Goal: Information Seeking & Learning: Check status

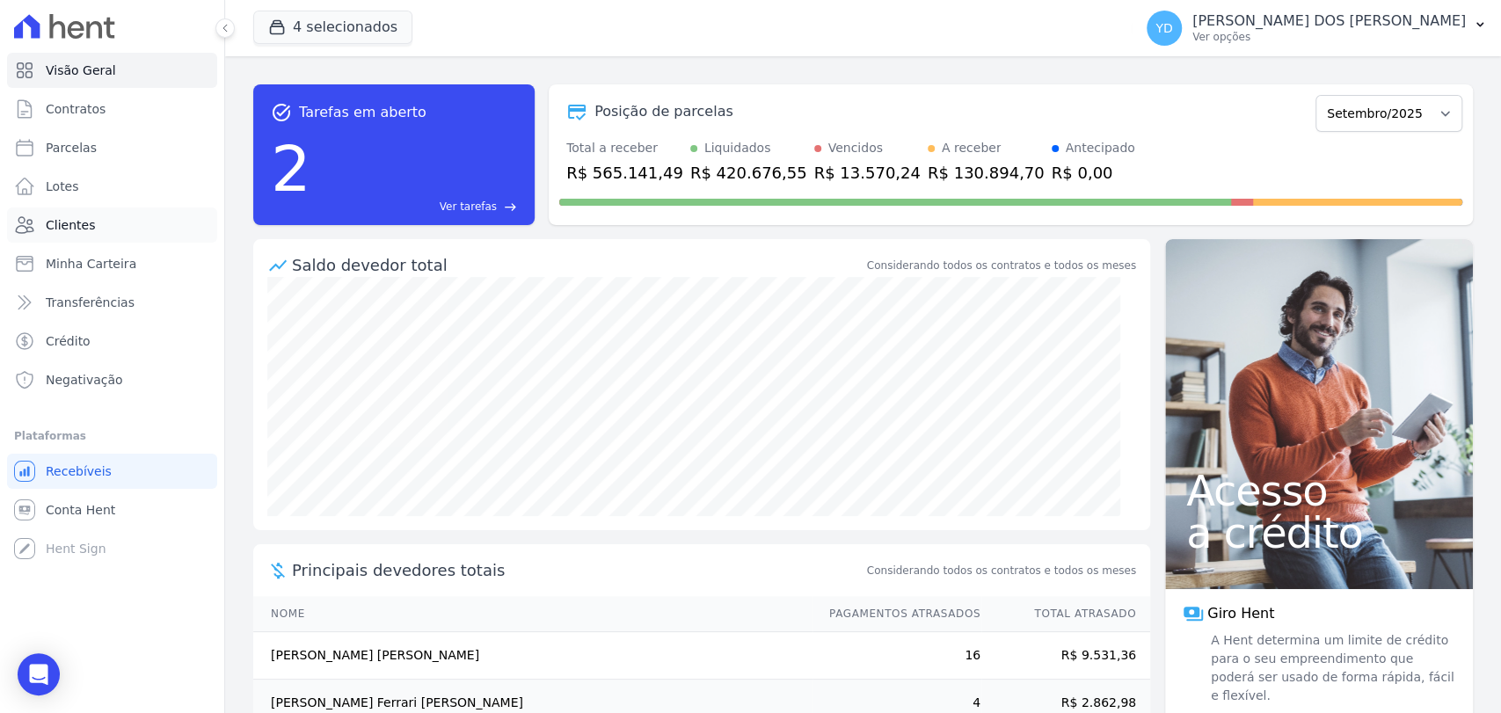
click at [135, 228] on link "Clientes" at bounding box center [112, 225] width 210 height 35
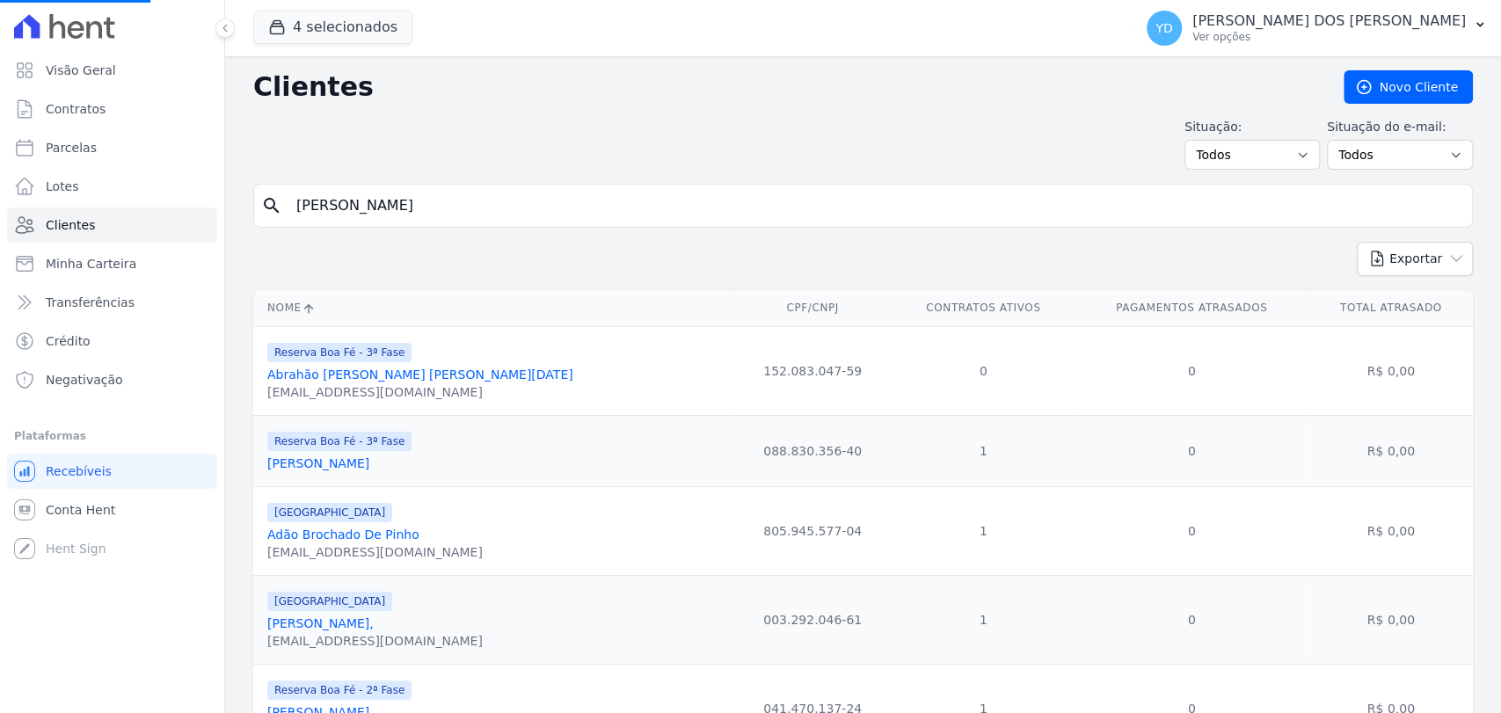
click at [482, 208] on input "bruno" at bounding box center [875, 205] width 1179 height 35
click at [481, 208] on input "search" at bounding box center [875, 205] width 1179 height 35
type input "flavia daniel"
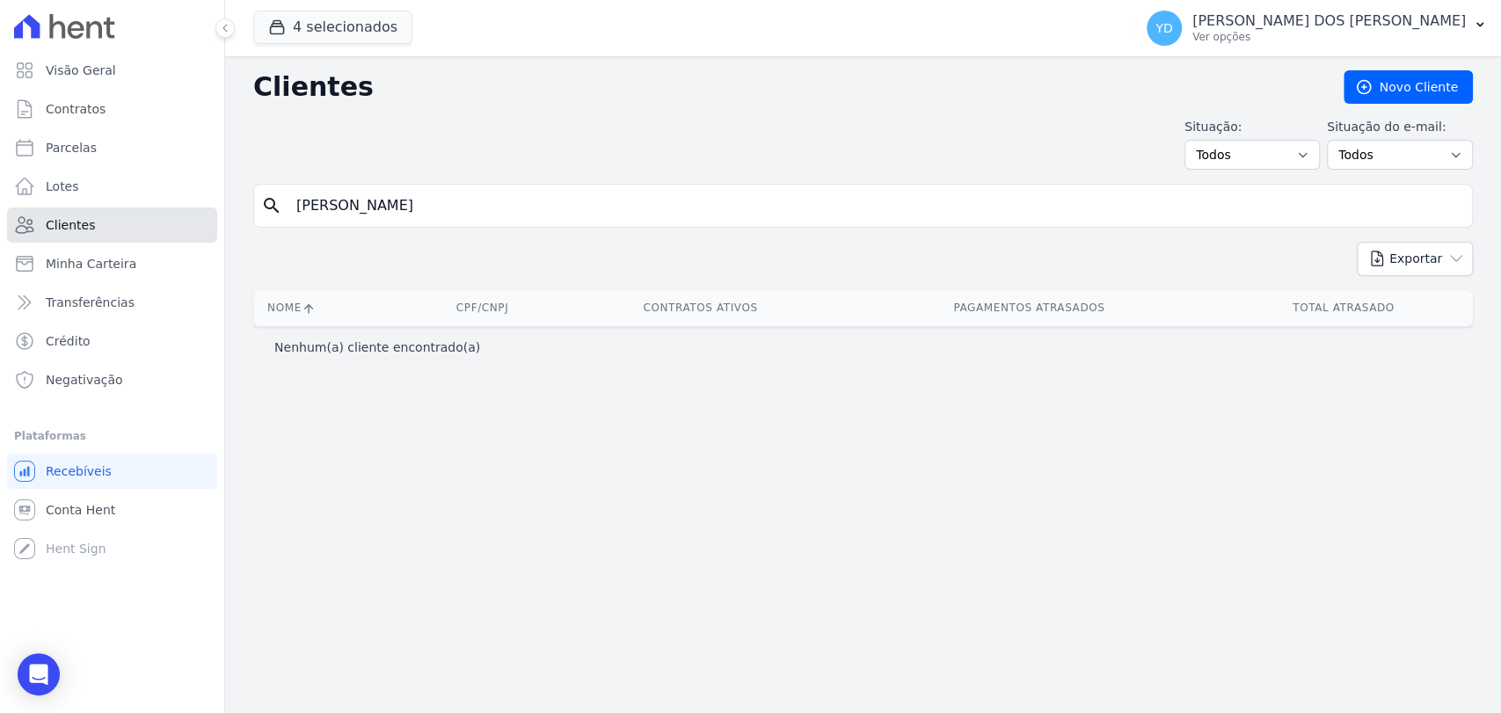
click at [140, 222] on link "Clientes" at bounding box center [112, 225] width 210 height 35
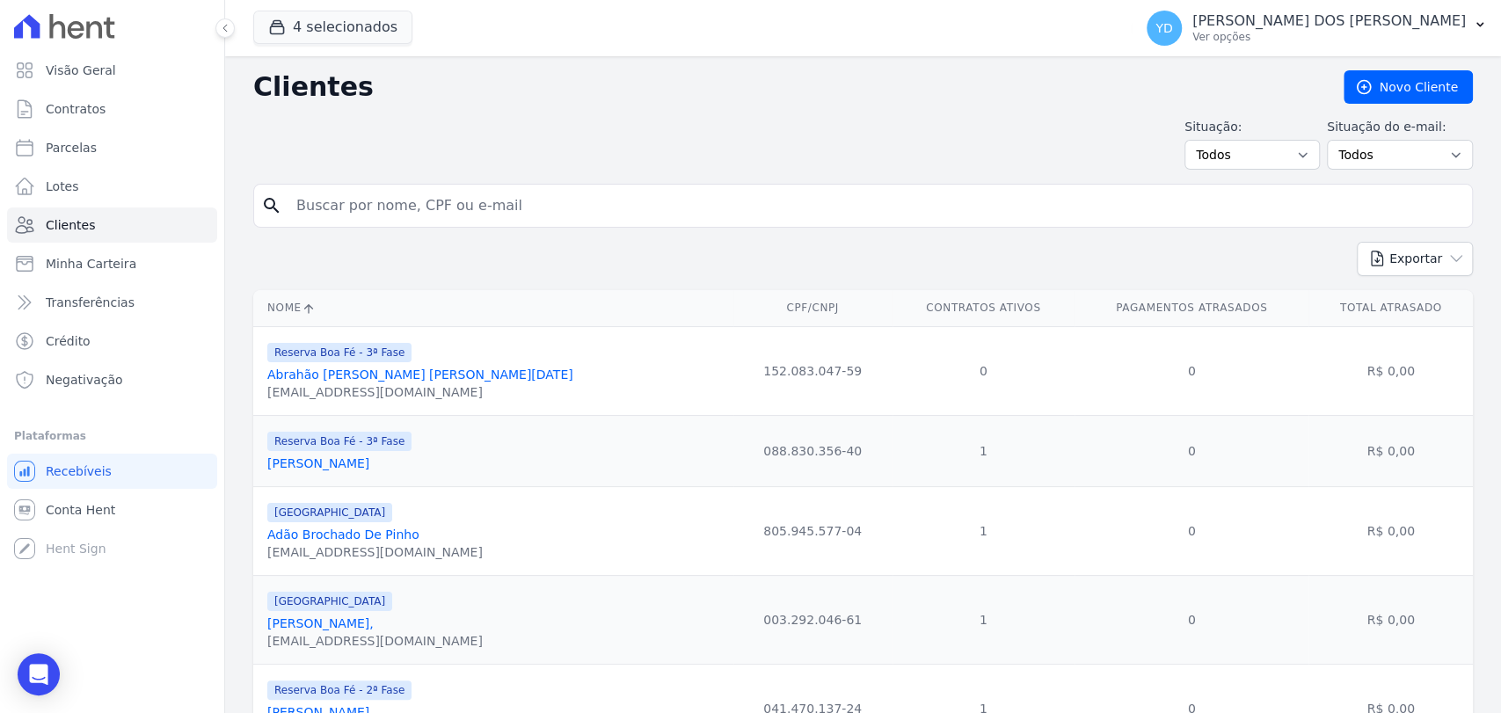
click at [347, 208] on input "search" at bounding box center [875, 205] width 1179 height 35
type input "flavia"
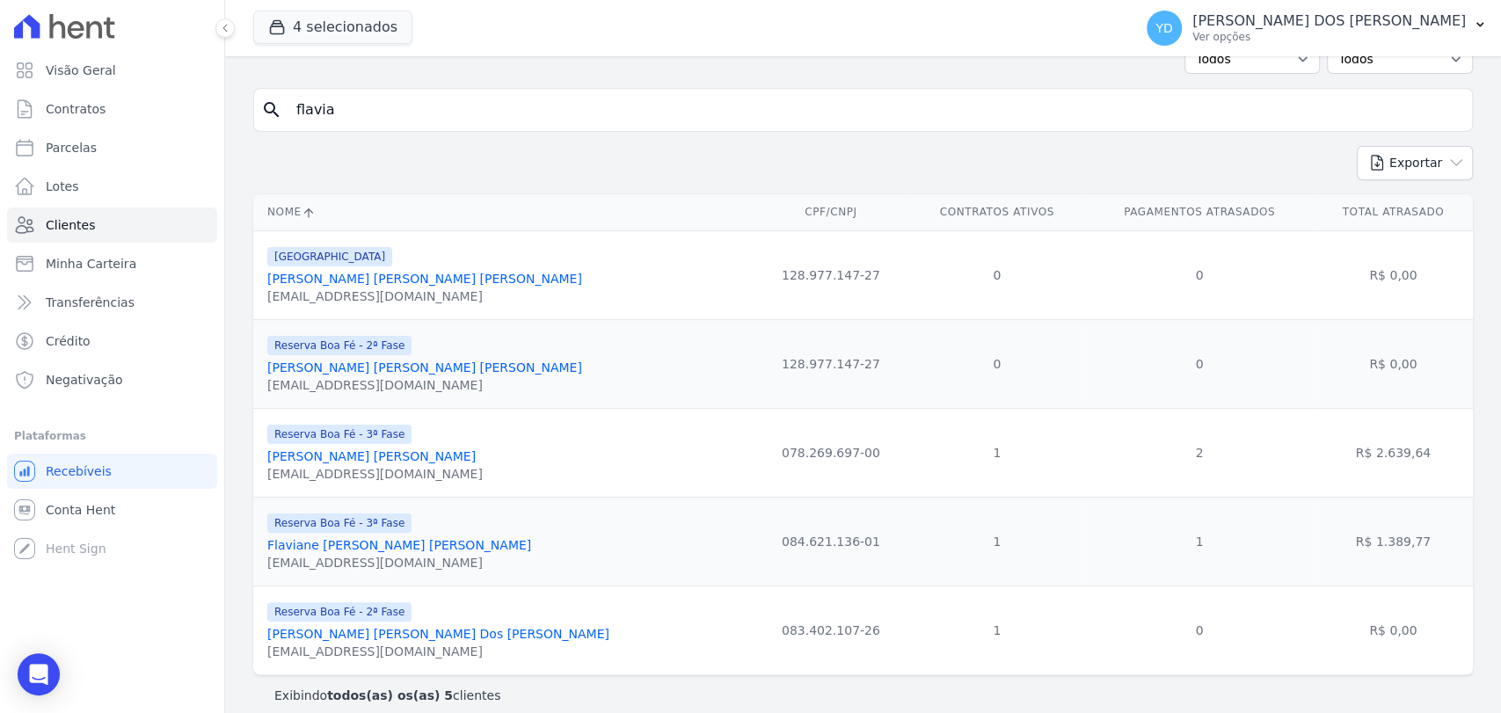
scroll to position [112, 0]
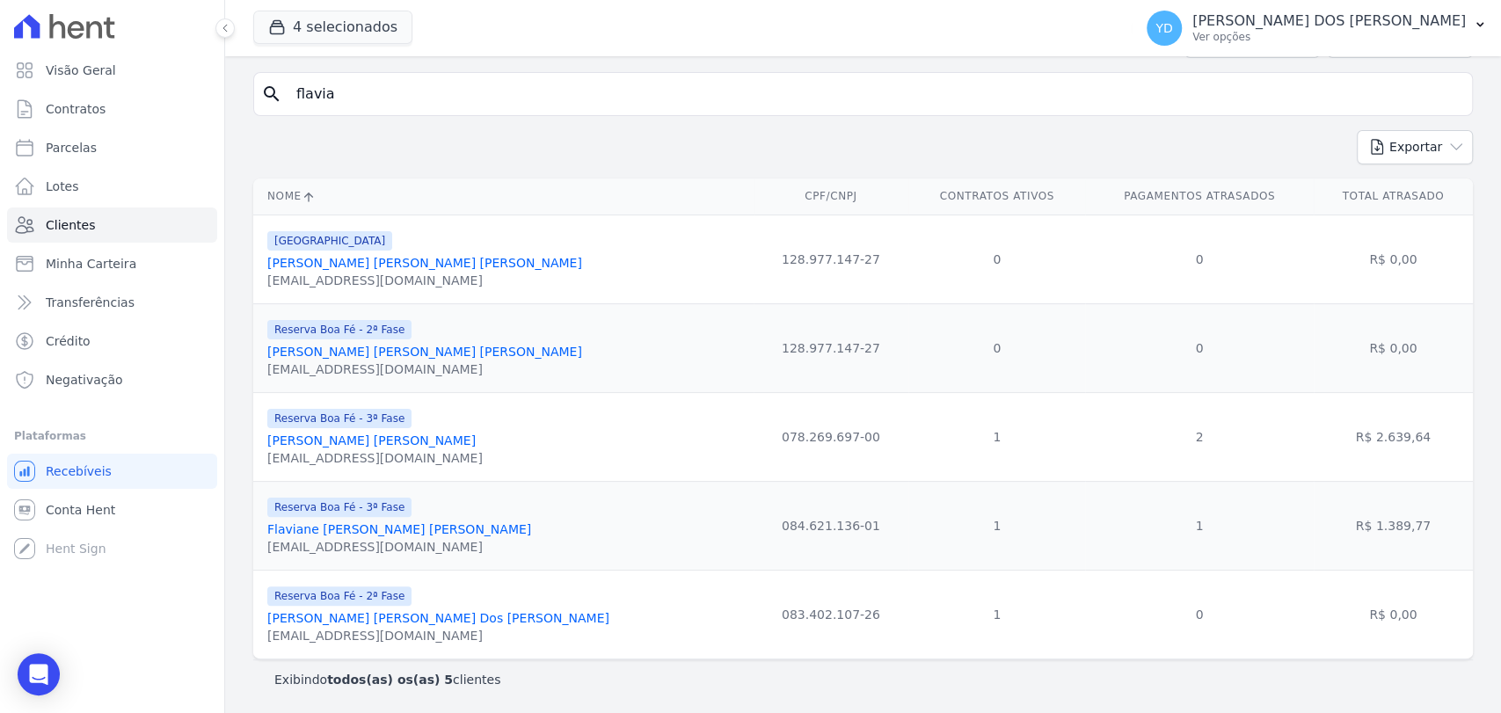
click at [404, 87] on input "flavia" at bounding box center [875, 94] width 1179 height 35
paste input "Andrei Conrado Da Silva Antônio"
type input "Andrei Conrado Da Silva Antônio"
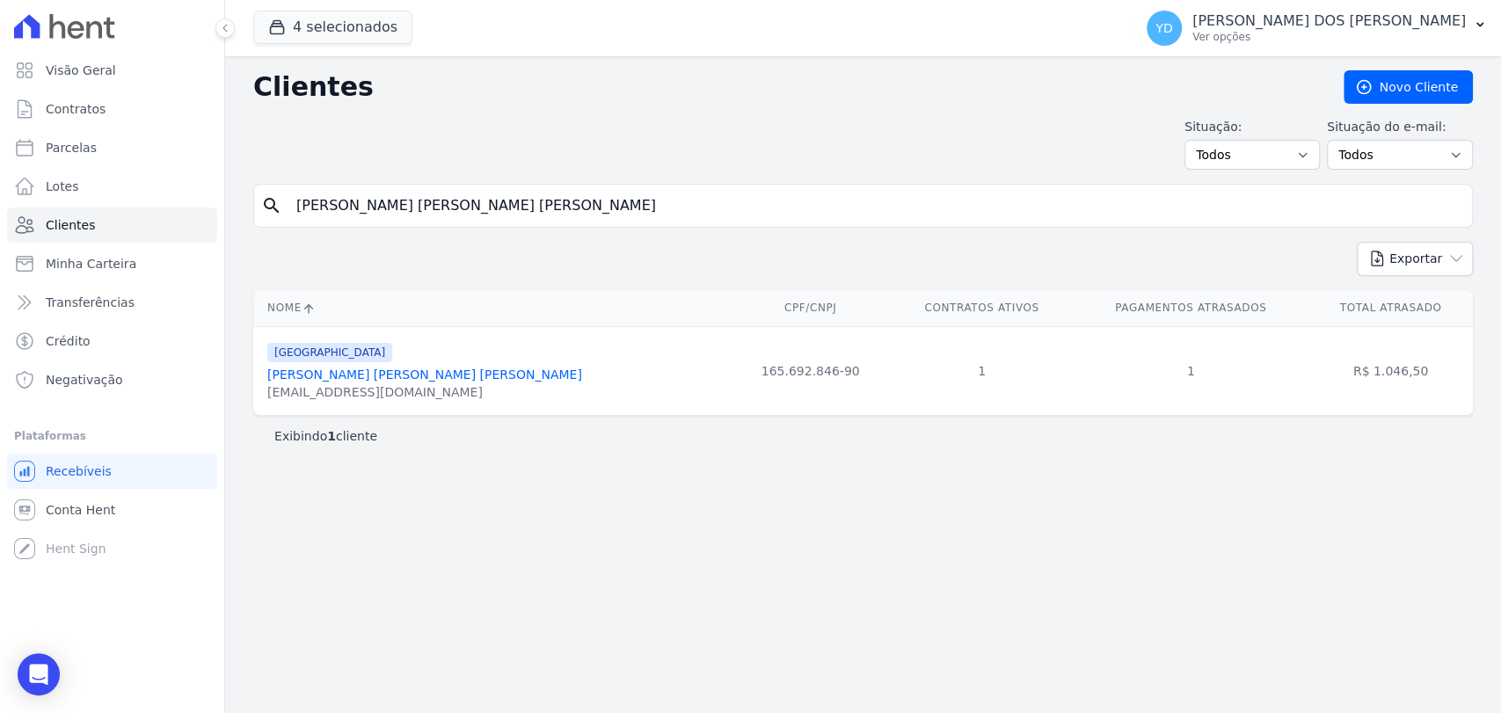
click at [387, 190] on input "Andrei Conrado Da Silva Antônio" at bounding box center [875, 205] width 1179 height 35
paste input "Fabio Mauricio Machad"
type input "Fabio Mauricio Machado"
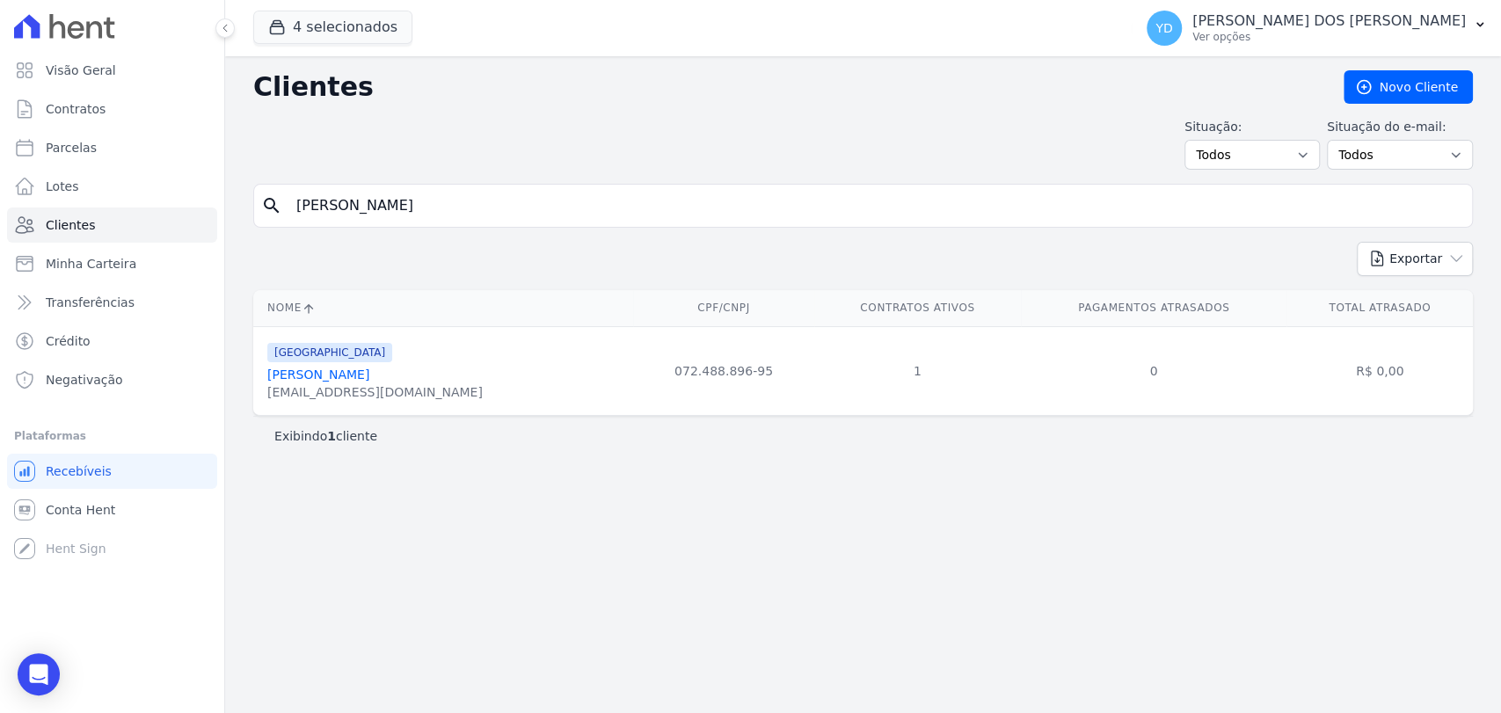
click at [408, 199] on input "Fabio Mauricio Machado" at bounding box center [875, 205] width 1179 height 35
paste input "Vitoria Stephanie Da Silva Ferreira"
click at [408, 199] on input "Fabio Mauricio Machado" at bounding box center [875, 205] width 1179 height 35
type input "Vitoria Stephanie Da Silva Ferreira"
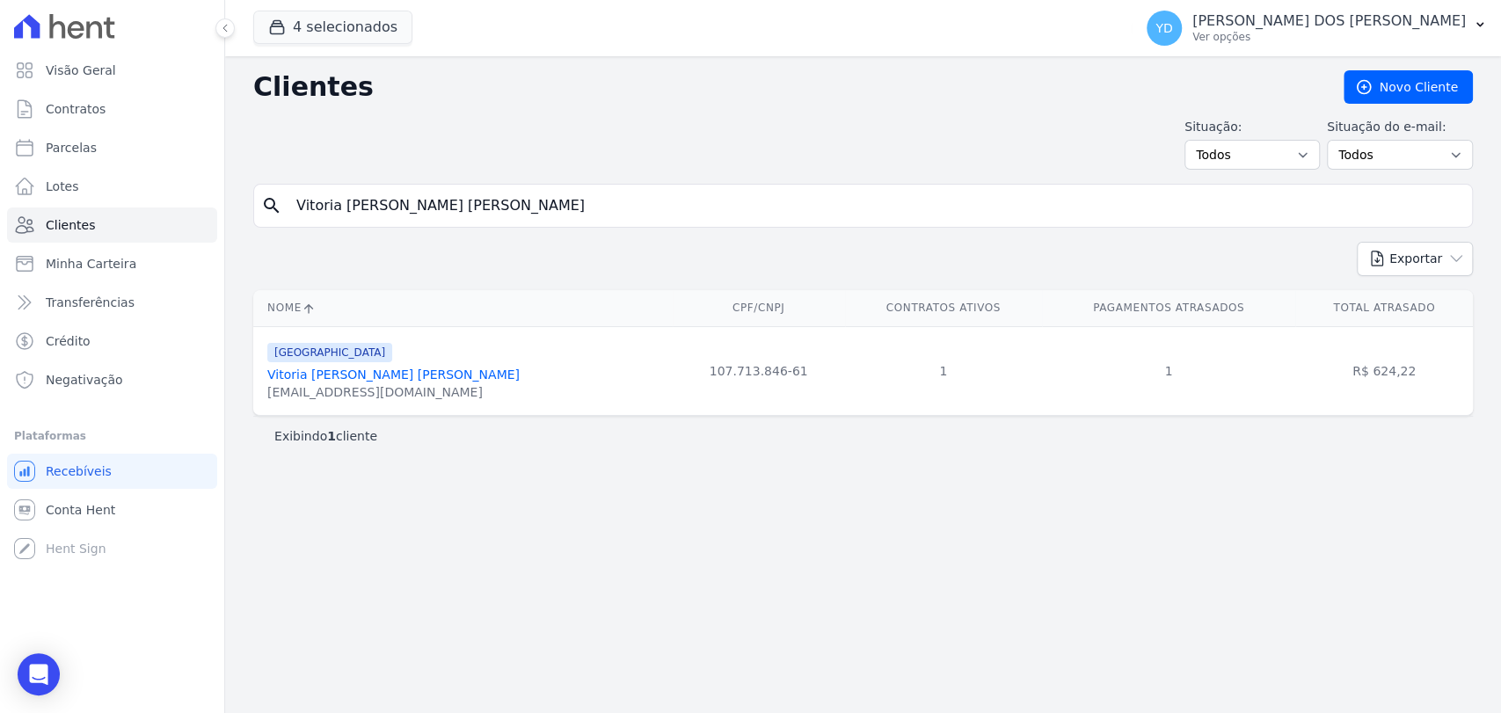
click at [402, 213] on input "Vitoria Stephanie Da Silva Ferreira" at bounding box center [875, 205] width 1179 height 35
paste input "Ana Lívia Mauricio Perdigão"
type input "Ana Lívia Mauricio Perdigão"
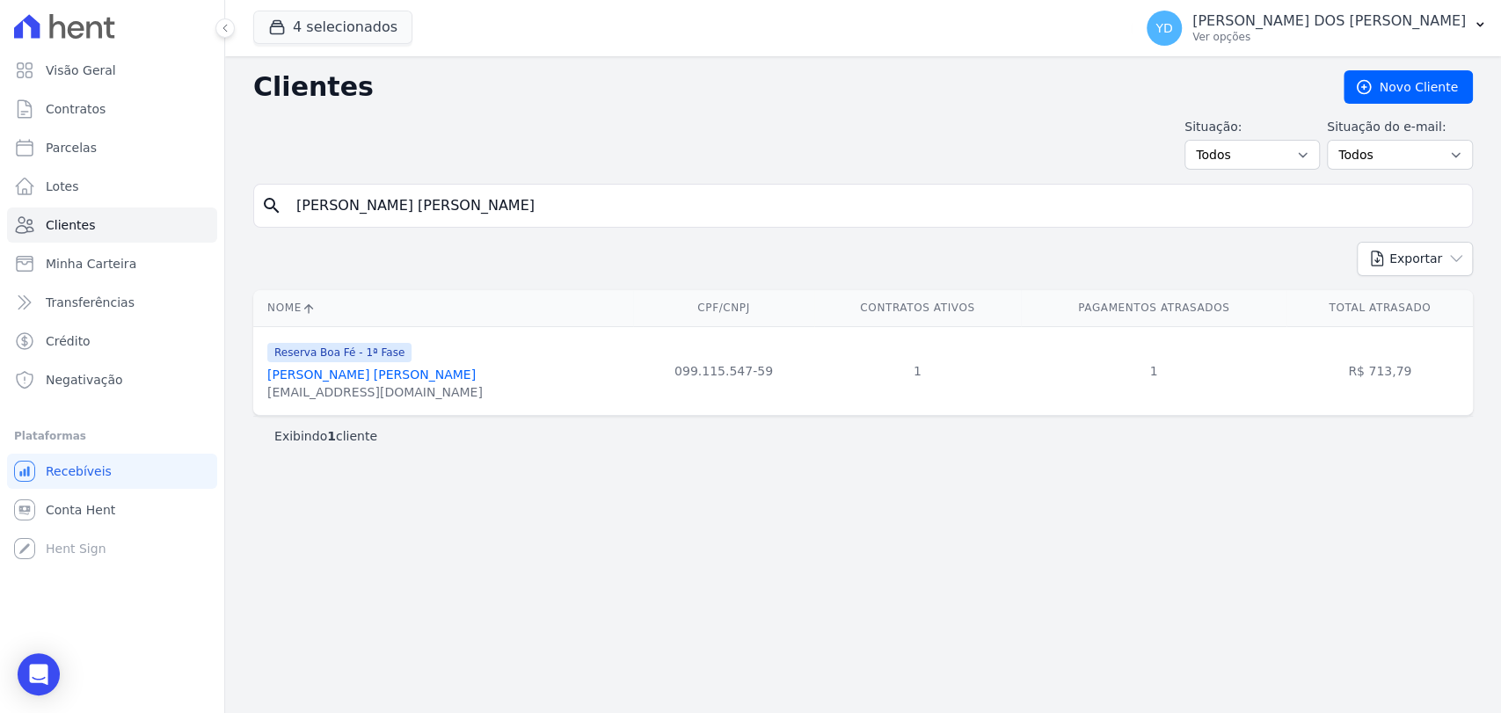
click at [502, 193] on input "Ana Lívia Mauricio Perdigão" at bounding box center [875, 205] width 1179 height 35
paste input "Guilherme Nunes Da Silva"
type input "Guilherme Nunes Da Silva"
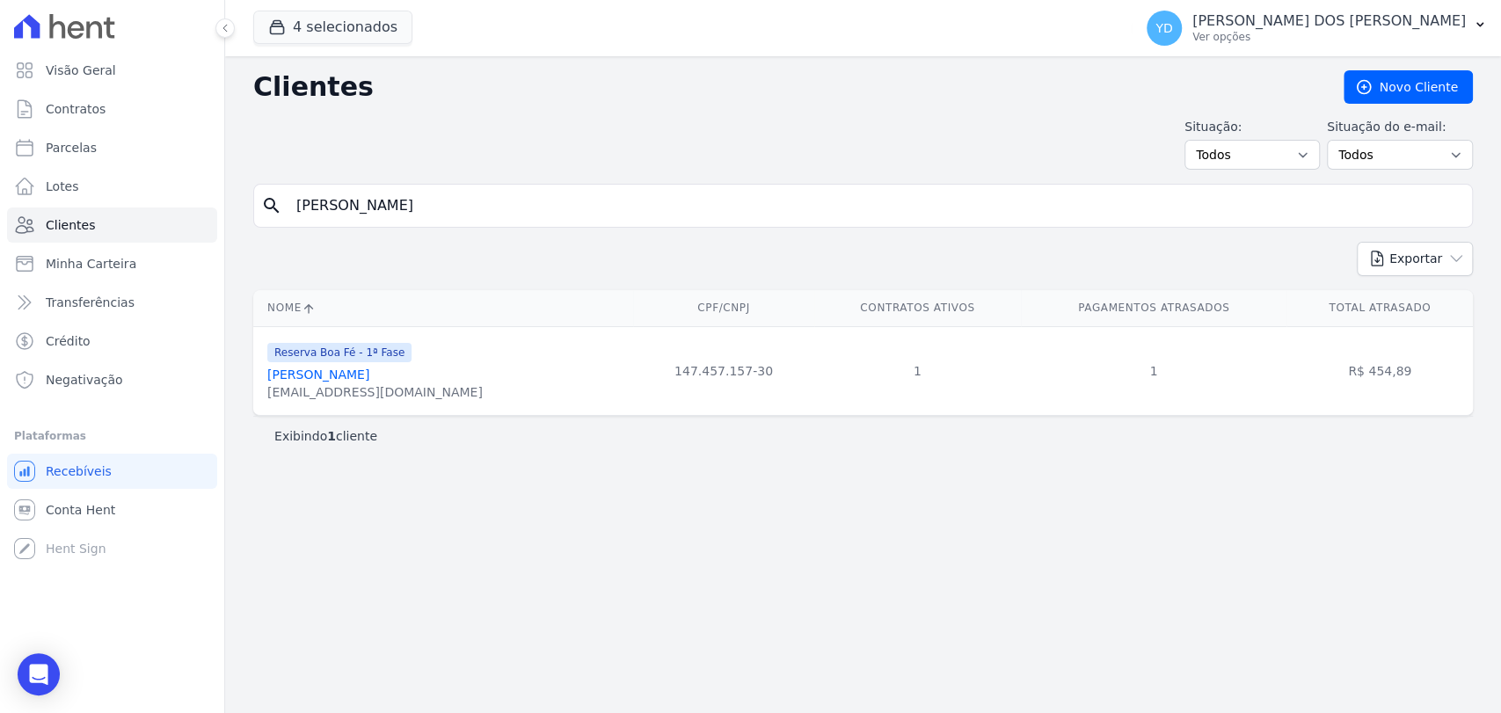
click at [398, 214] on input "Guilherme Nunes Da Silva" at bounding box center [875, 205] width 1179 height 35
paste input "Rosimeire Aparecida De Oliveira Dias"
type input "Rosimeire Aparecida De Oliveira Dias"
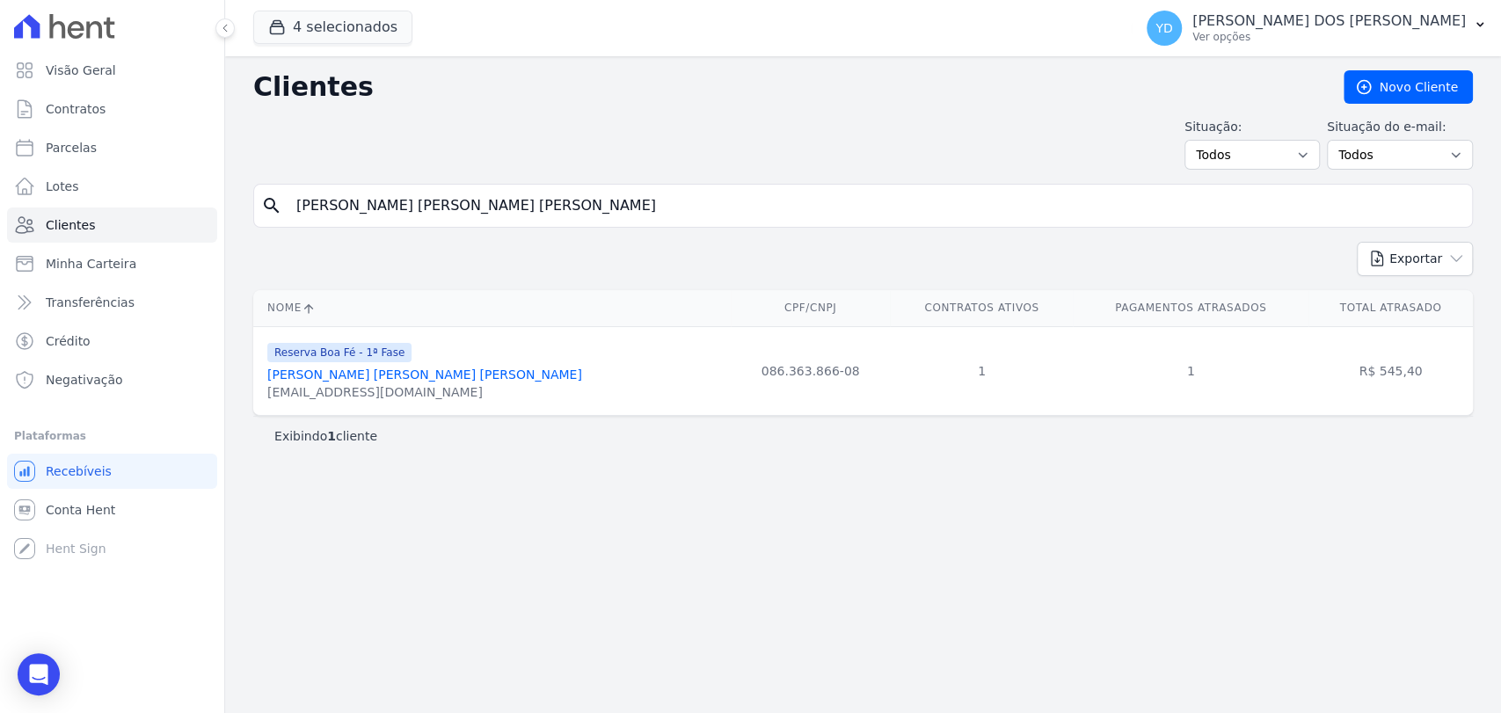
click at [387, 219] on input "Rosimeire Aparecida De Oliveira Dias" at bounding box center [875, 205] width 1179 height 35
click at [388, 217] on input "Rosimeire Aparecida De Oliveira Dias" at bounding box center [875, 205] width 1179 height 35
paste input "Vanja Carla Da Silva"
type input "Vanja Carla Da Silva"
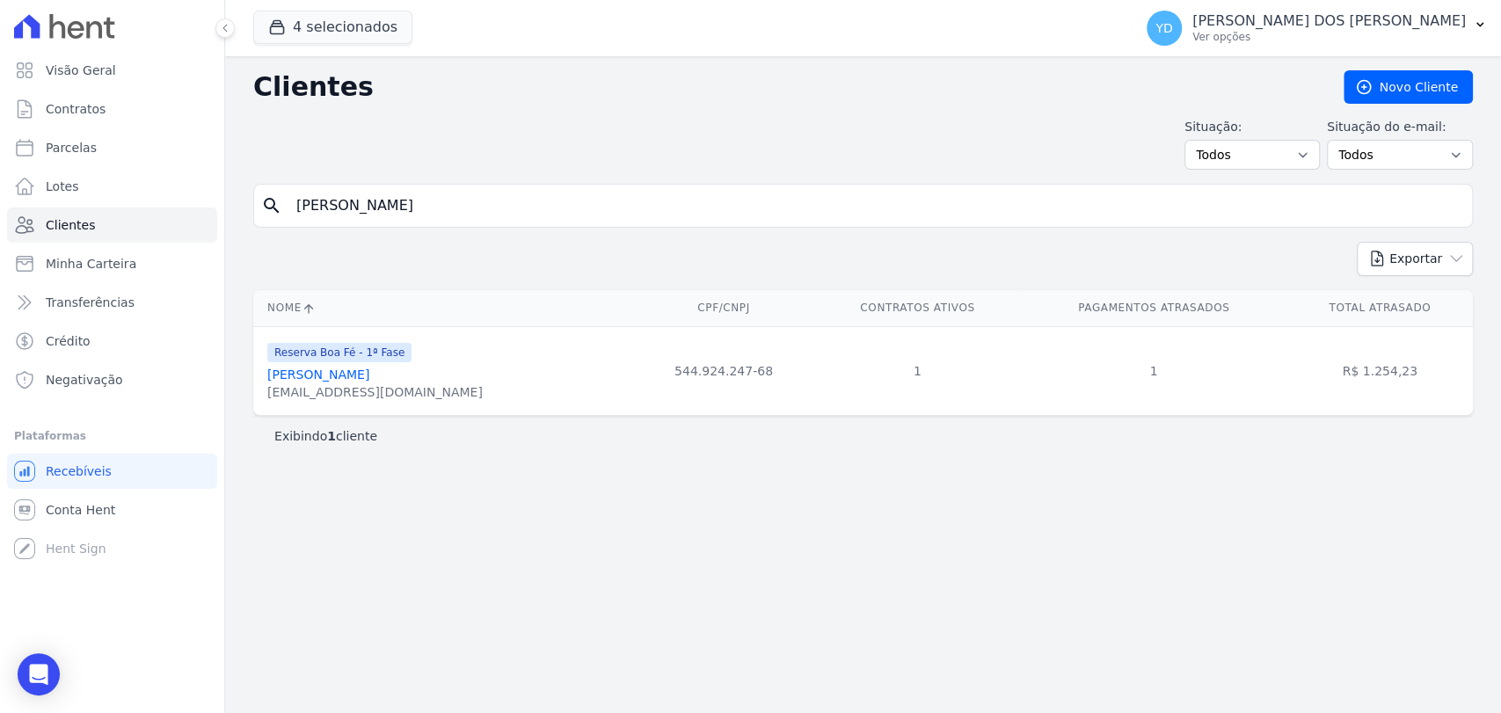
drag, startPoint x: 371, startPoint y: 168, endPoint x: 366, endPoint y: 209, distance: 41.7
click at [371, 171] on div "Clientes Novo Cliente Situação: Todos Adimplentes Inadimplentes Situação do e-m…" at bounding box center [863, 384] width 1276 height 657
click at [366, 211] on input "Vanja Carla Da Silva" at bounding box center [875, 205] width 1179 height 35
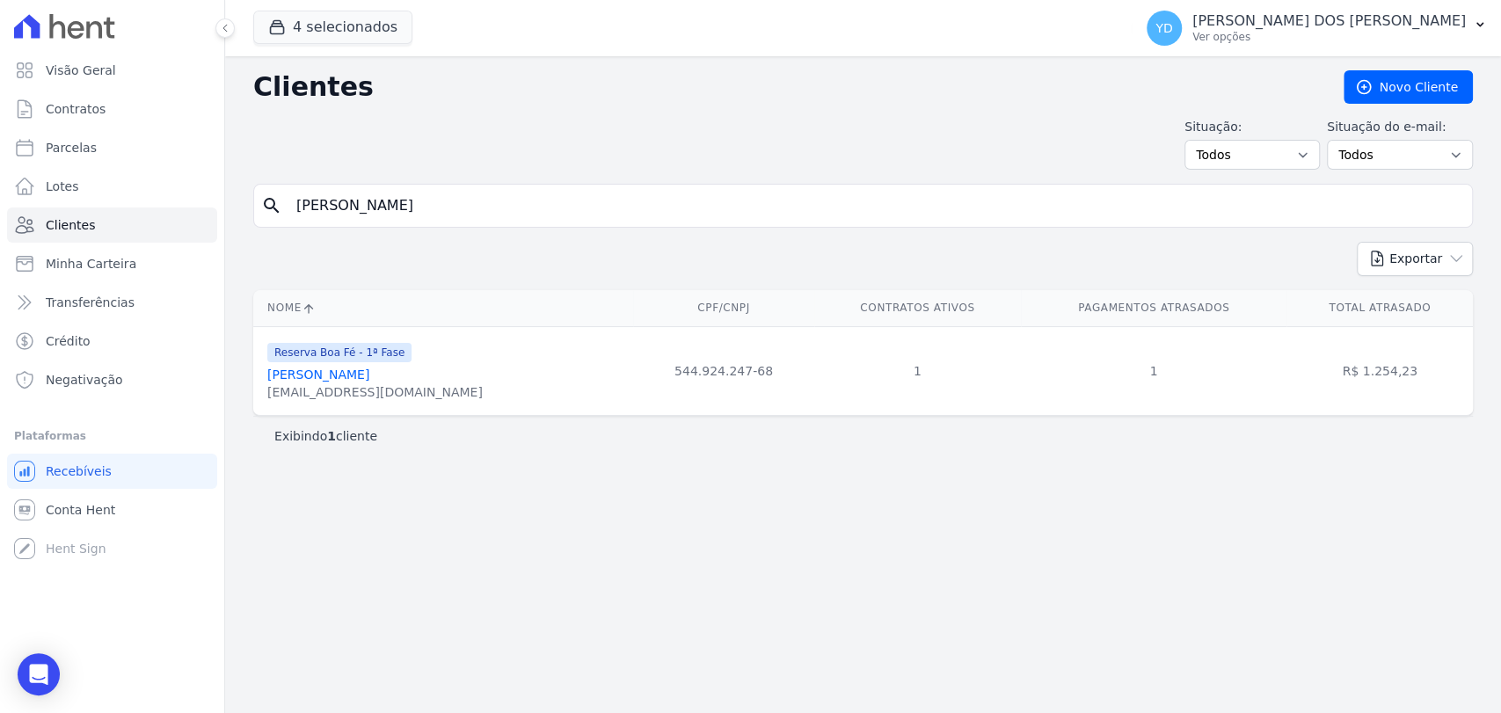
paste input "Yan Assis Gomes"
type input "Yan Assis Gomes"
click at [395, 207] on input "Yan Assis Gomes" at bounding box center [875, 205] width 1179 height 35
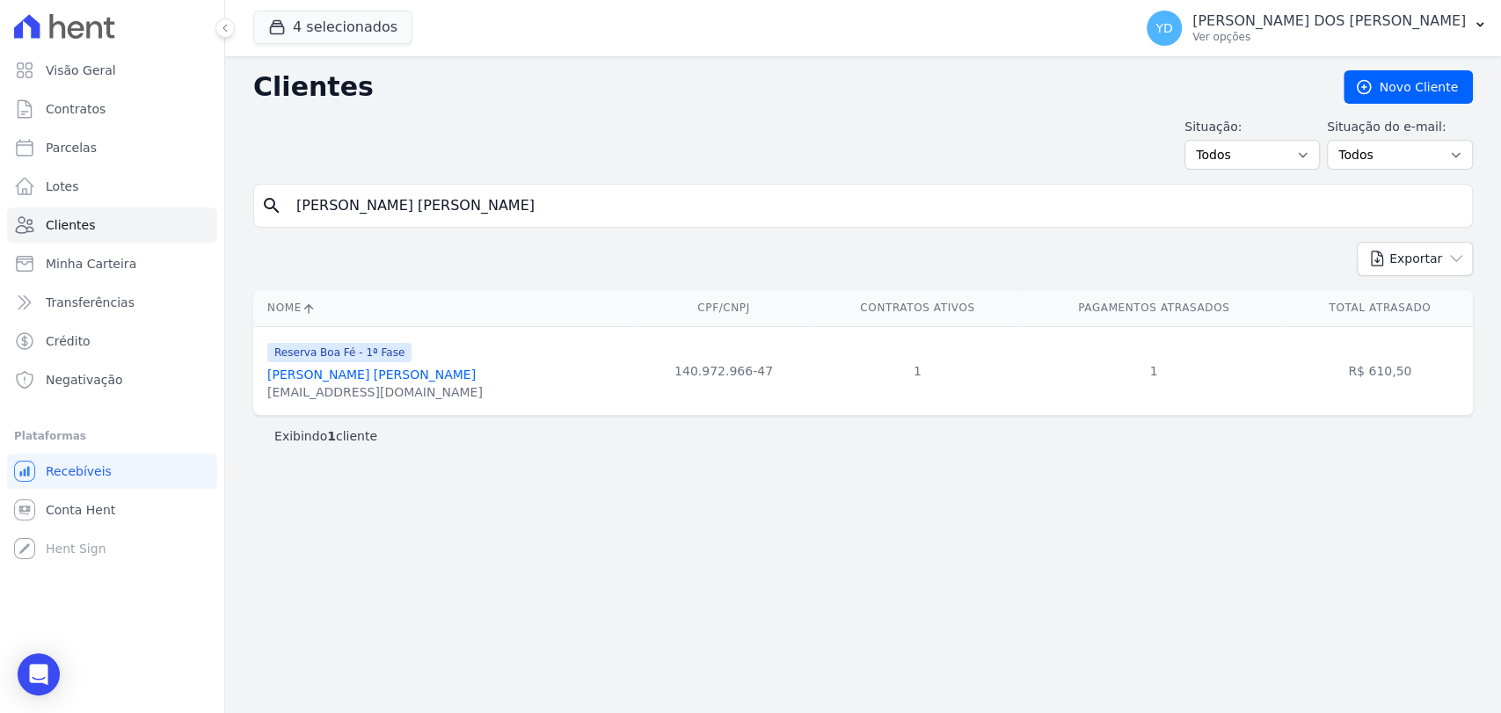
paste input "Amarildo José Monken"
type input "Amarildo José Monken"
click at [436, 182] on div "Clientes Novo Cliente Situação: Todos Adimplentes Inadimplentes Situação do e-m…" at bounding box center [863, 384] width 1276 height 657
drag, startPoint x: 436, startPoint y: 183, endPoint x: 433, endPoint y: 192, distance: 9.5
click at [436, 186] on div "search Amarildo José Monken" at bounding box center [863, 206] width 1220 height 44
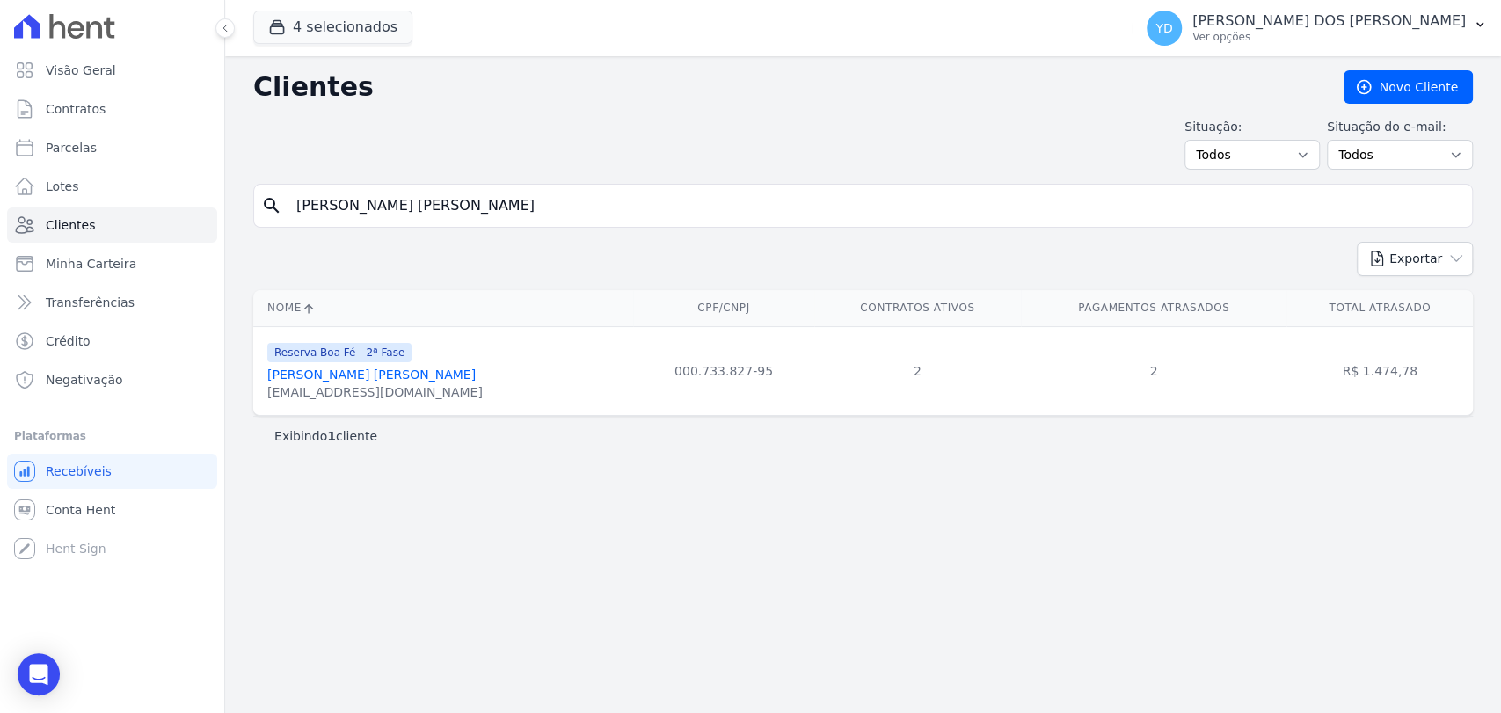
click at [431, 197] on input "Amarildo José Monken" at bounding box center [875, 205] width 1179 height 35
paste input "Eziel Guilherme Da Silva"
click at [432, 197] on input "Amarildo José Eziel Guilherme Da Silva" at bounding box center [875, 205] width 1179 height 35
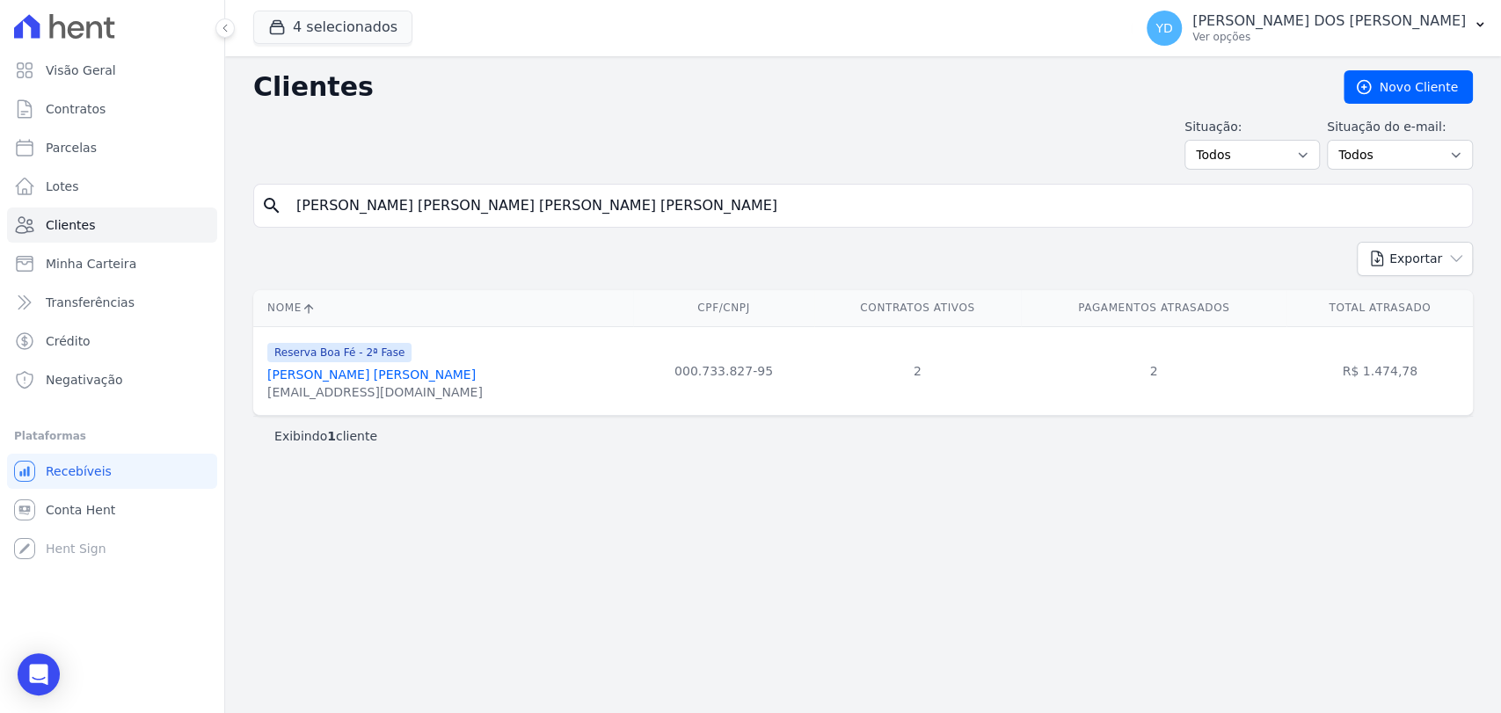
click at [432, 197] on input "Amarildo José Eziel Guilherme Da Silva" at bounding box center [875, 205] width 1179 height 35
paste input "search"
type input "Eziel Guilherme Da Silva"
click at [457, 214] on input "Eziel Guilherme Da Silva" at bounding box center [875, 205] width 1179 height 35
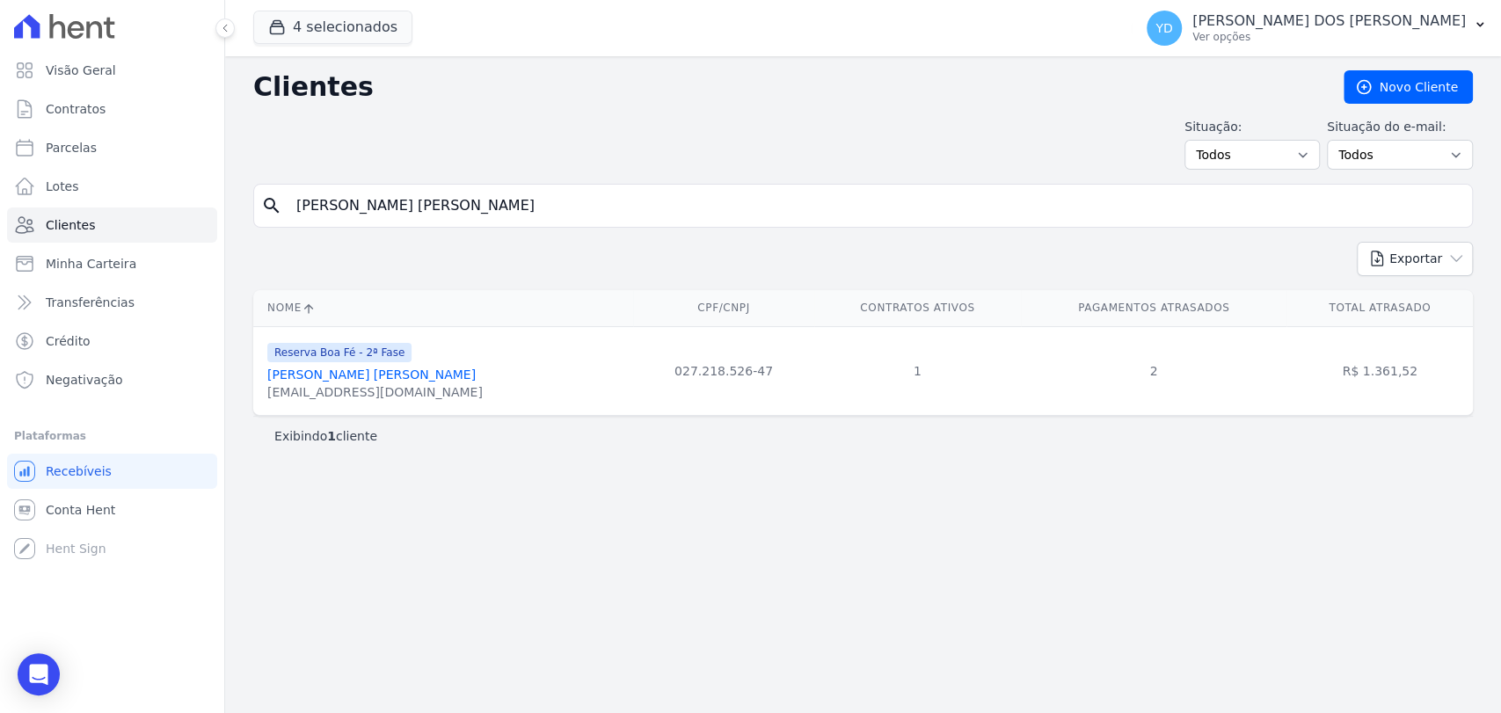
click at [457, 214] on input "Eziel Guilherme Da Silva" at bounding box center [875, 205] width 1179 height 35
paste input "Filipe De Oliveira Fernandes"
click at [457, 214] on input "Filipe De Oliveira Fernandes" at bounding box center [875, 205] width 1179 height 35
type input "Filipe De Oliveira Fernandes"
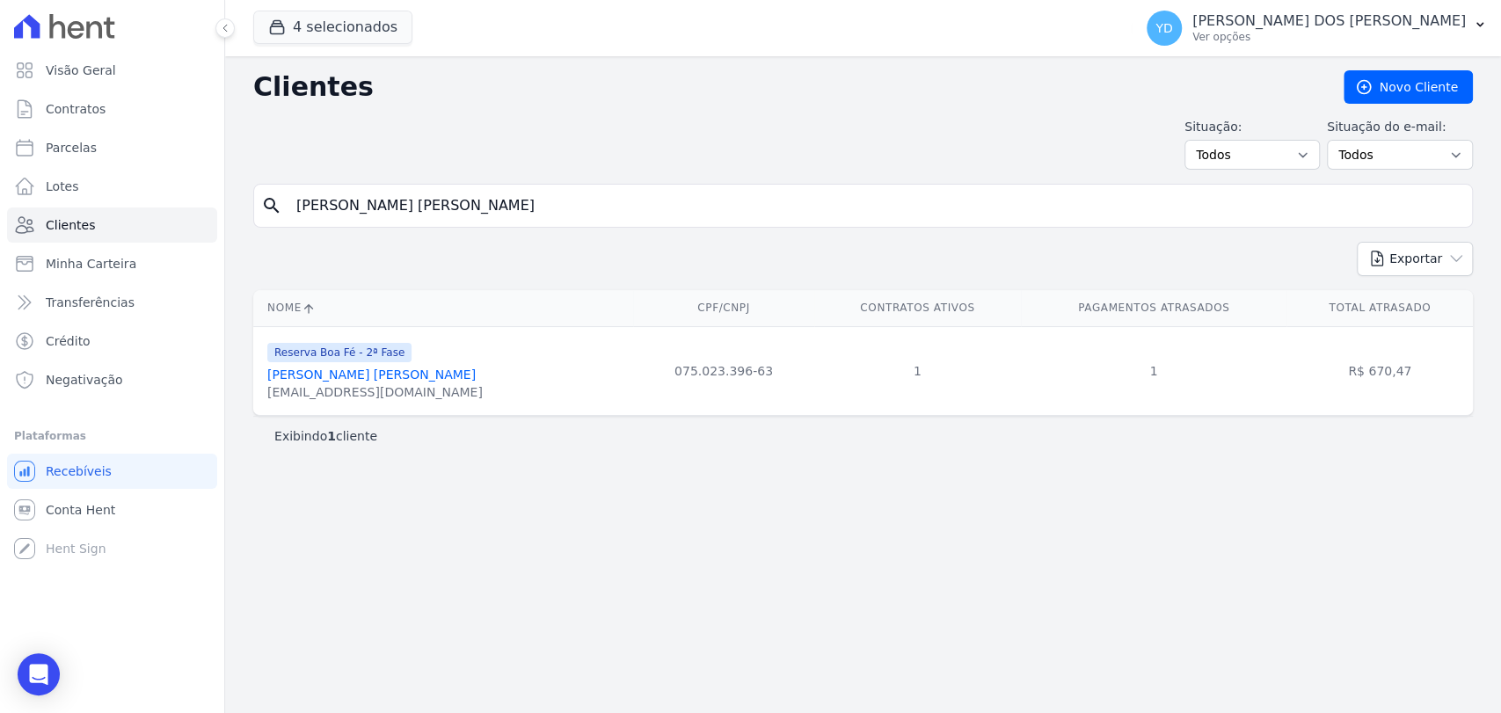
click at [480, 199] on input "Filipe De Oliveira Fernandes" at bounding box center [875, 205] width 1179 height 35
type input "eziel"
click at [368, 200] on input "eziel" at bounding box center [875, 205] width 1179 height 35
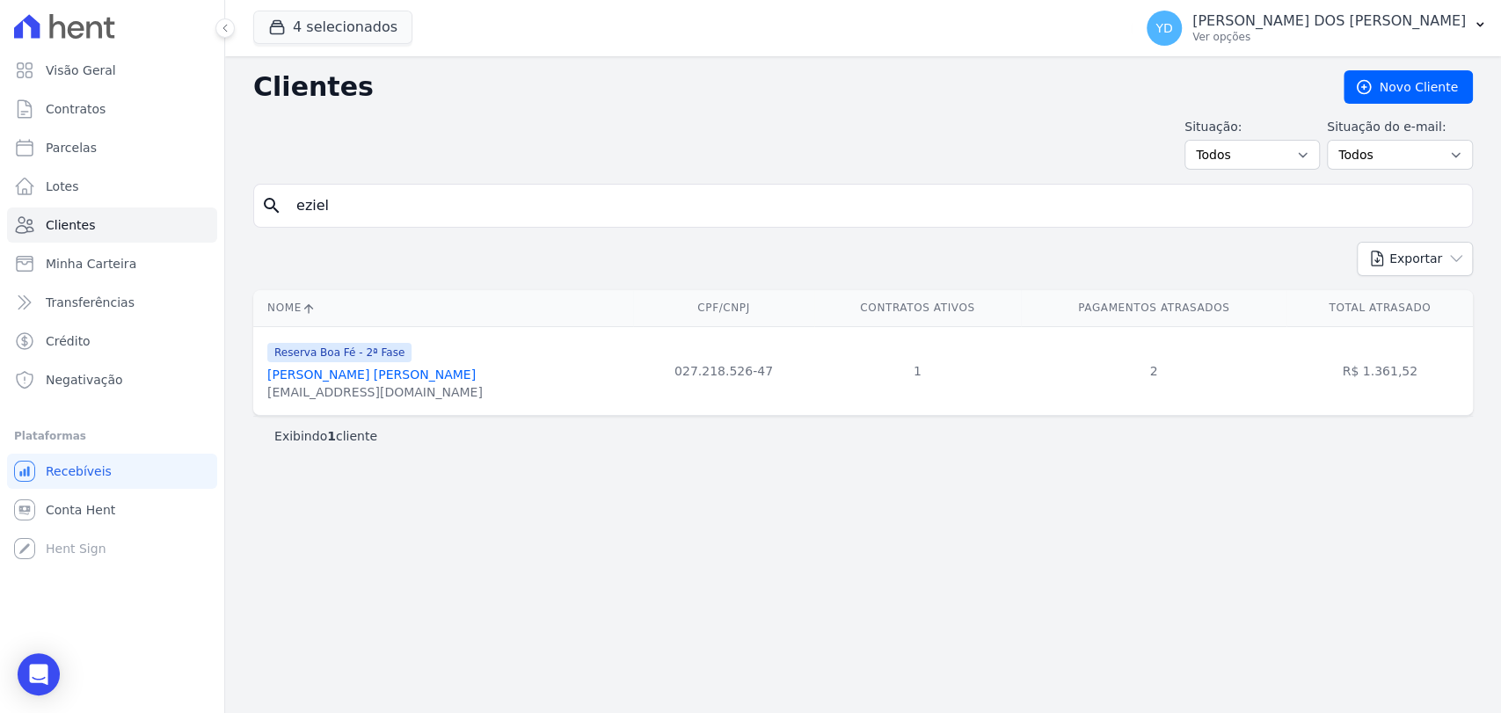
click at [368, 200] on input "eziel" at bounding box center [875, 205] width 1179 height 35
paste input "Geferson Gomes De Araujo"
type input "Geferson Gomes De Araujo"
click at [391, 221] on input "Geferson Gomes De Araujo" at bounding box center [875, 205] width 1179 height 35
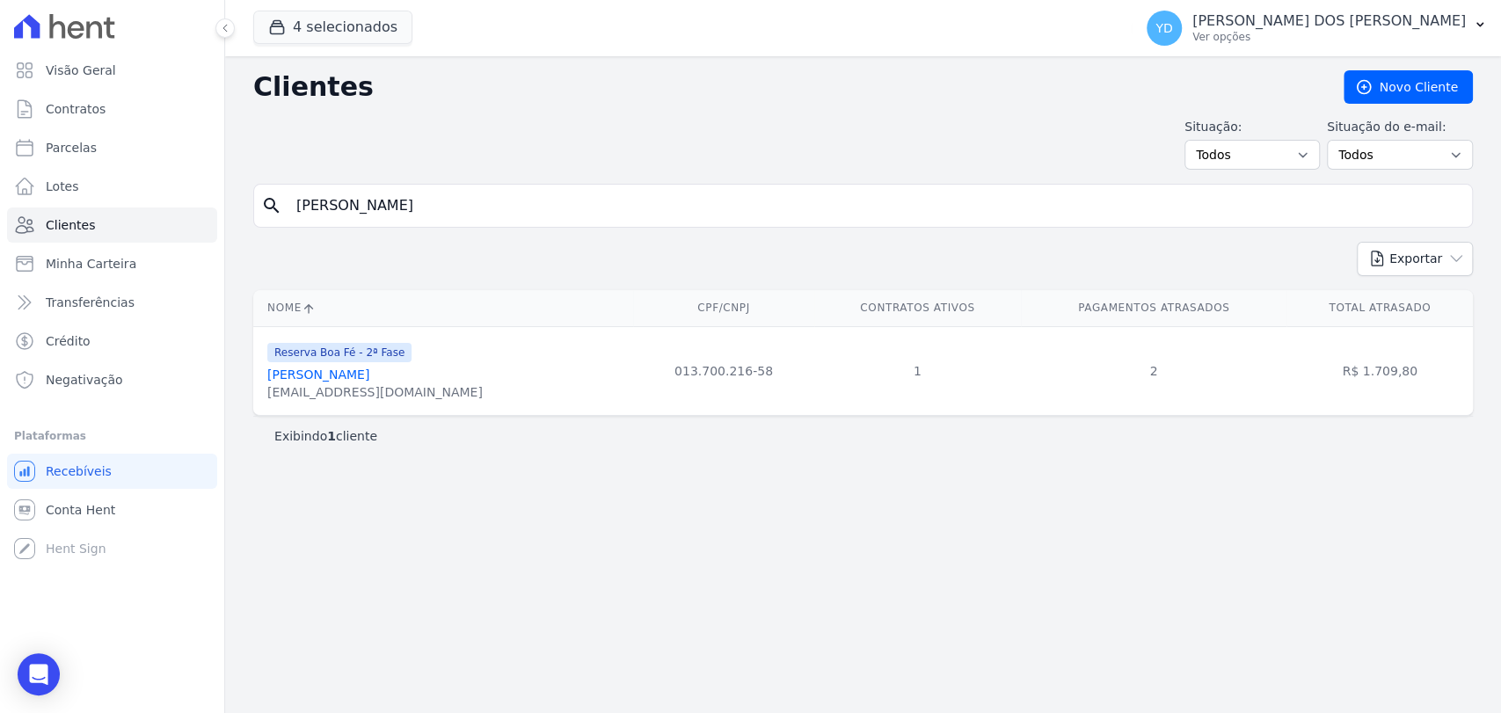
click at [391, 221] on input "Geferson Gomes De Araujo" at bounding box center [875, 205] width 1179 height 35
click at [390, 221] on input "Geferson Gomes De Araujo" at bounding box center [875, 205] width 1179 height 35
paste input "Jose Fernando Felix Junior"
type input "Jose Fernando Felix Junior"
click at [467, 213] on input "Jose Fernando Felix Junior" at bounding box center [875, 205] width 1179 height 35
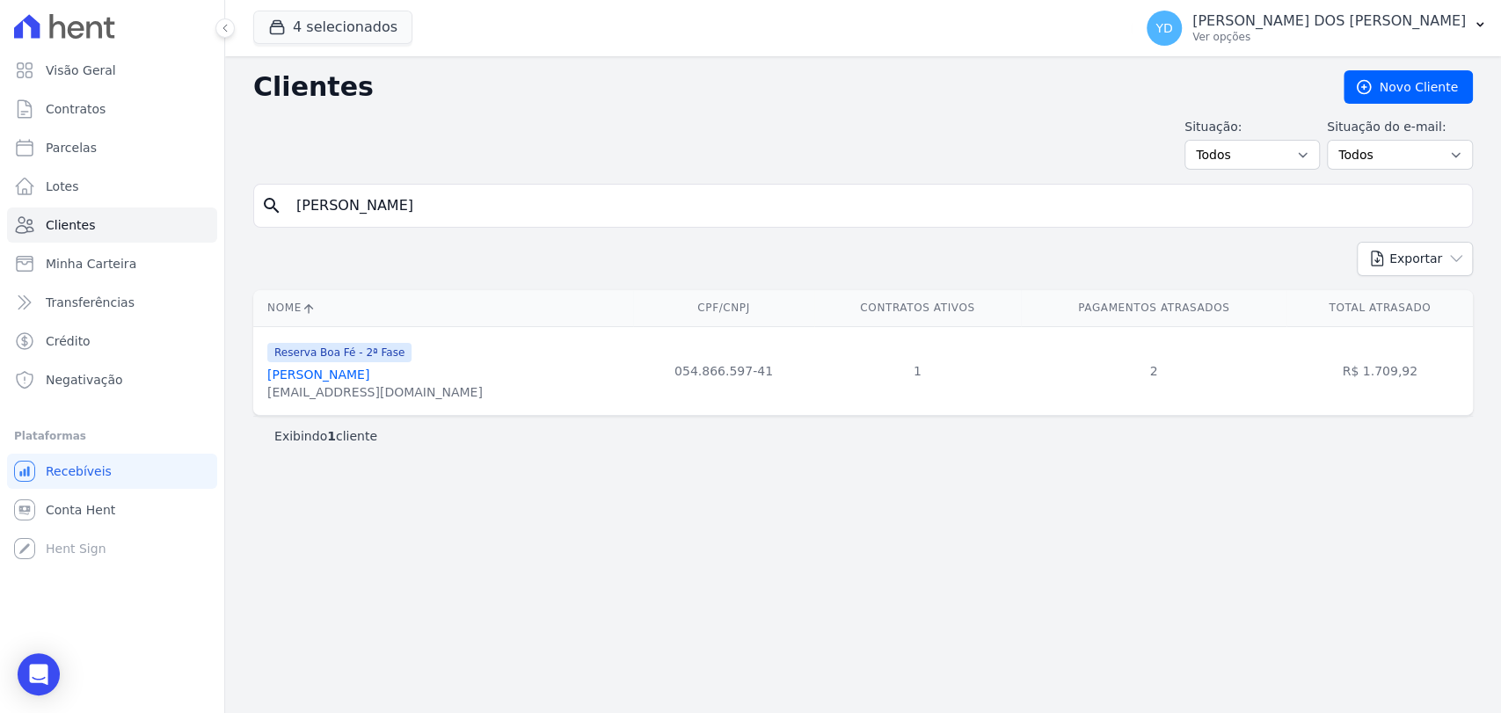
click at [467, 213] on input "Jose Fernando Felix Junior" at bounding box center [875, 205] width 1179 height 35
paste input "Luciane Aparecida Felix"
type input "Luciane Aparecida Felix"
click at [344, 180] on div "Clientes Novo Cliente Situação: Todos Adimplentes Inadimplentes Situação do e-m…" at bounding box center [863, 384] width 1276 height 657
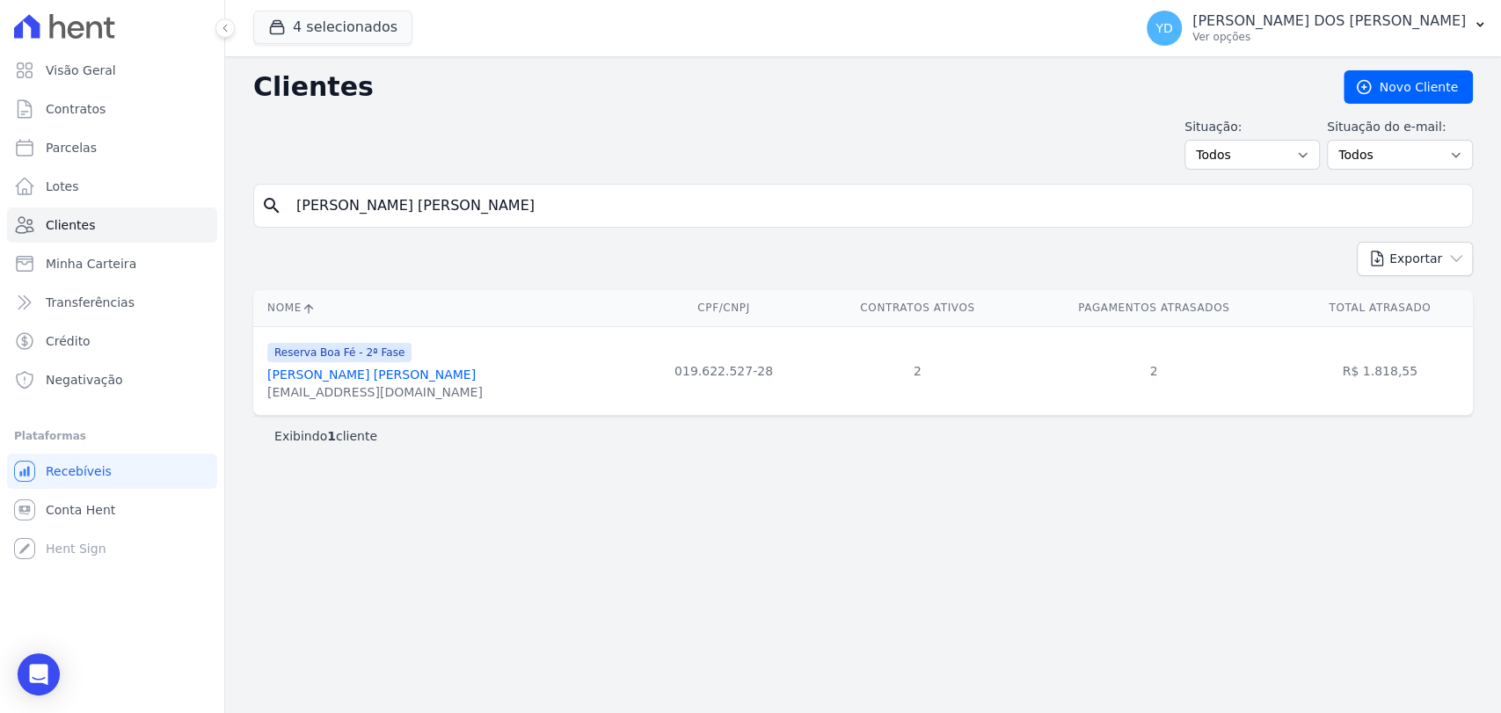
click at [355, 214] on input "Luciane Aparecida Felix" at bounding box center [875, 205] width 1179 height 35
paste input "neia Xavier Ferrari De Oliveira"
type input "Lucineia Xavier Ferrari De Oliveira"
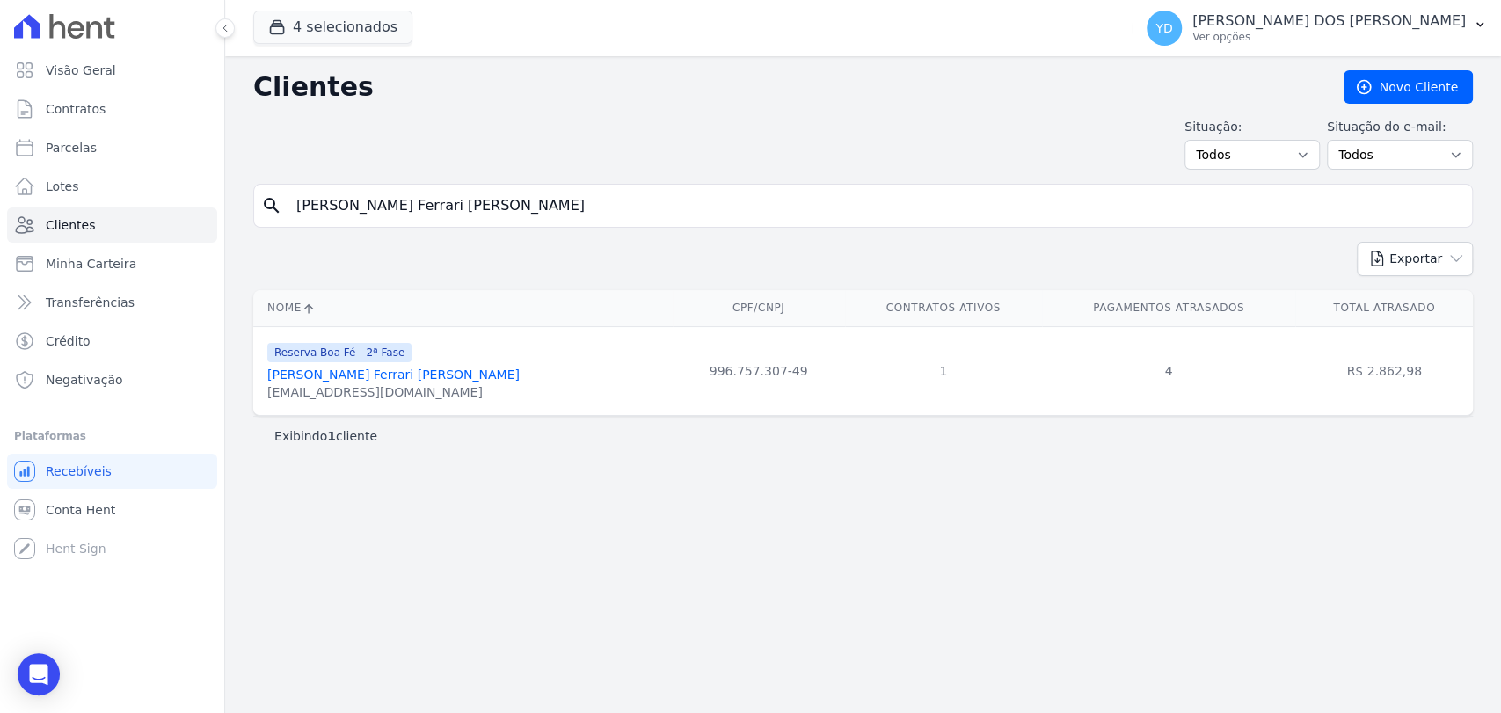
click at [396, 206] on input "Lucineia Xavier Ferrari De Oliveira" at bounding box center [875, 205] width 1179 height 35
paste input "[PERSON_NAME] Do [PERSON_NAME]"
type input "[PERSON_NAME] Do [PERSON_NAME]"
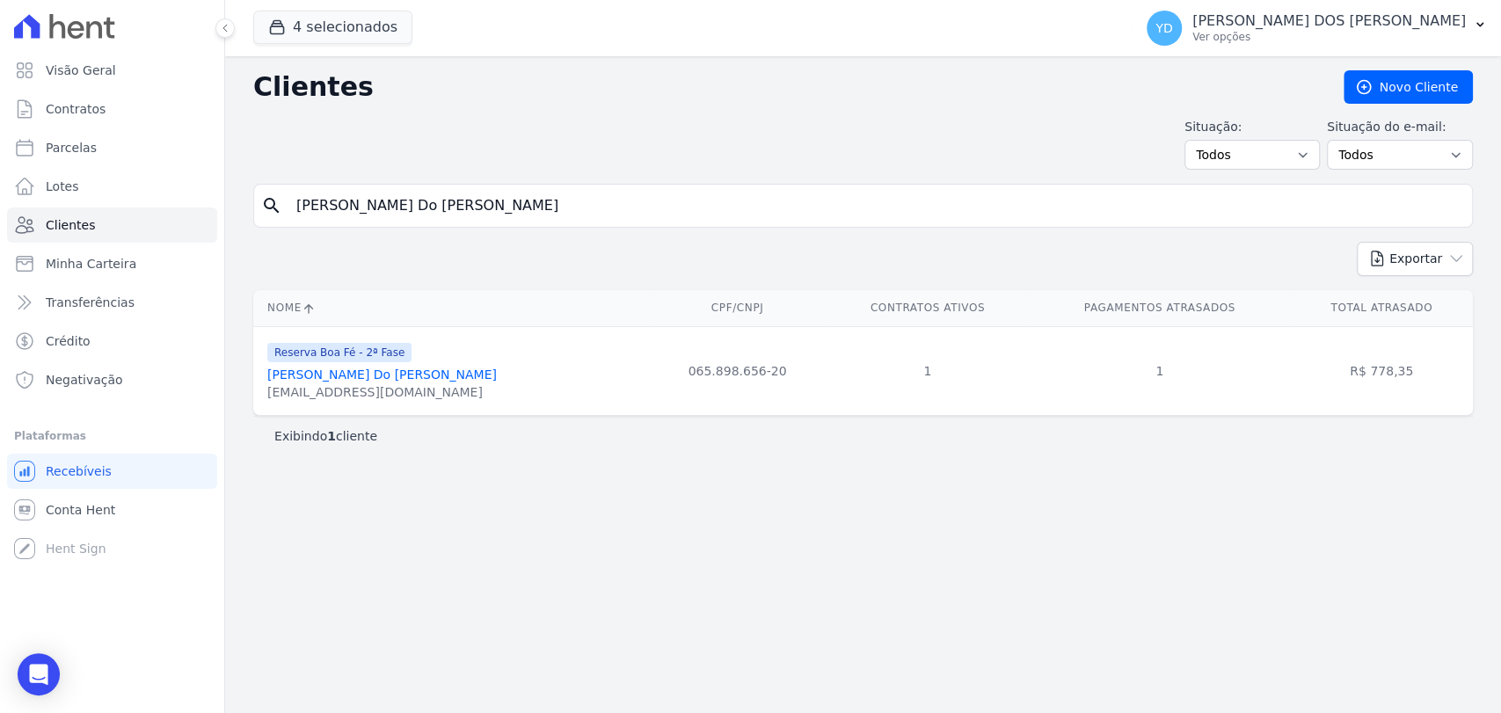
click at [467, 221] on input "[PERSON_NAME] Do [PERSON_NAME]" at bounding box center [875, 205] width 1179 height 35
paste input "Patrícia Ingrid Da Silva Parma"
type input "Patrícia Ingrid Da Silva Parma"
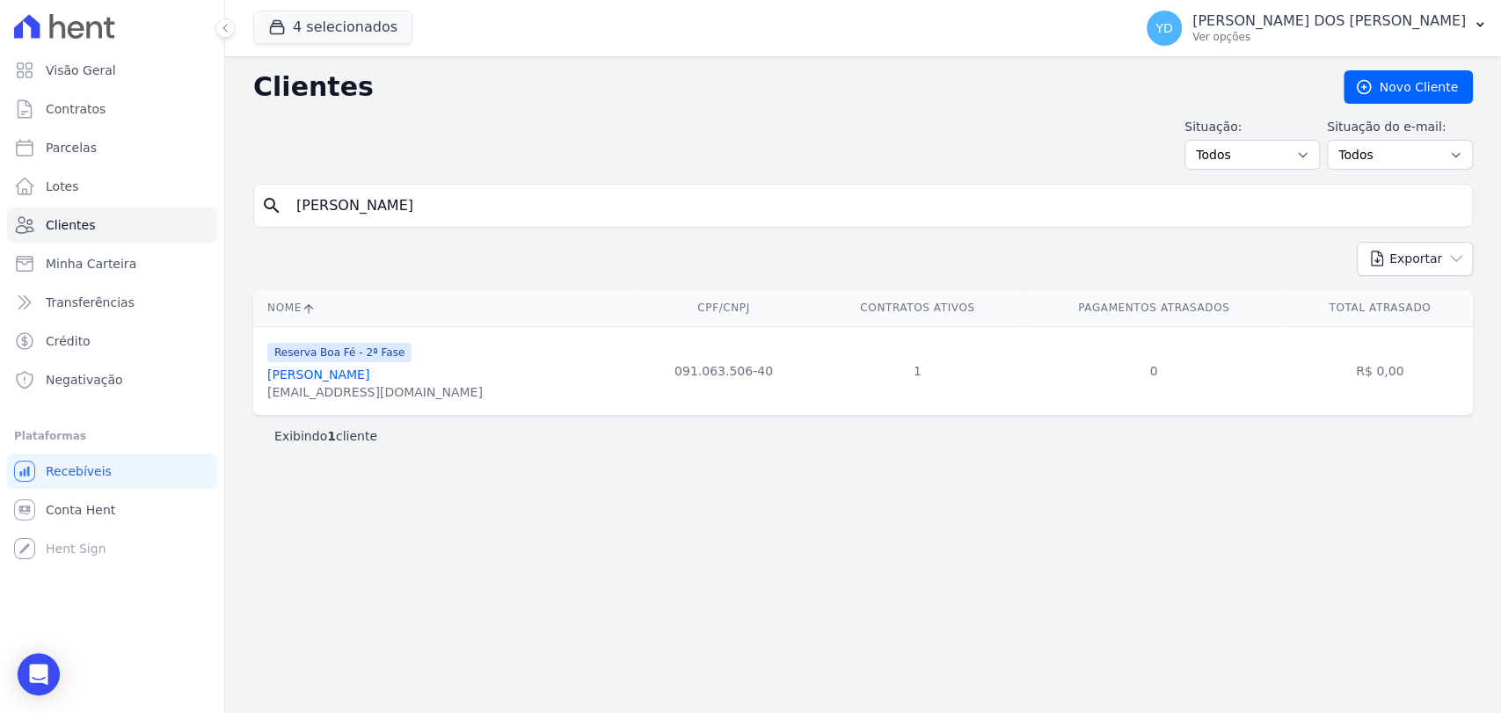
click at [412, 204] on input "Patrícia Ingrid Da Silva Parma" at bounding box center [875, 205] width 1179 height 35
paste input "Marcia De Paul"
type input "Patrícia Marcia De Paula"
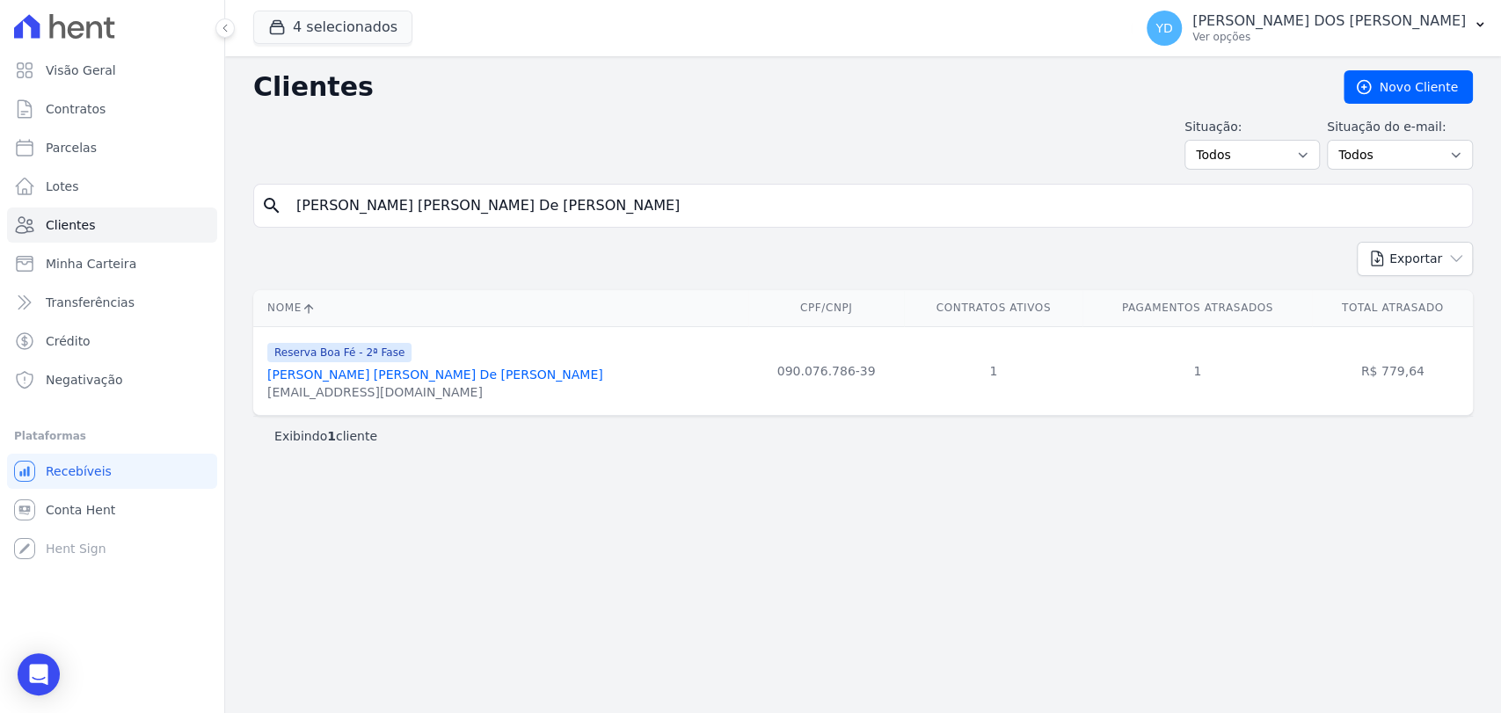
click at [449, 214] on input "Patrícia Marcia De Paula" at bounding box center [875, 205] width 1179 height 35
paste input "edro Thiago Mont Mor Lopes"
type input "Pedro Thiago Mont Mor Lopes"
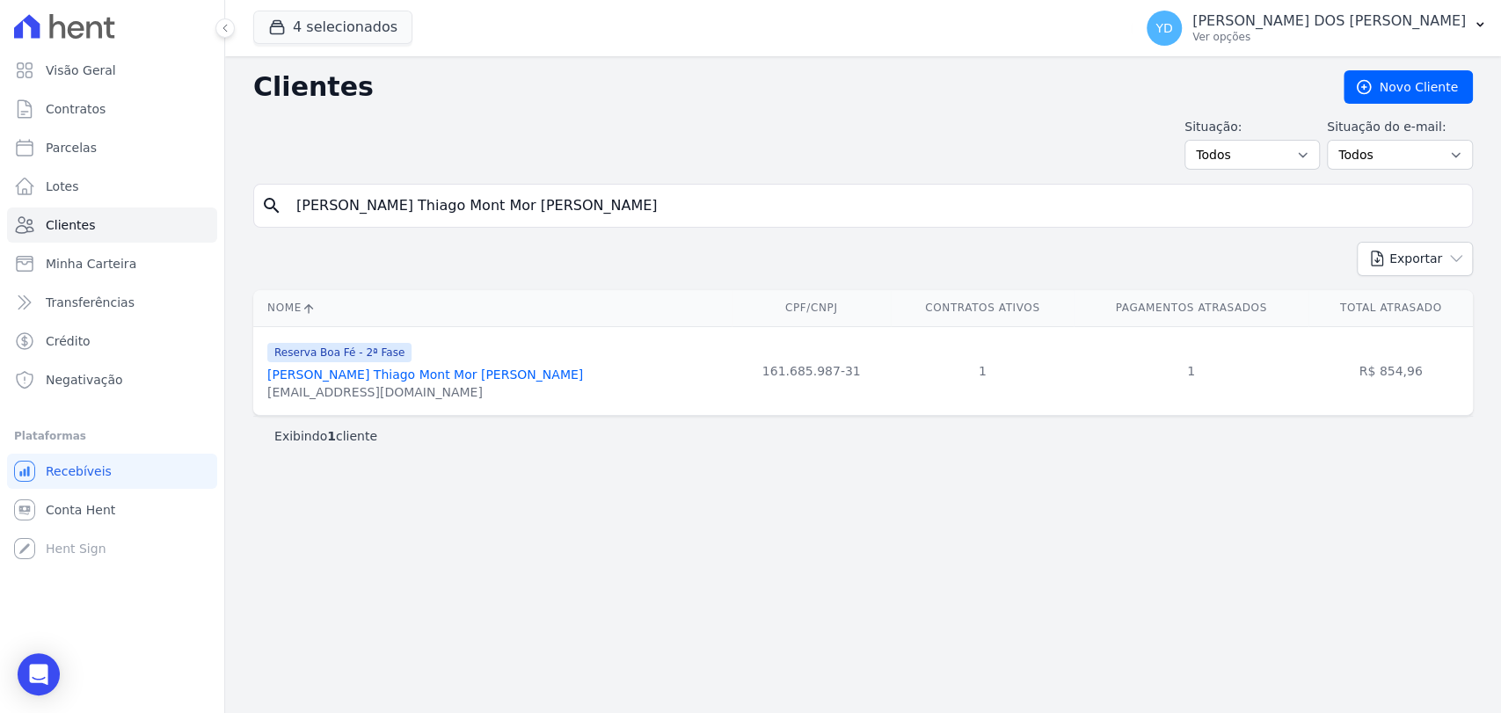
click at [365, 208] on input "Pedro Thiago Mont Mor Lopes" at bounding box center [875, 205] width 1179 height 35
click at [364, 208] on input "Pedro Thiago Mont Mor Lopes" at bounding box center [875, 205] width 1179 height 35
paste input "Thiago Meggiolaro Gomury"
type input "Thiago Meggiolaro Gomury"
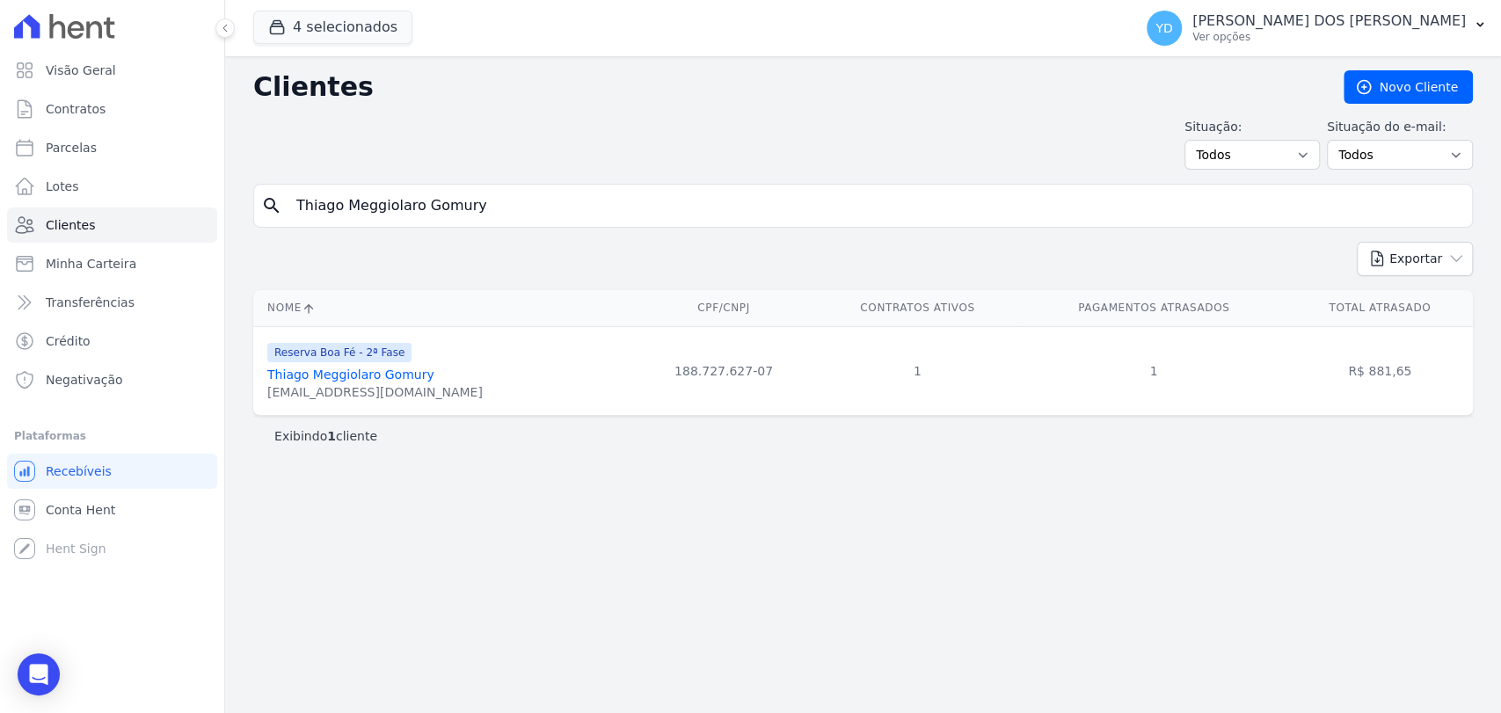
click at [493, 194] on input "Thiago Meggiolaro Gomury" at bounding box center [875, 205] width 1179 height 35
paste input "Alexandre Raggi De Sousa"
type input "Alexandre Raggi De Sousa"
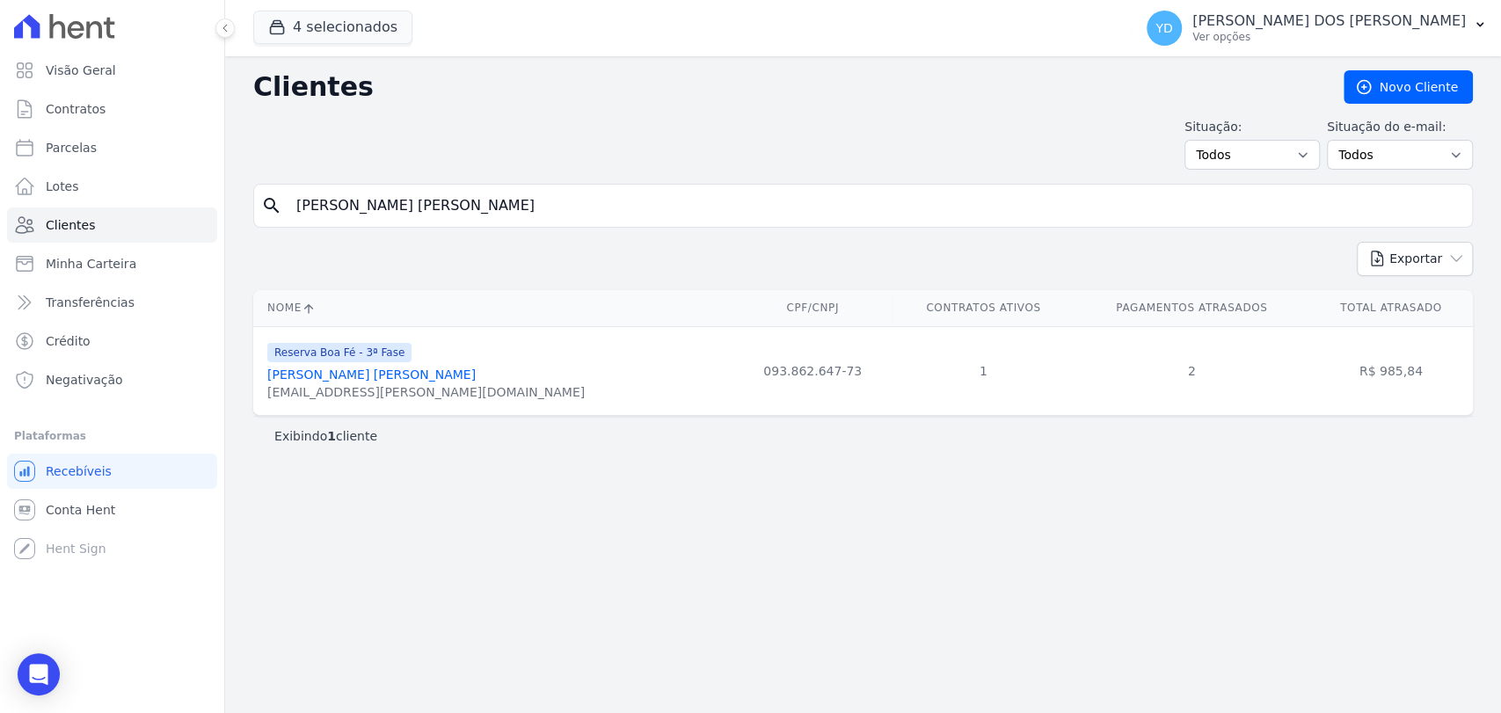
click at [409, 215] on input "Alexandre Raggi De Sousa" at bounding box center [875, 205] width 1179 height 35
paste input "Faema Dos Santos Cunh"
type input "Faema Dos Santos Cunha"
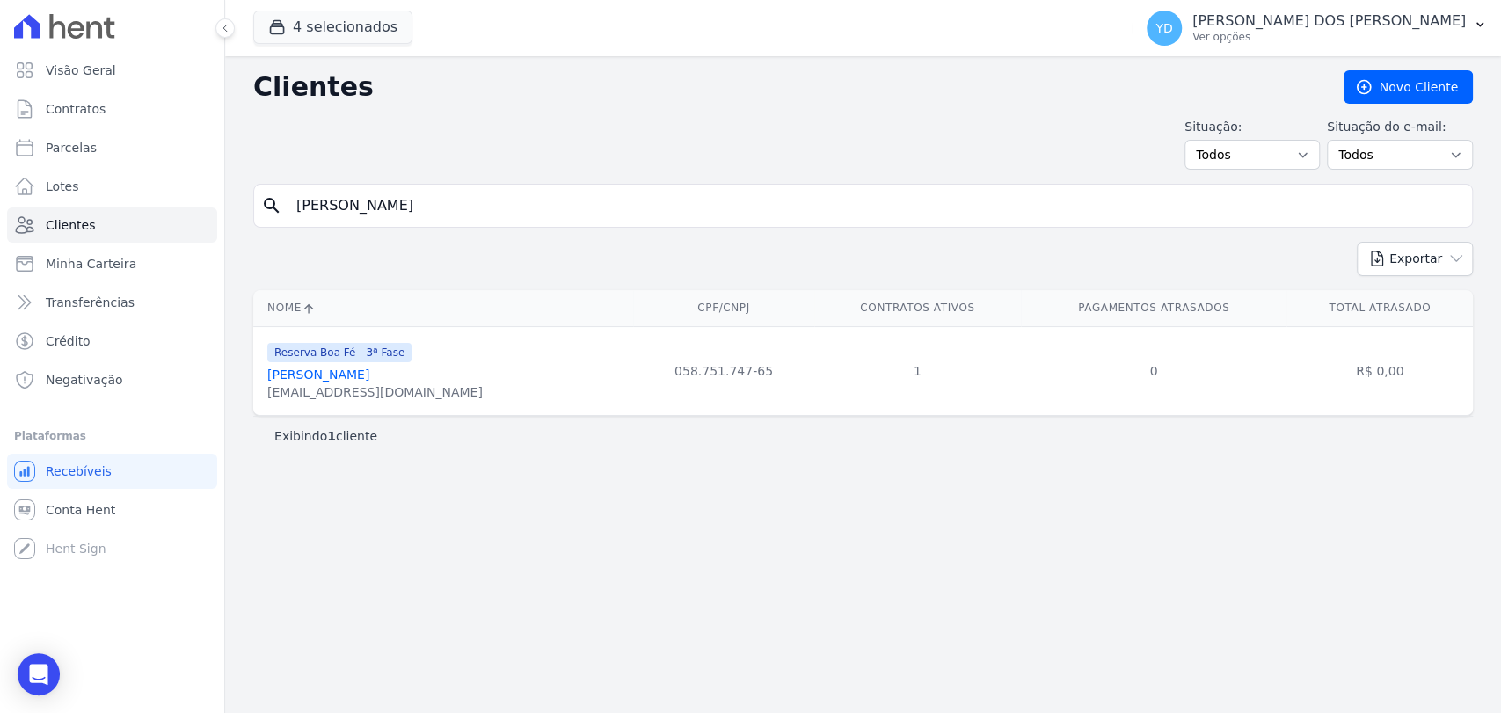
click at [437, 192] on input "Faema Dos Santos Cunha" at bounding box center [875, 205] width 1179 height 35
paste input "laviane Aparecida De Almeida Gomes"
type input "Flaviane Aparecida De Almeida Gomes"
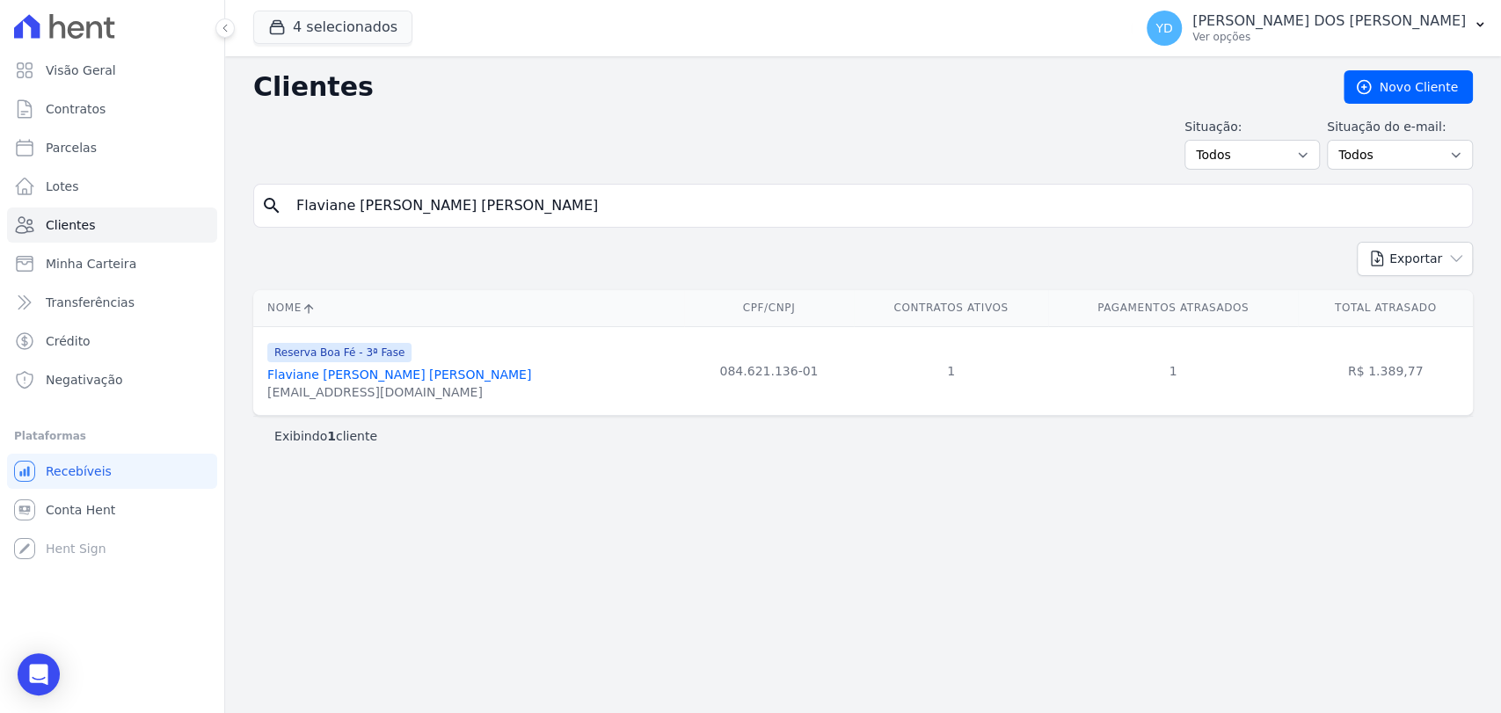
click at [418, 206] on input "Flaviane Aparecida De Almeida Gomes" at bounding box center [875, 205] width 1179 height 35
paste input "Josiane Aparecida Da Silva"
type input "Josiane Aparecida Da Silva"
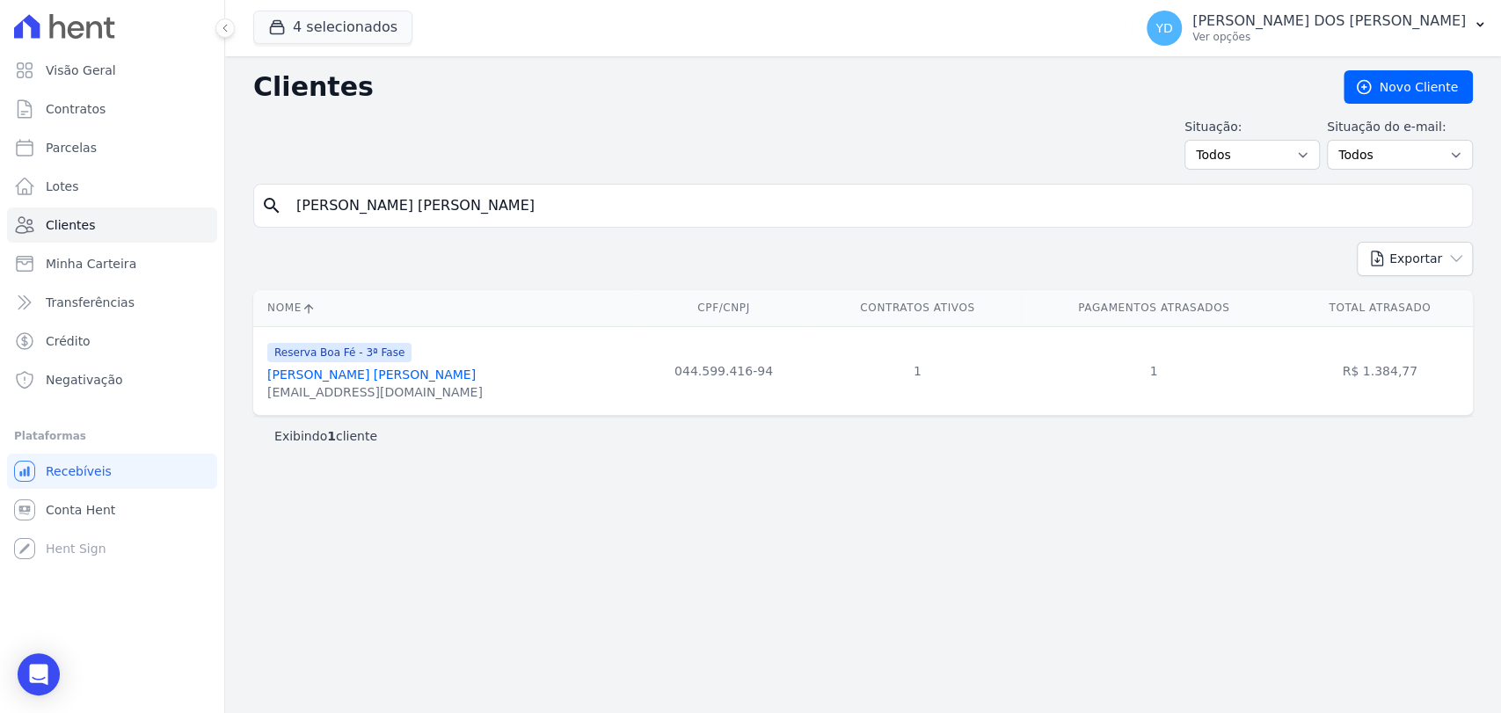
click at [481, 196] on input "Josiane Aparecida Da Silva" at bounding box center [875, 205] width 1179 height 35
paste input "Lucianna Afonso Filgueiras Bueno"
type input "Lucianna Afonso Filgueiras Bueno"
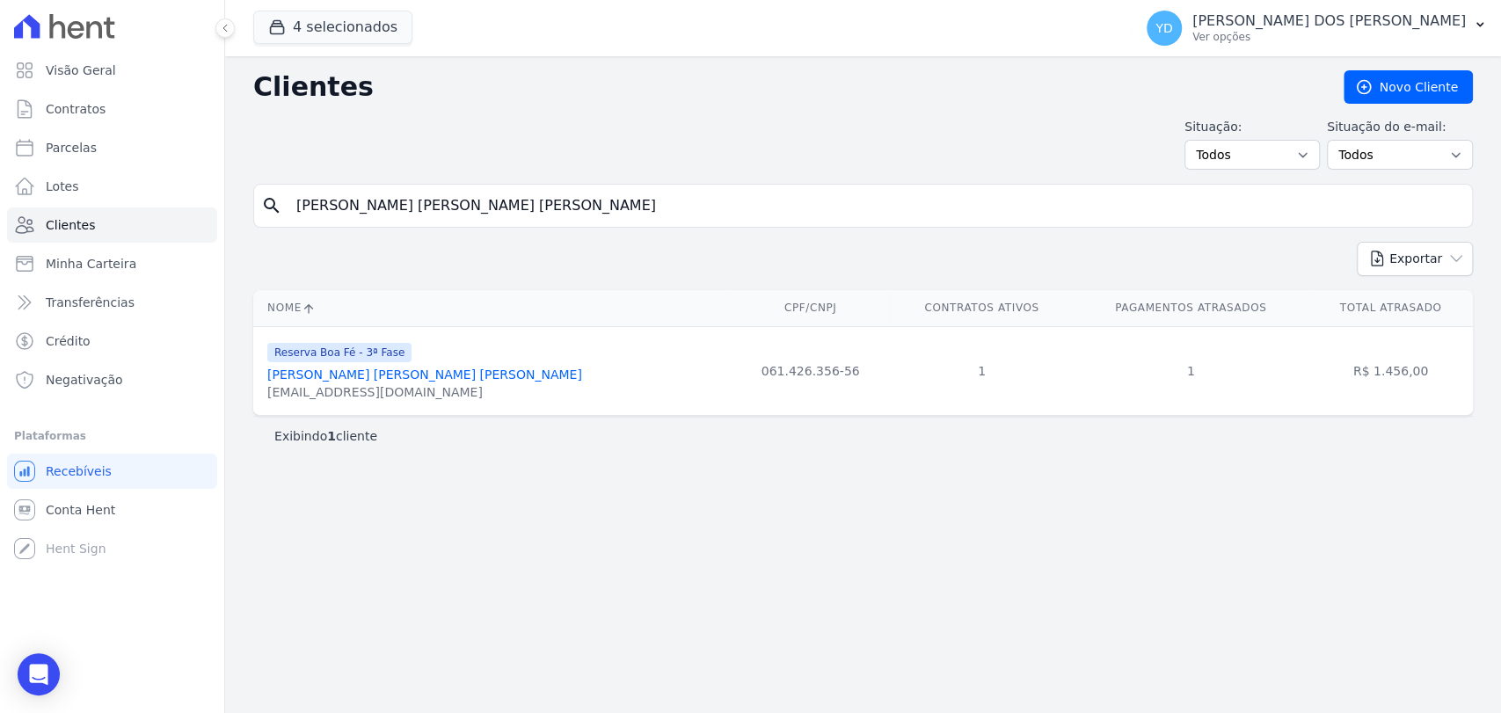
click at [523, 195] on input "Lucianna Afonso Filgueiras Bueno" at bounding box center [875, 205] width 1179 height 35
paste input "Rafael Vicente Pereira Da Silva"
type input "Rafael Vicente Pereira Da Silva"
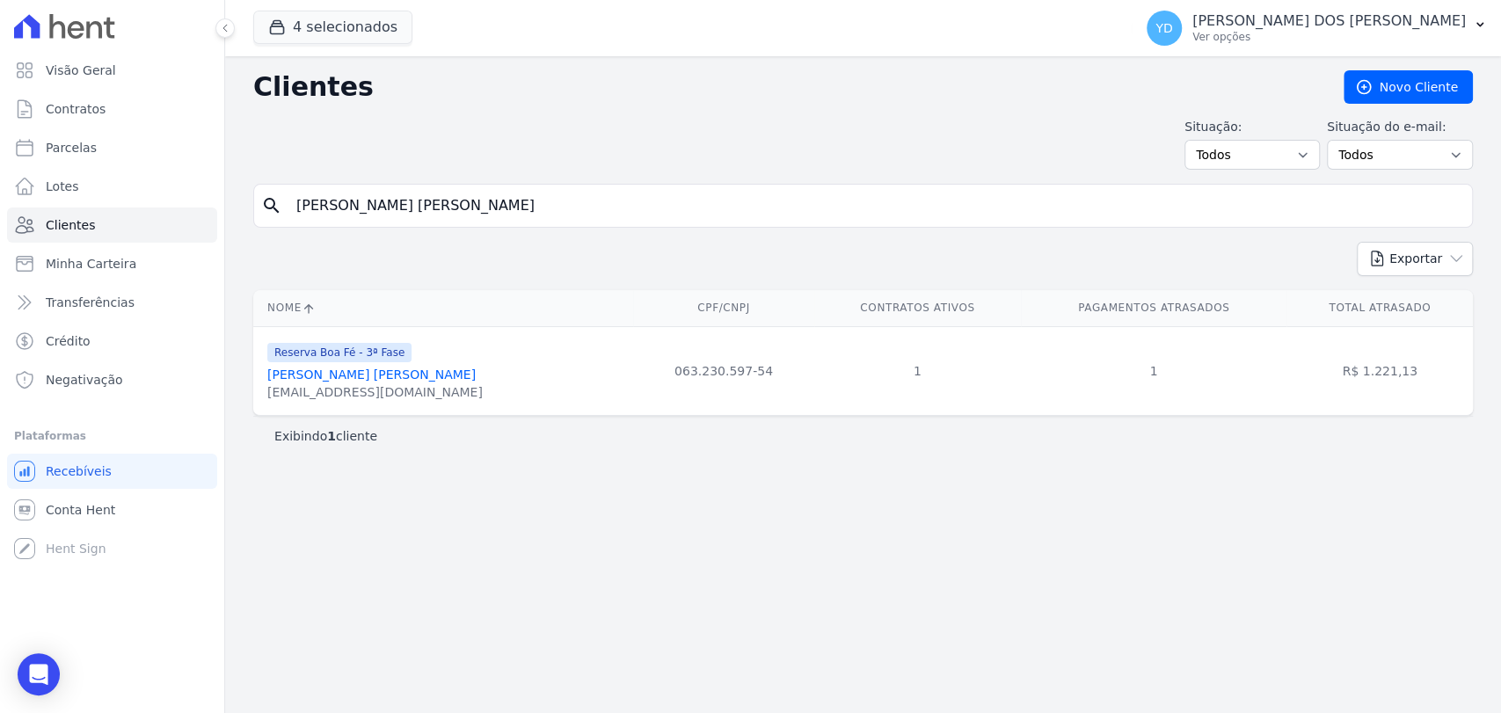
click at [481, 203] on input "Rafael Vicente Pereira Da Silva" at bounding box center [875, 205] width 1179 height 35
paste input "Flaviane Aparecida De Almeida Gomes"
type input "Flaviane Aparecida De Almeida Gomes"
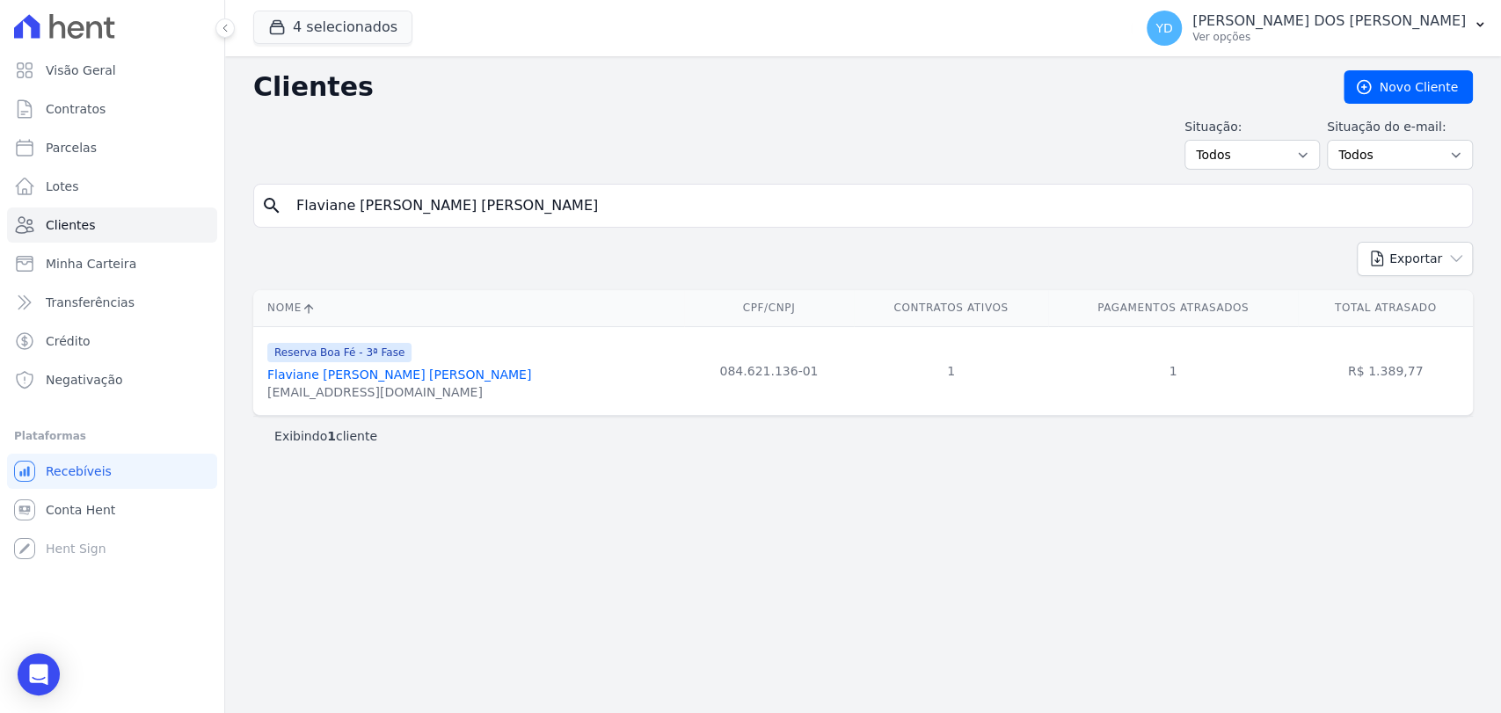
click at [429, 199] on input "Flaviane Aparecida De Almeida Gomes" at bounding box center [875, 205] width 1179 height 35
paste input "Josiane Aparecida Da Silva"
click at [429, 199] on input "Josiane Aparecida Da Silva" at bounding box center [875, 205] width 1179 height 35
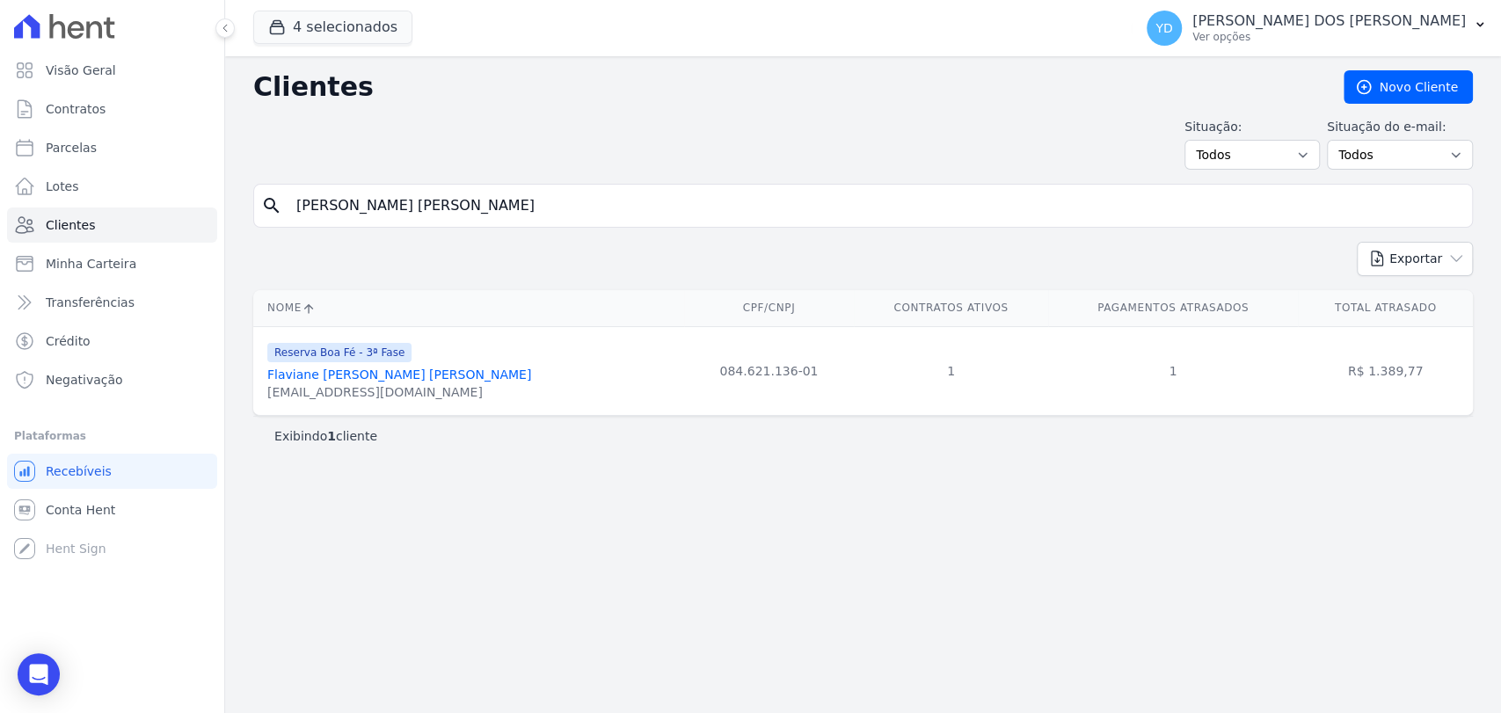
click at [429, 199] on input "Josiane Aparecida Da Silva" at bounding box center [875, 205] width 1179 height 35
type input "Josiane Aparecida Da Silva"
click at [389, 223] on div "search Josiane Aparecida Da Silva" at bounding box center [863, 206] width 1220 height 44
click at [389, 210] on input "Josiane Aparecida Da Silva" at bounding box center [875, 205] width 1179 height 35
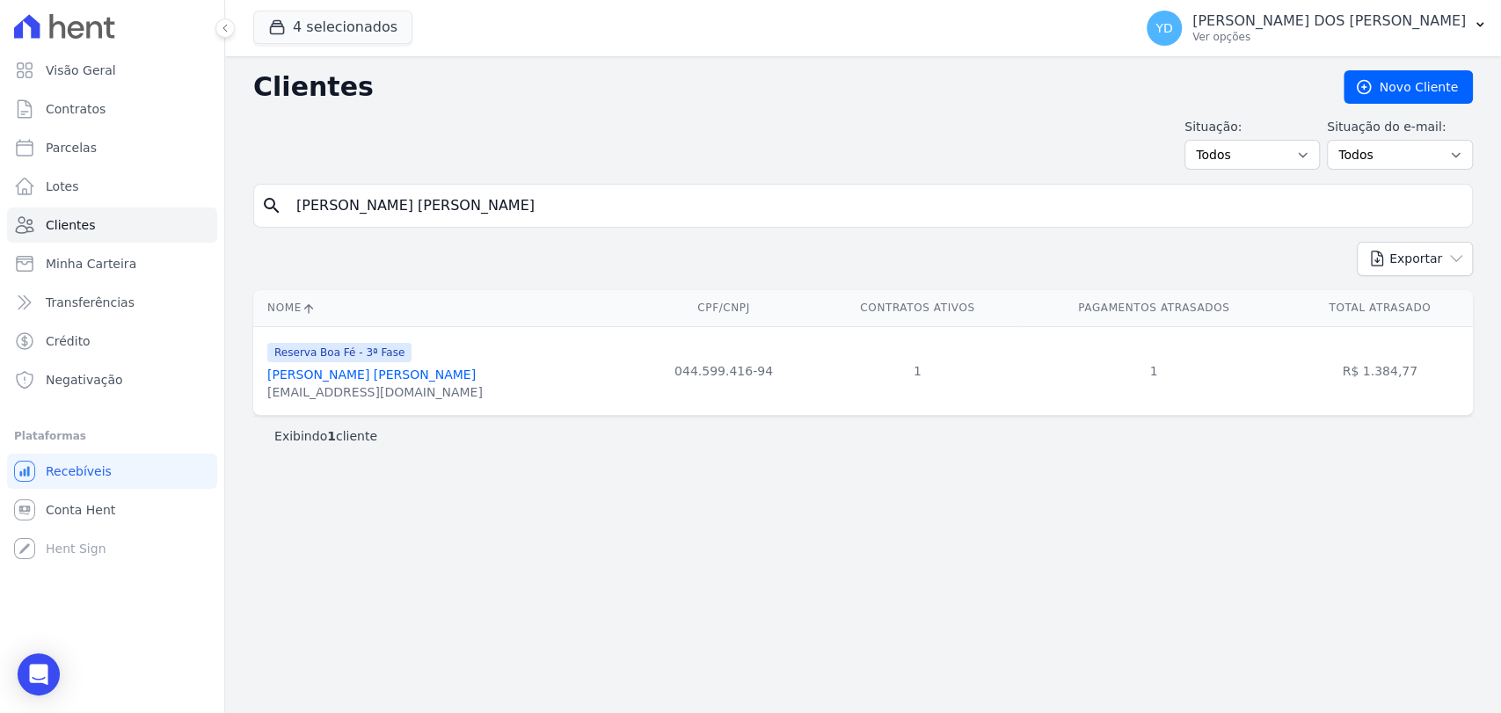
click at [389, 210] on input "Josiane Aparecida Da Silva" at bounding box center [875, 205] width 1179 height 35
click at [148, 232] on link "Clientes" at bounding box center [112, 225] width 210 height 35
click at [385, 209] on input "Josiane Aparecida Da Silva" at bounding box center [875, 205] width 1179 height 35
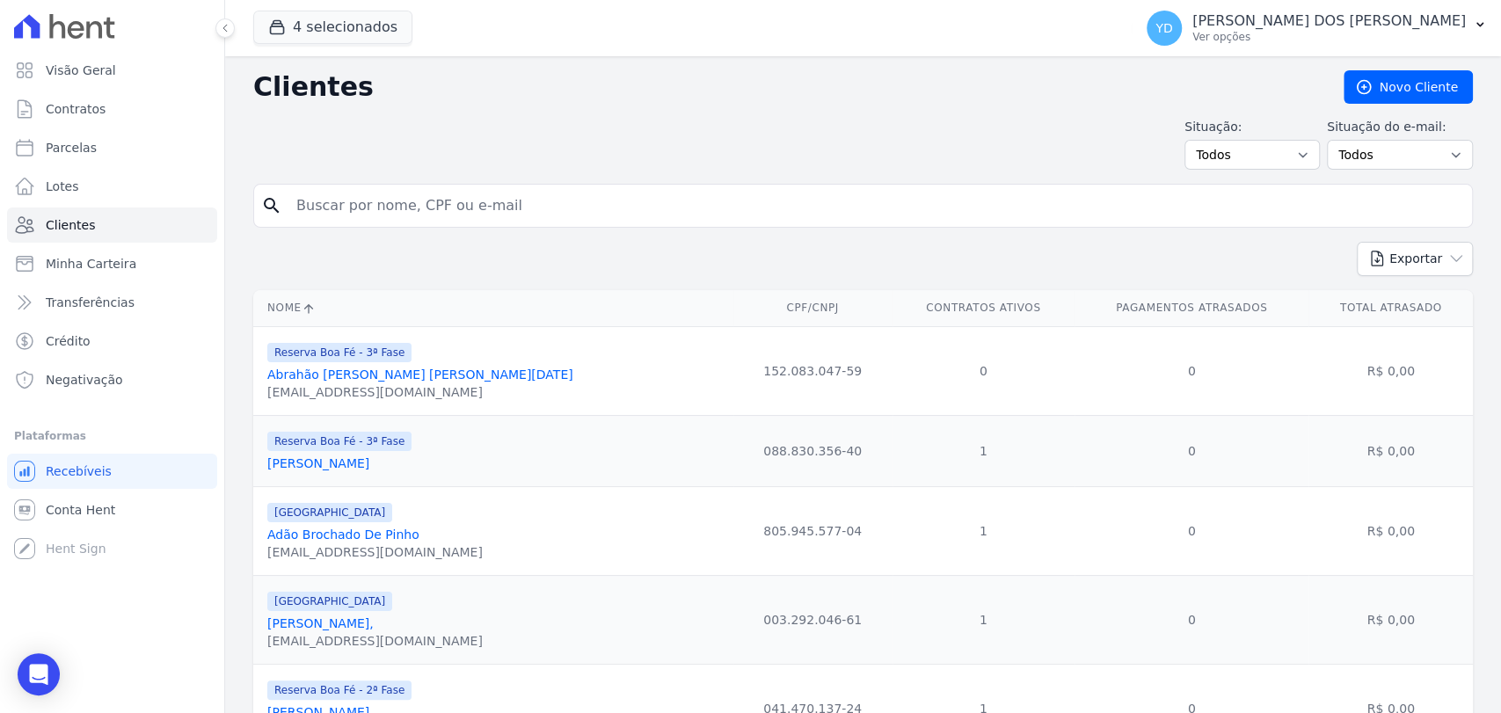
click at [385, 209] on input "search" at bounding box center [875, 205] width 1179 height 35
type input "miqueias"
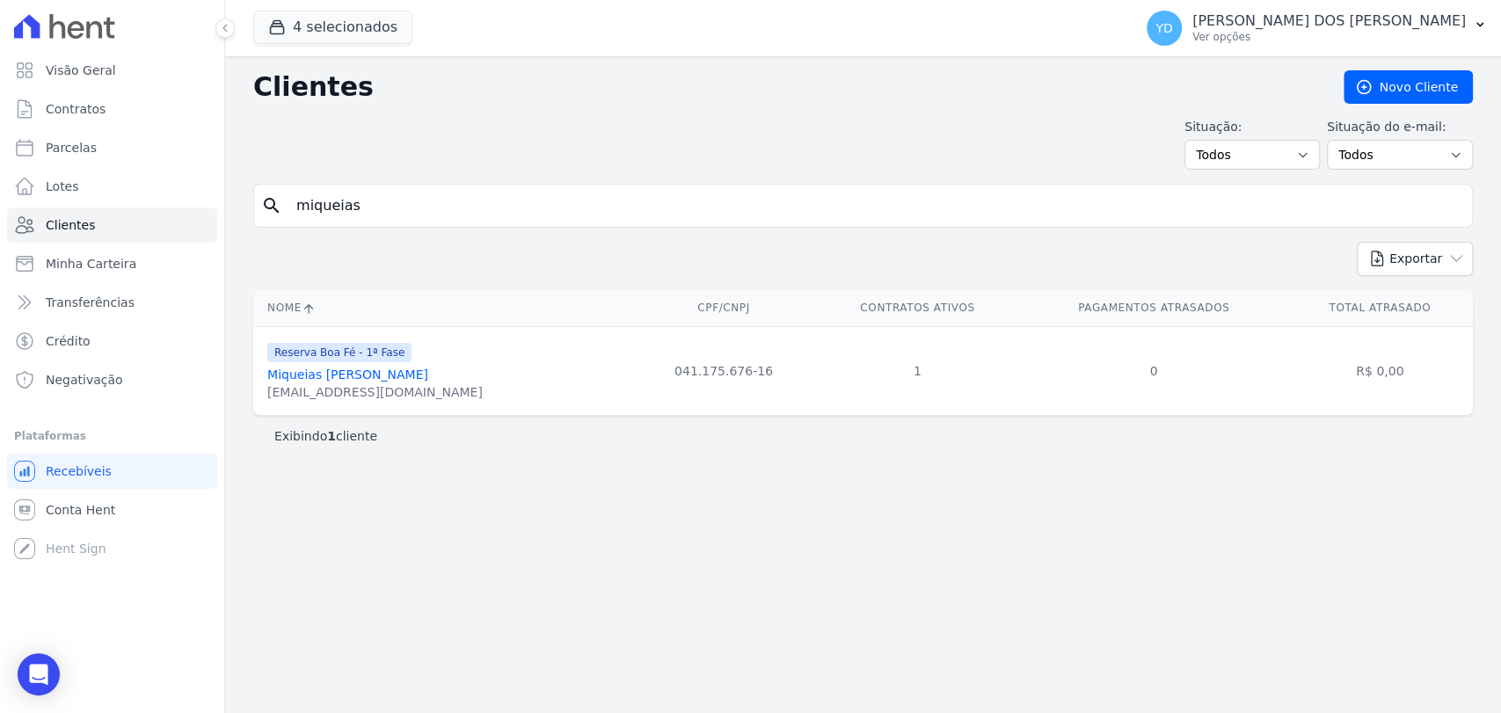
click at [366, 202] on input "miqueias" at bounding box center [875, 205] width 1179 height 35
paste input "Raiane Pereira Guimarãe"
type input "Raiane Pereira Guimarães"
click at [494, 178] on div "Clientes Novo Cliente Situação: Todos Adimplentes Inadimplentes Situação do e-m…" at bounding box center [863, 384] width 1276 height 657
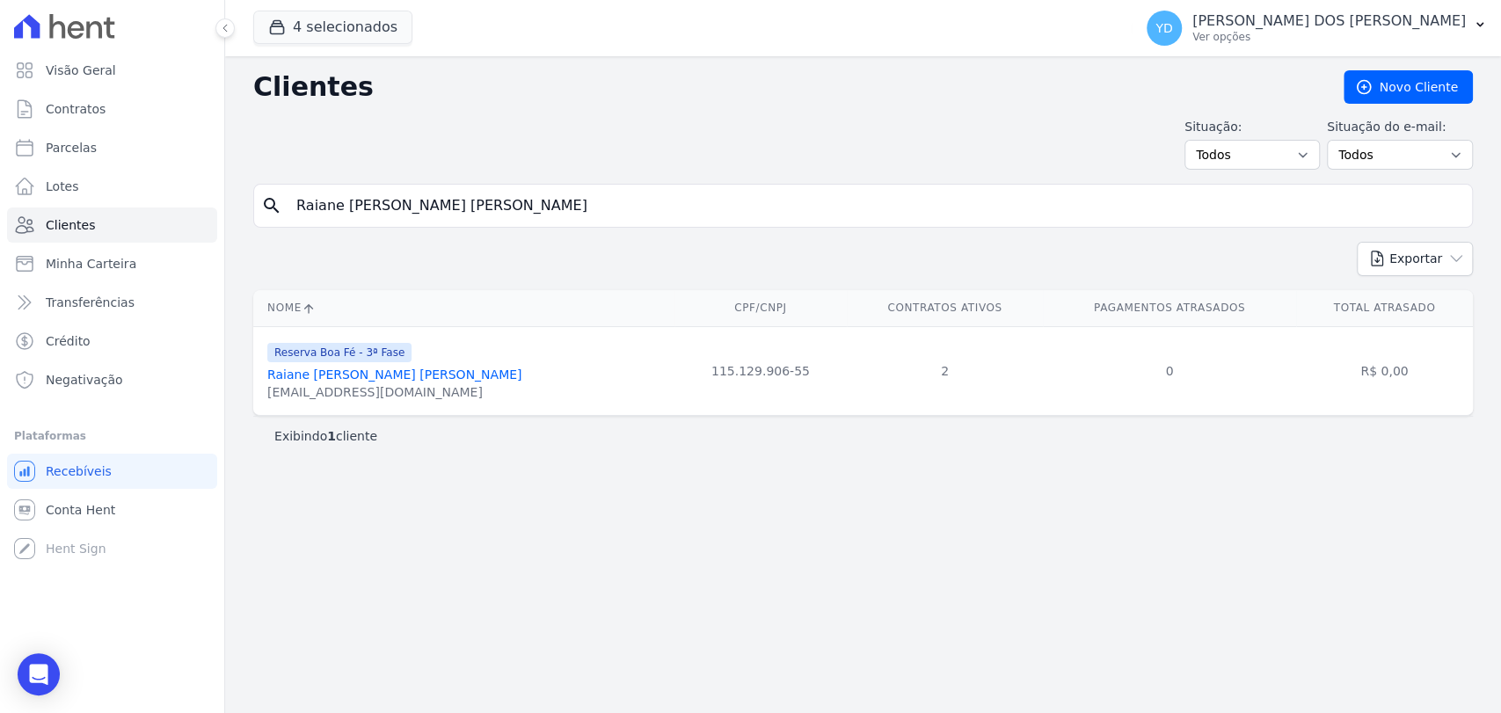
click at [500, 198] on input "Raiane Pereira Guimarães" at bounding box center [875, 205] width 1179 height 35
paste input "Thiago Da Silva"
type input "Thiago Da Silva"
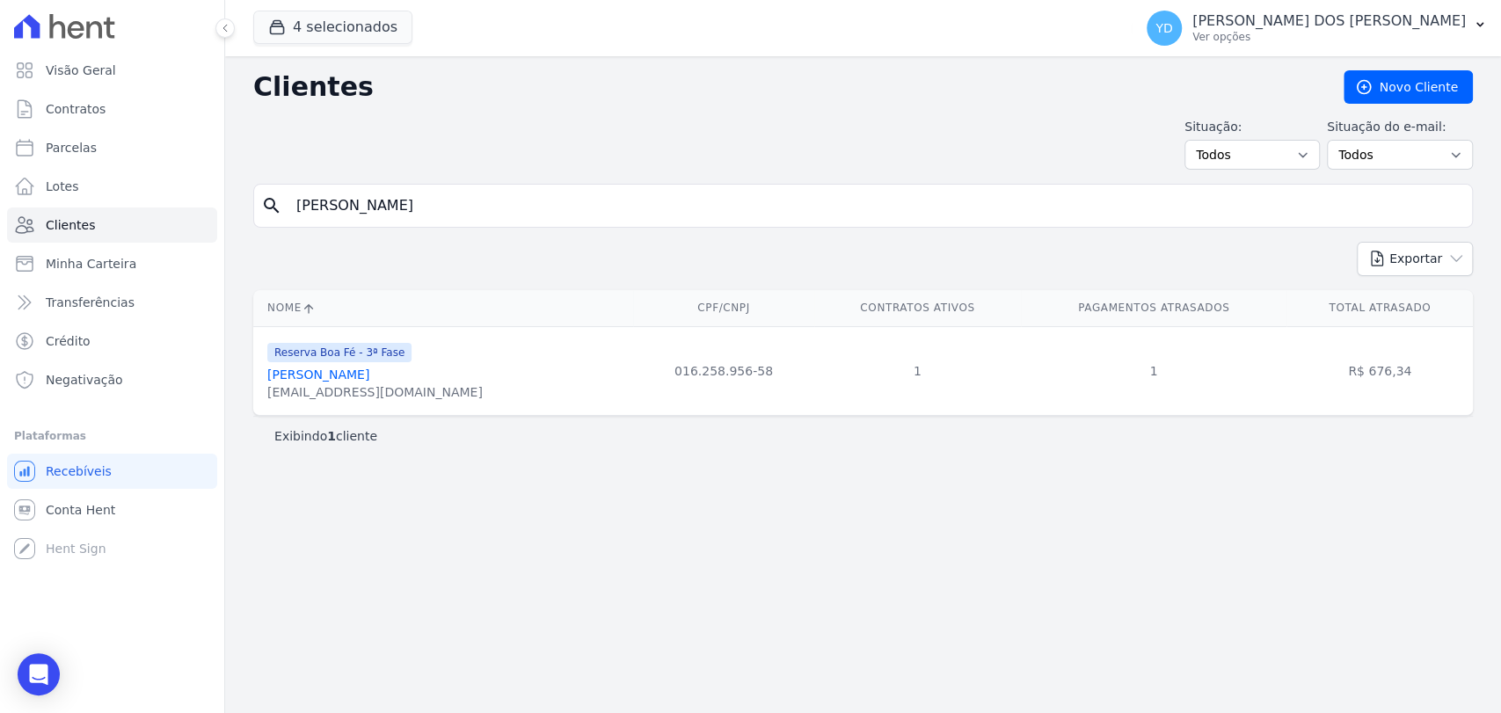
click at [417, 201] on input "Thiago Da Silva" at bounding box center [875, 205] width 1179 height 35
paste input "iago Abreu Poncio"
type input "Tiago Abreu Poncio"
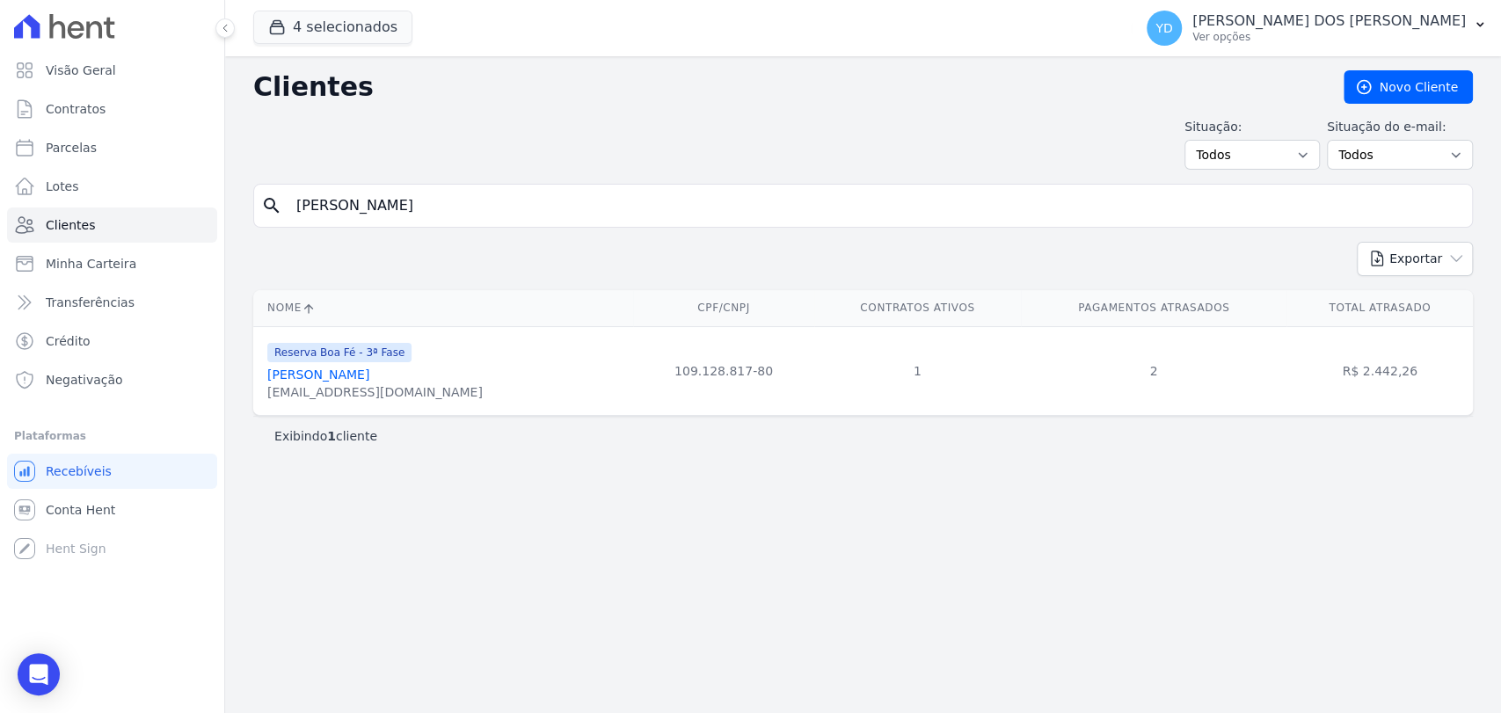
click at [356, 211] on input "Tiago Abreu Poncio" at bounding box center [875, 205] width 1179 height 35
paste input "Woodson Sahuan Rodrigues Mattos"
type input "Woodson Sahuan Rodrigues Mattos"
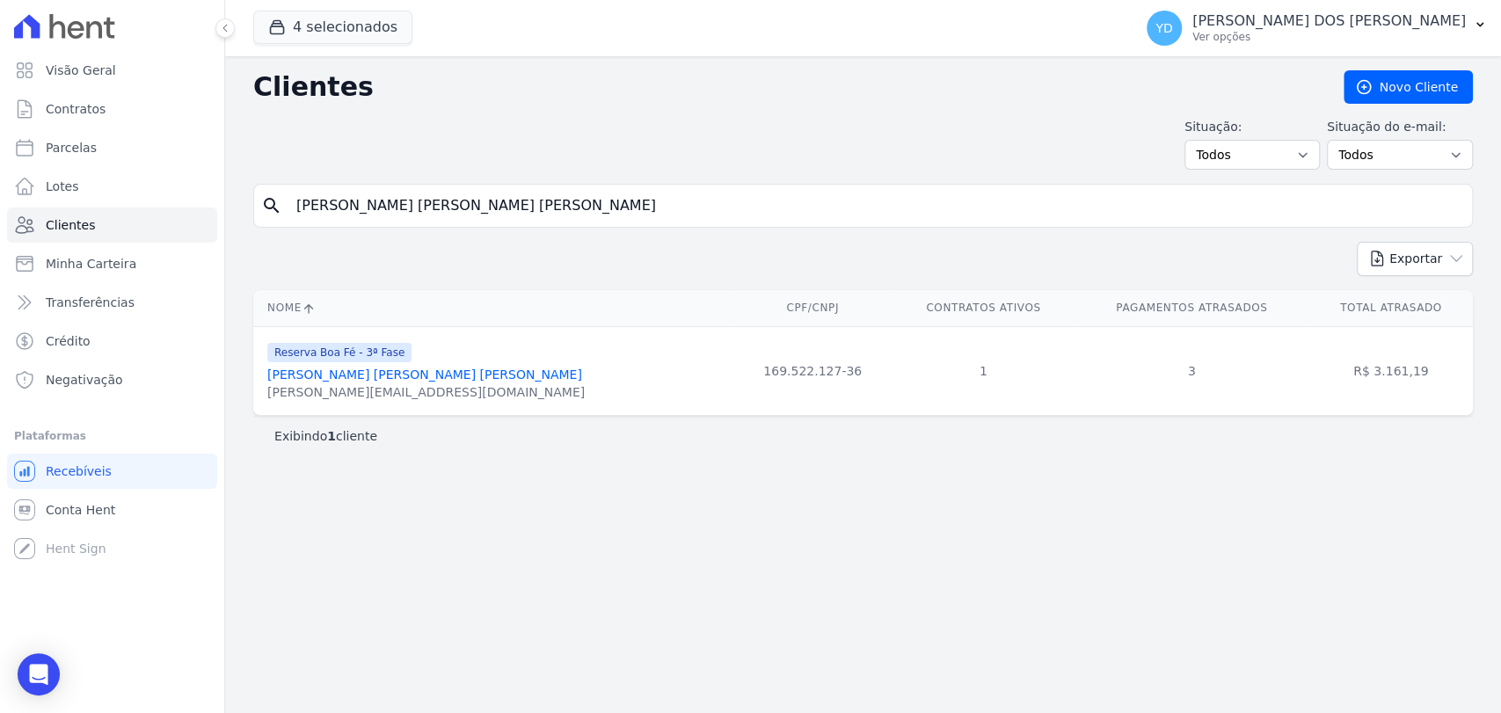
click at [314, 230] on form "search Woodson Sahuan Rodrigues Mattos" at bounding box center [863, 213] width 1220 height 58
click at [318, 200] on input "Woodson Sahuan Rodrigues Mattos" at bounding box center [875, 205] width 1179 height 35
type input "sergio"
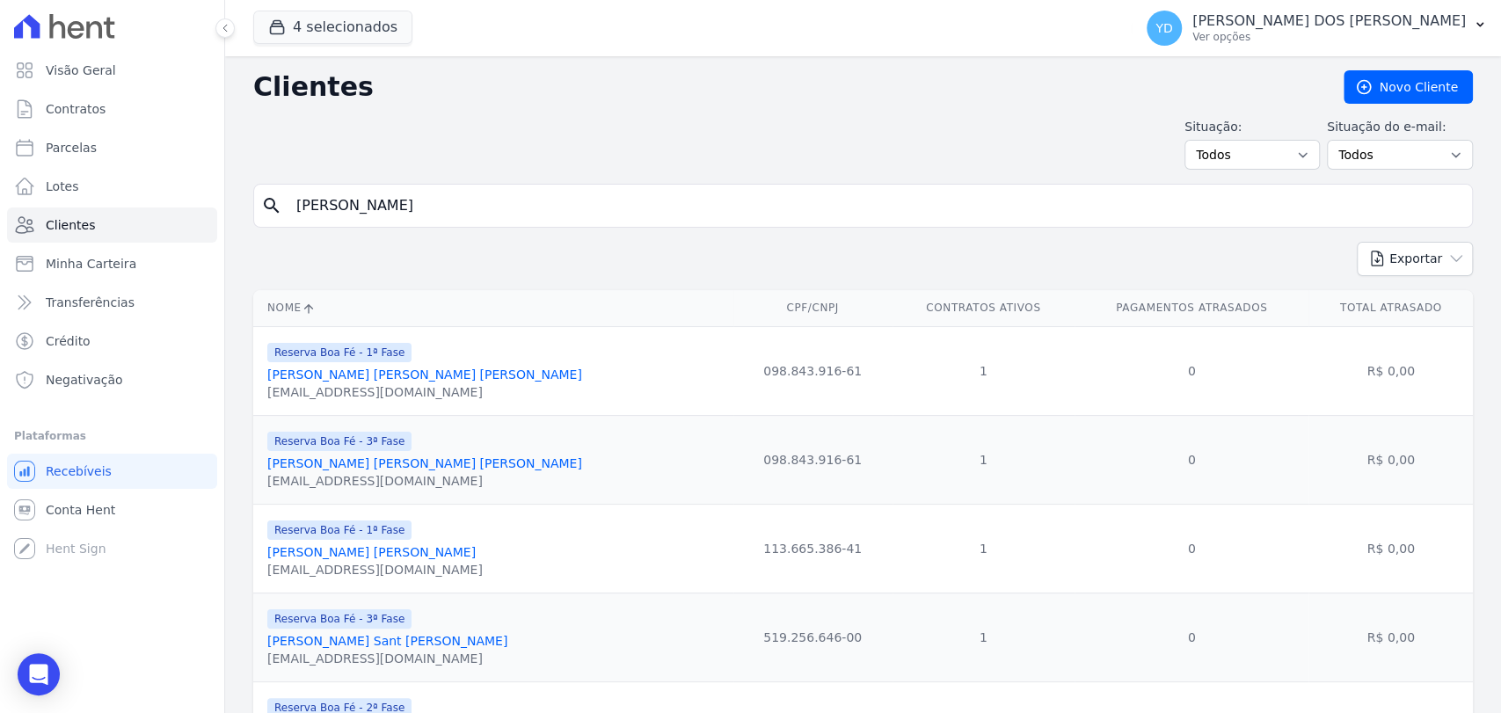
click at [398, 201] on input "sergio" at bounding box center [875, 205] width 1179 height 35
type input "MARCOS"
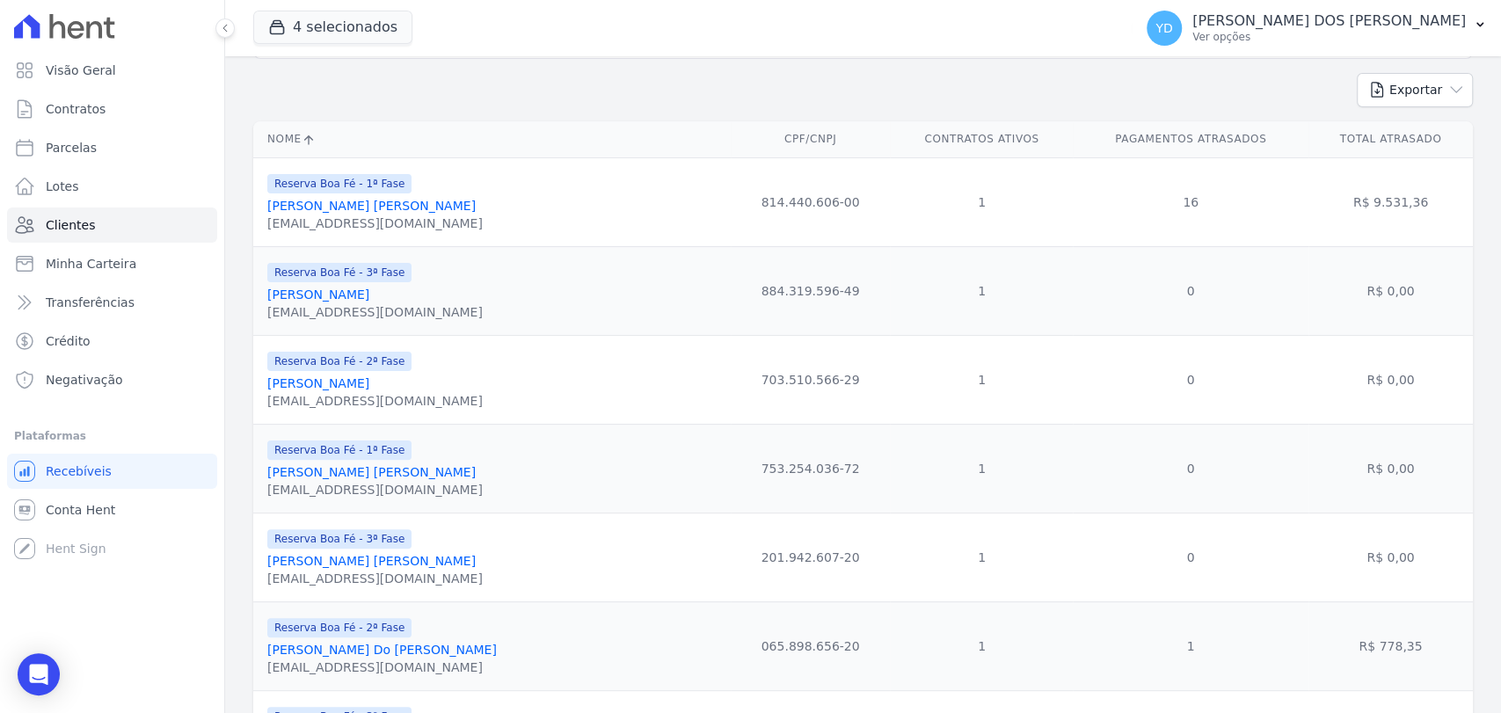
scroll to position [377, 0]
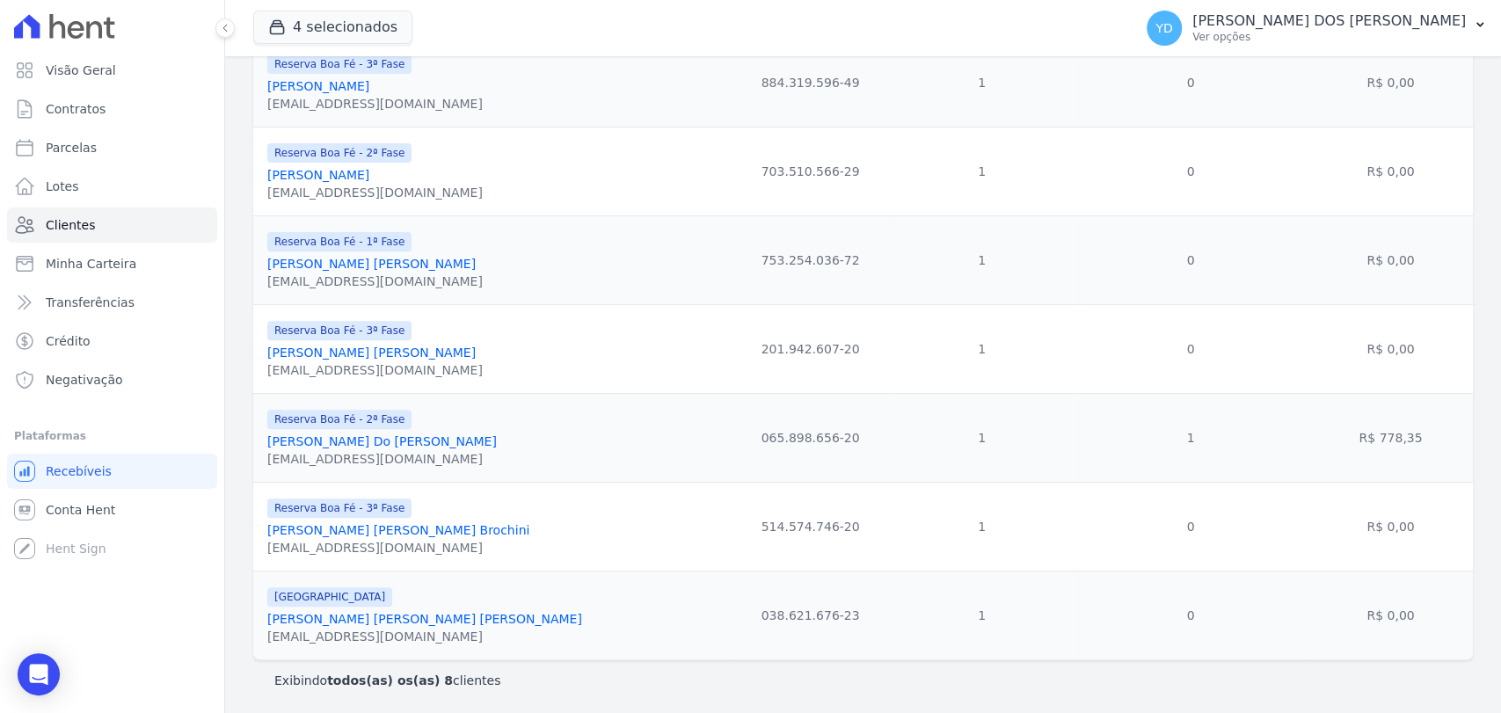
click at [380, 451] on div "[EMAIL_ADDRESS][DOMAIN_NAME]" at bounding box center [382, 459] width 230 height 18
click at [382, 445] on link "[PERSON_NAME] Do [PERSON_NAME]" at bounding box center [382, 441] width 230 height 14
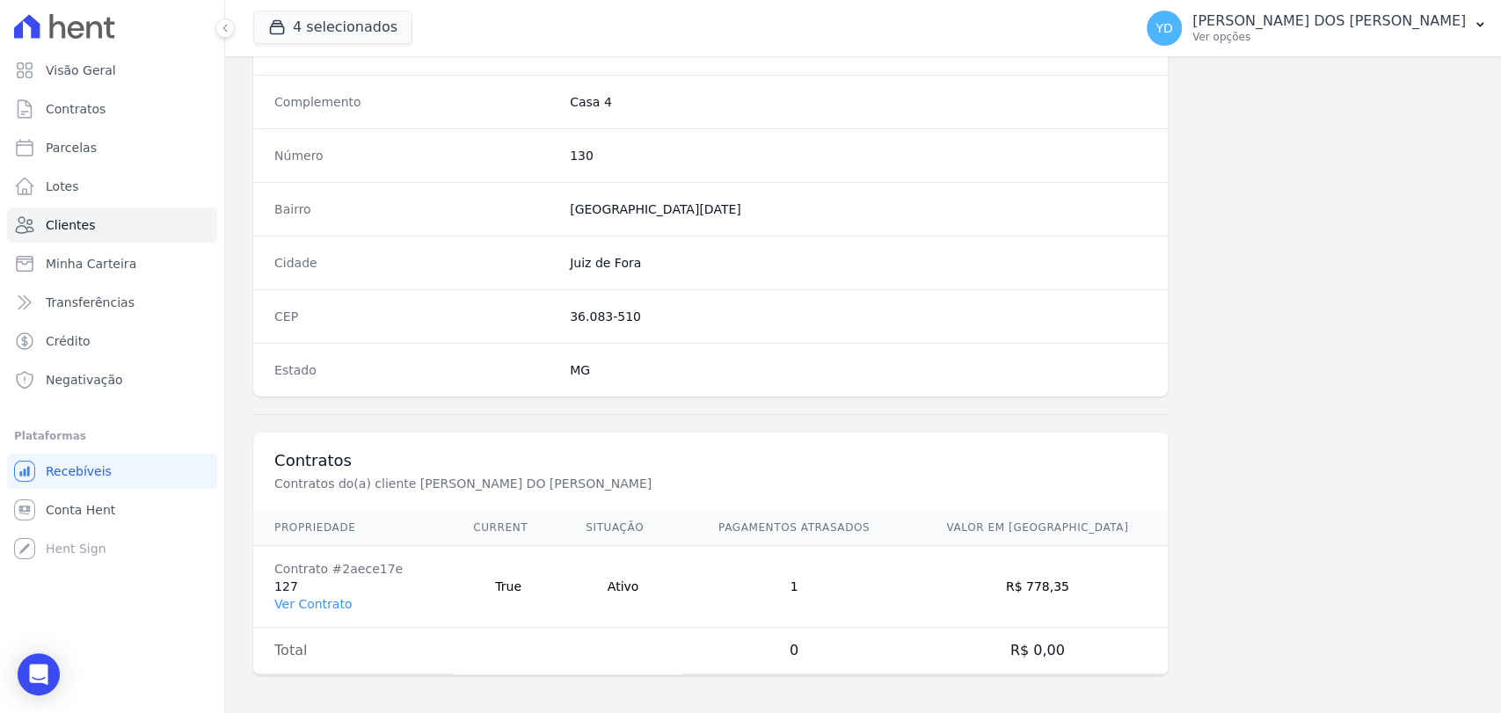
scroll to position [929, 0]
click at [305, 596] on link "Ver Contrato" at bounding box center [312, 603] width 77 height 14
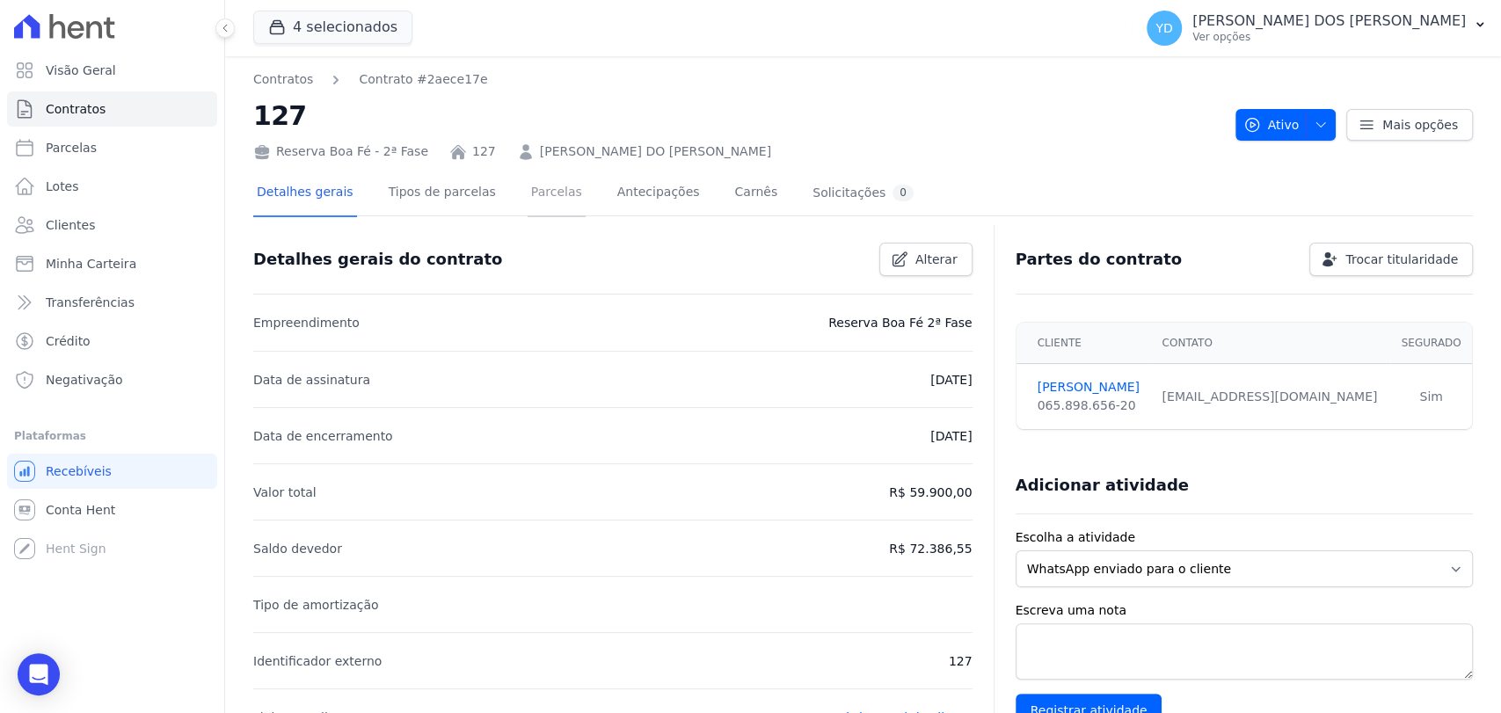
click at [532, 201] on link "Parcelas" at bounding box center [557, 194] width 58 height 47
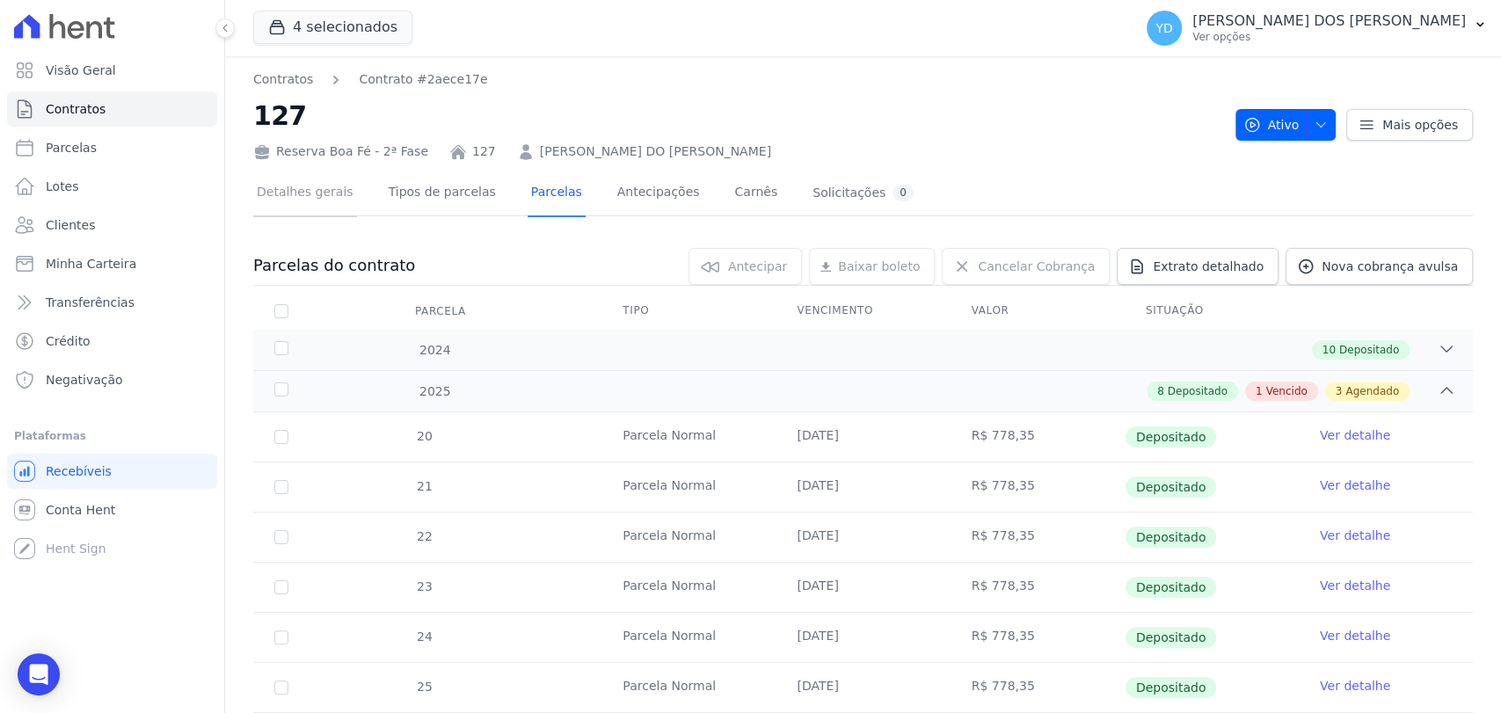
click at [288, 204] on link "Detalhes gerais" at bounding box center [305, 194] width 104 height 47
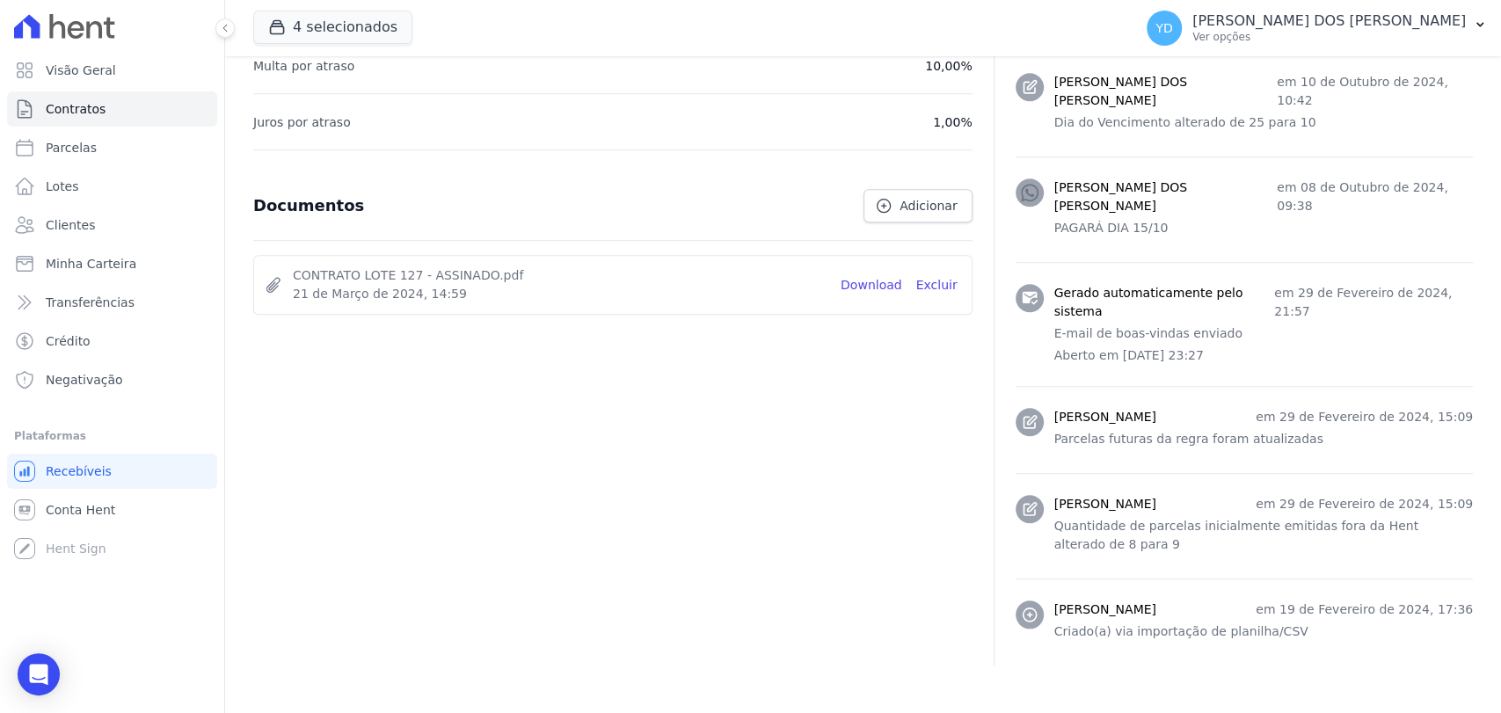
scroll to position [858, 0]
click at [872, 275] on link "Download" at bounding box center [872, 283] width 62 height 18
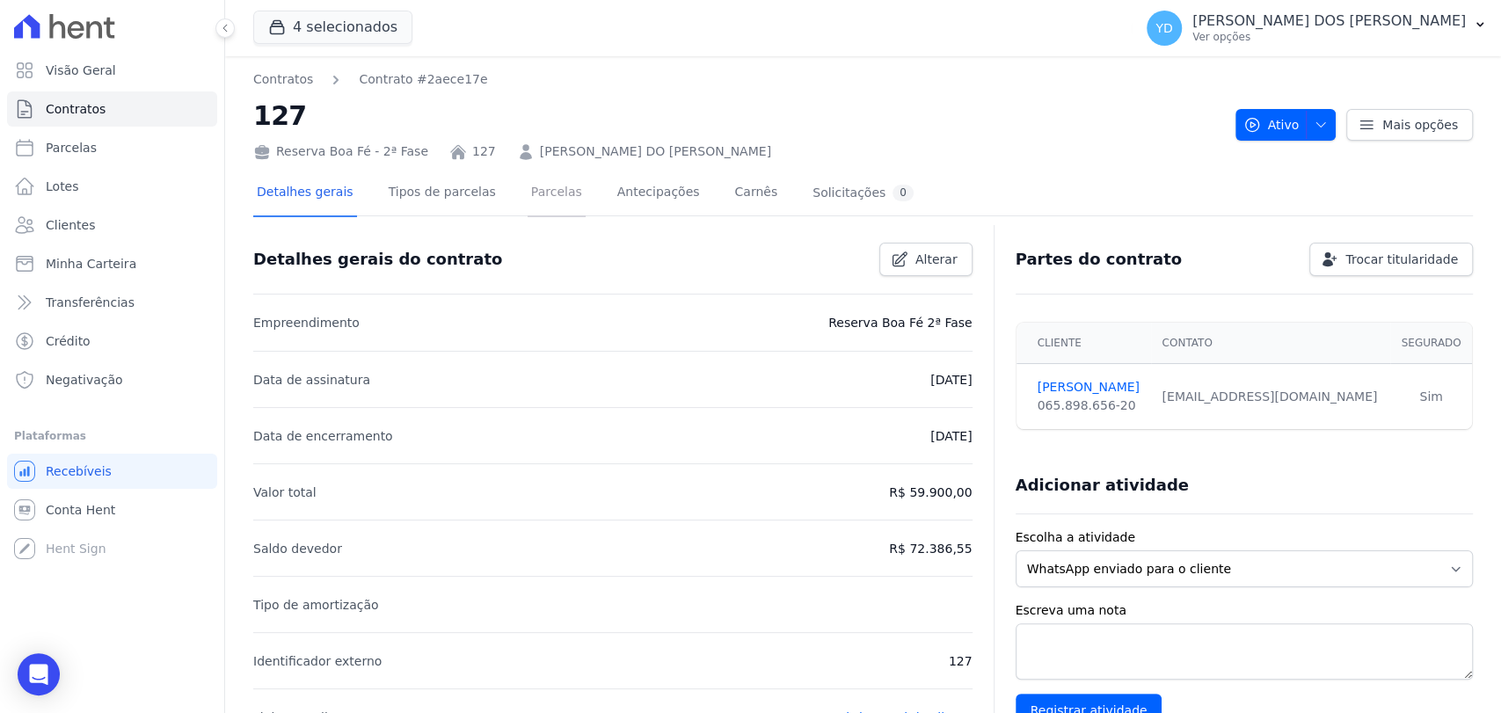
click at [535, 193] on link "Parcelas" at bounding box center [557, 194] width 58 height 47
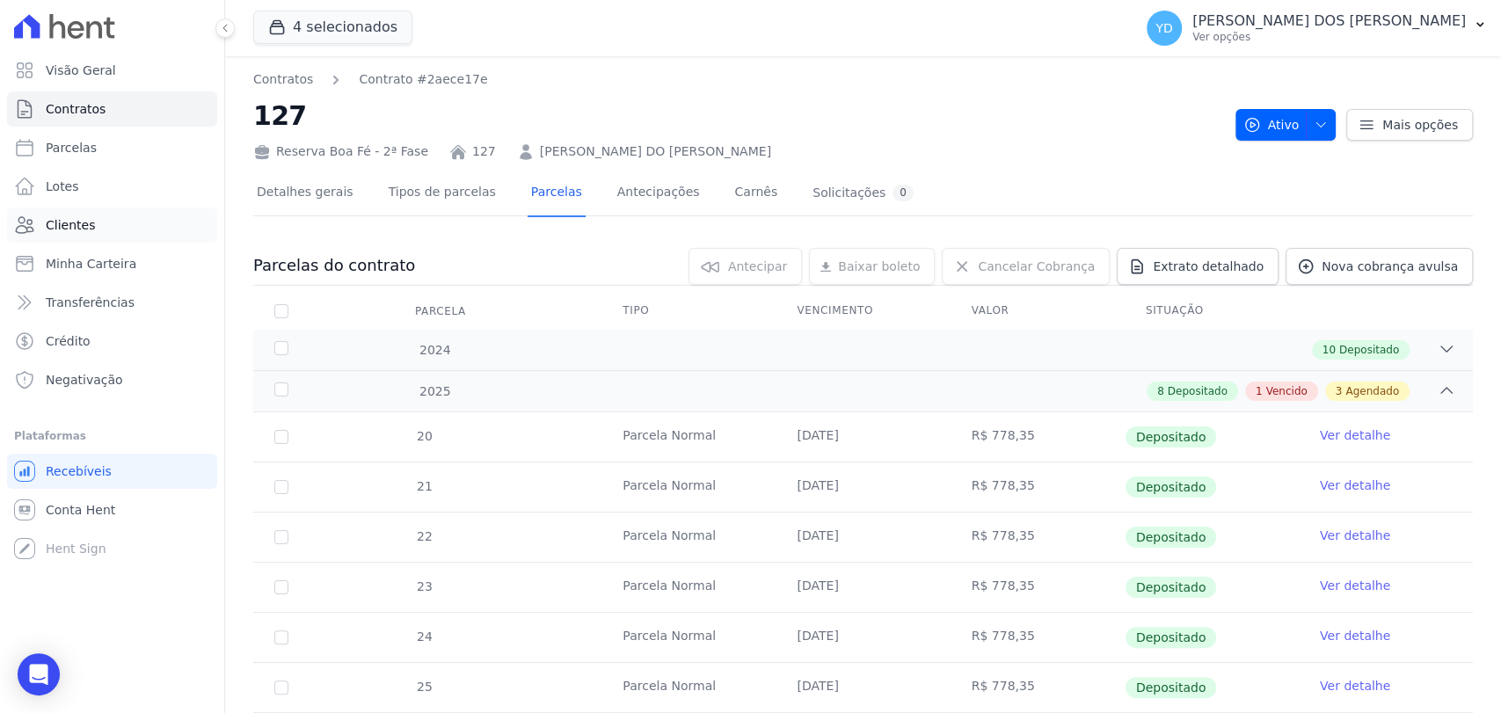
click at [136, 220] on link "Clientes" at bounding box center [112, 225] width 210 height 35
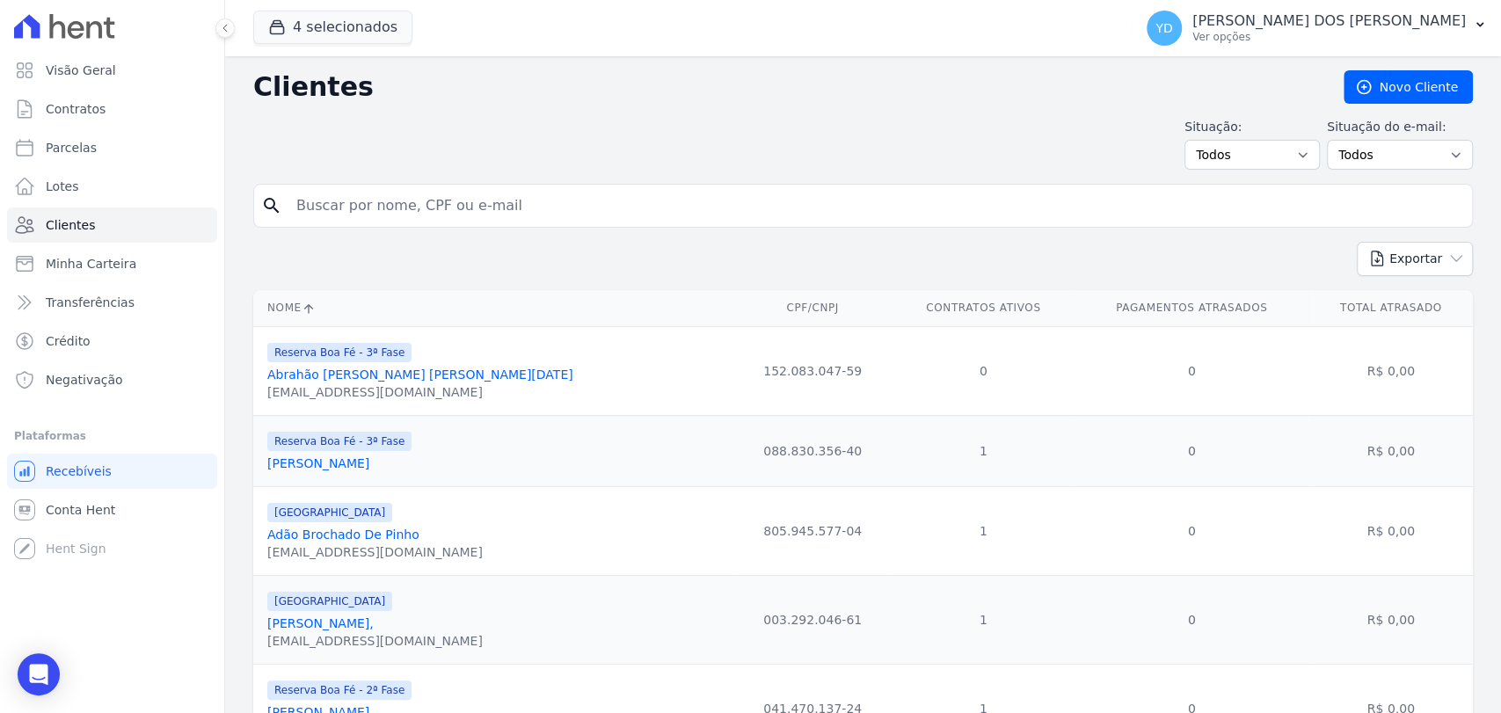
click at [528, 93] on h2 "Clientes" at bounding box center [784, 87] width 1062 height 32
drag, startPoint x: 449, startPoint y: 234, endPoint x: 439, endPoint y: 210, distance: 25.6
click at [446, 233] on form "search" at bounding box center [863, 213] width 1220 height 58
click at [439, 201] on input "search" at bounding box center [875, 205] width 1179 height 35
type input "woodson"
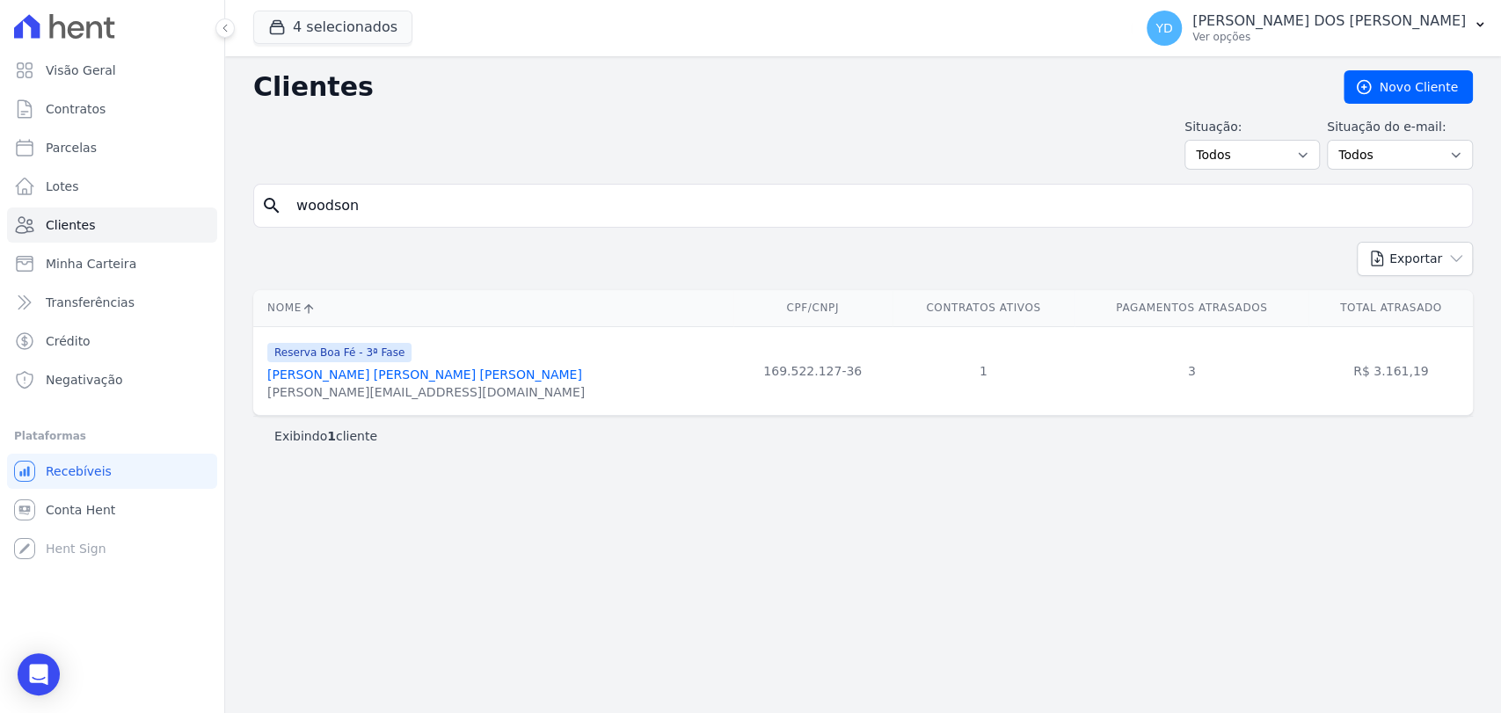
drag, startPoint x: 433, startPoint y: 234, endPoint x: 429, endPoint y: 211, distance: 23.1
click at [430, 230] on form "search woodson" at bounding box center [863, 213] width 1220 height 58
click at [429, 209] on input "woodson" at bounding box center [875, 205] width 1179 height 35
paste input "Josiane Aparecida Da Silv"
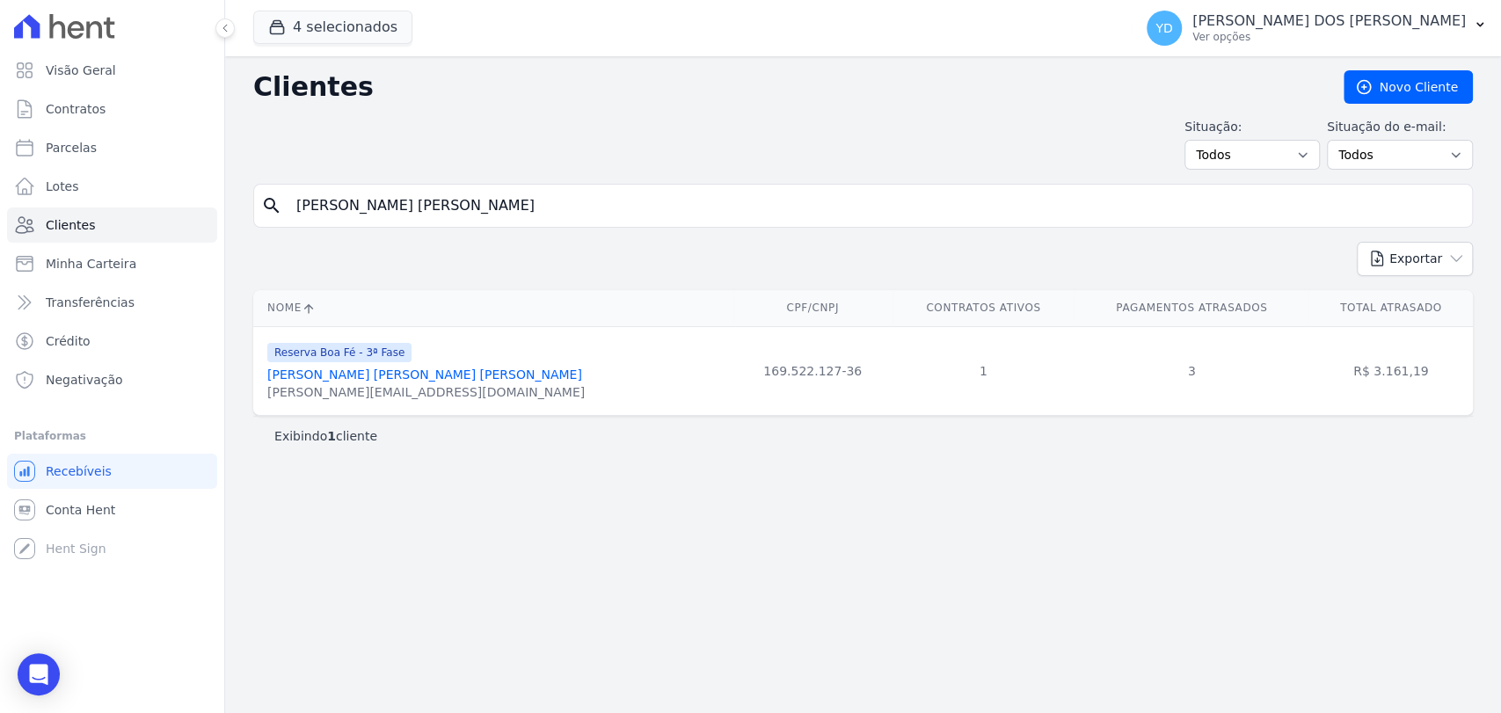
type input "Josiane Aparecida Da Silva"
click at [310, 220] on input "Josiane Aparecida Da Silva" at bounding box center [875, 205] width 1179 height 35
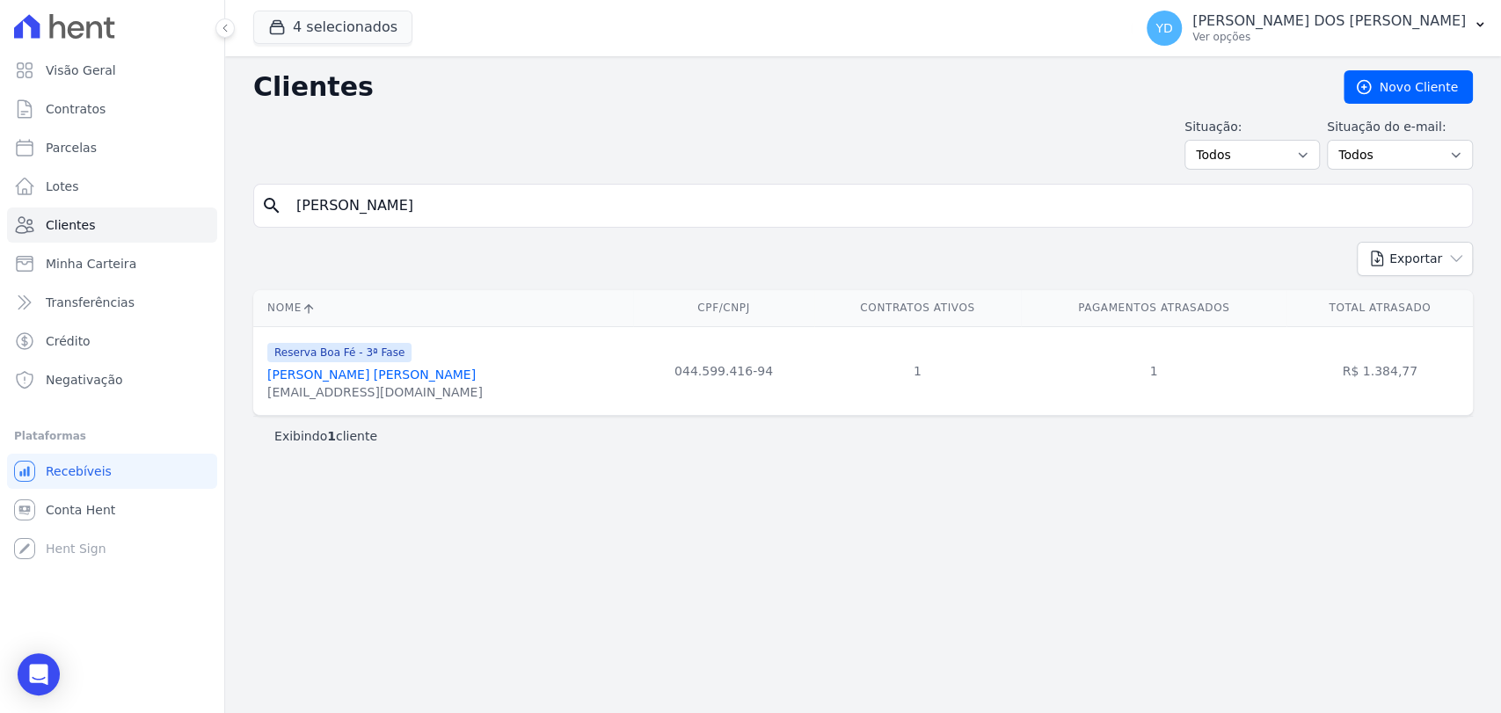
type input "marcos"
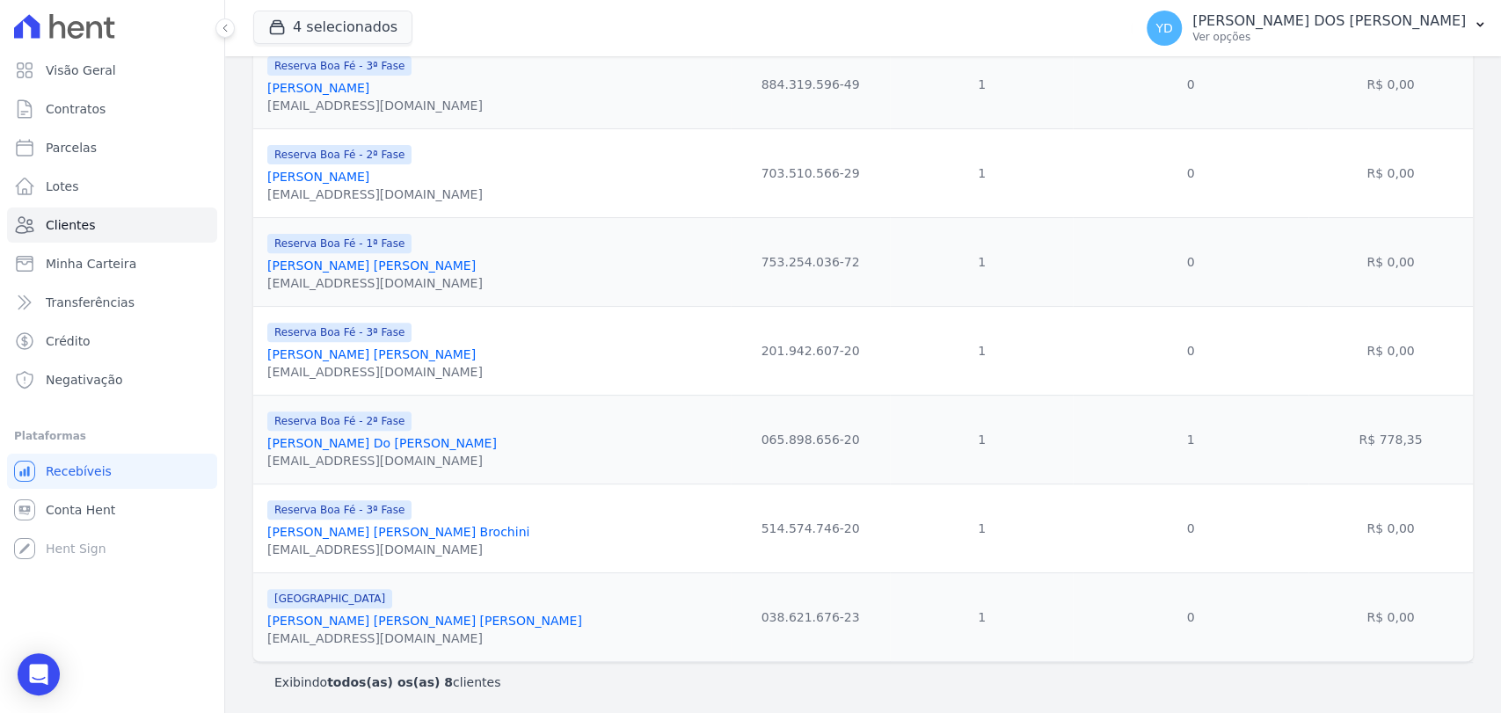
scroll to position [377, 0]
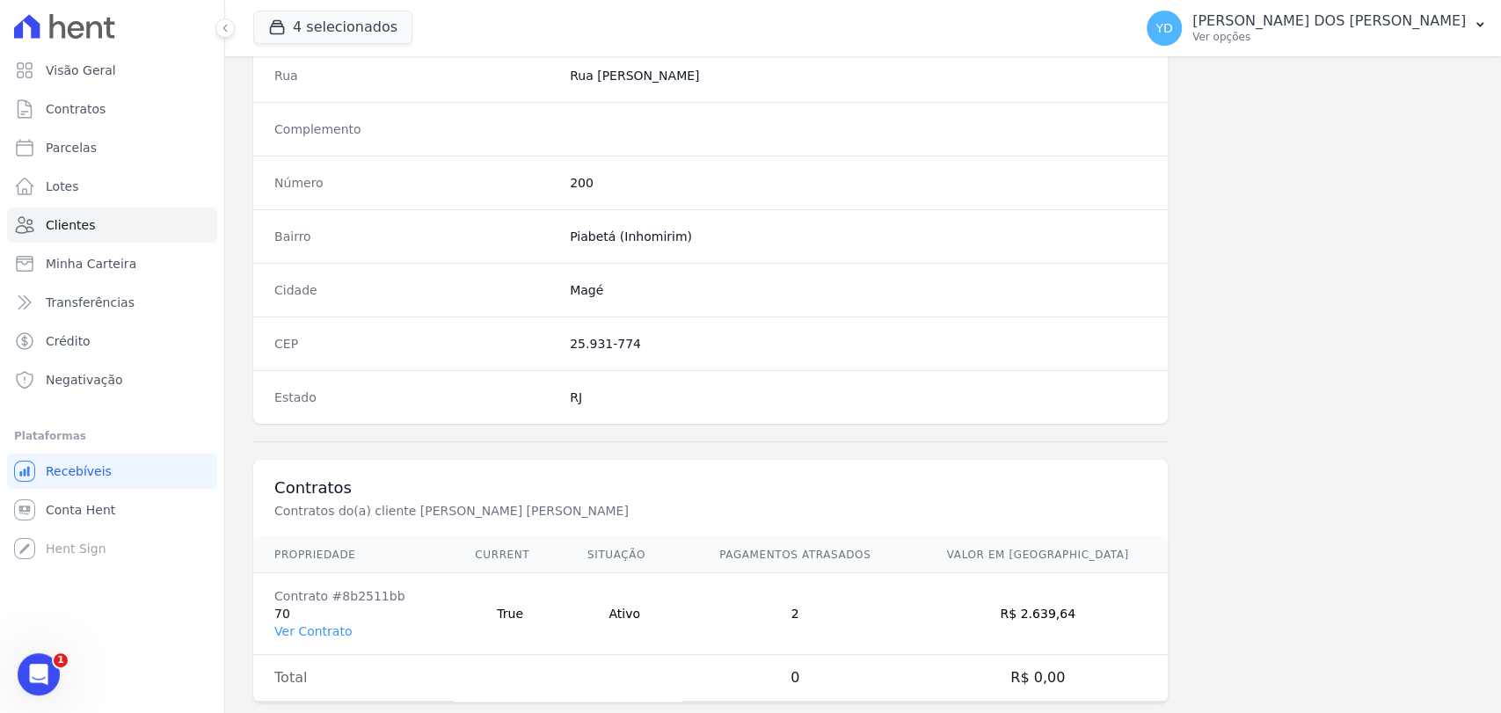
scroll to position [929, 0]
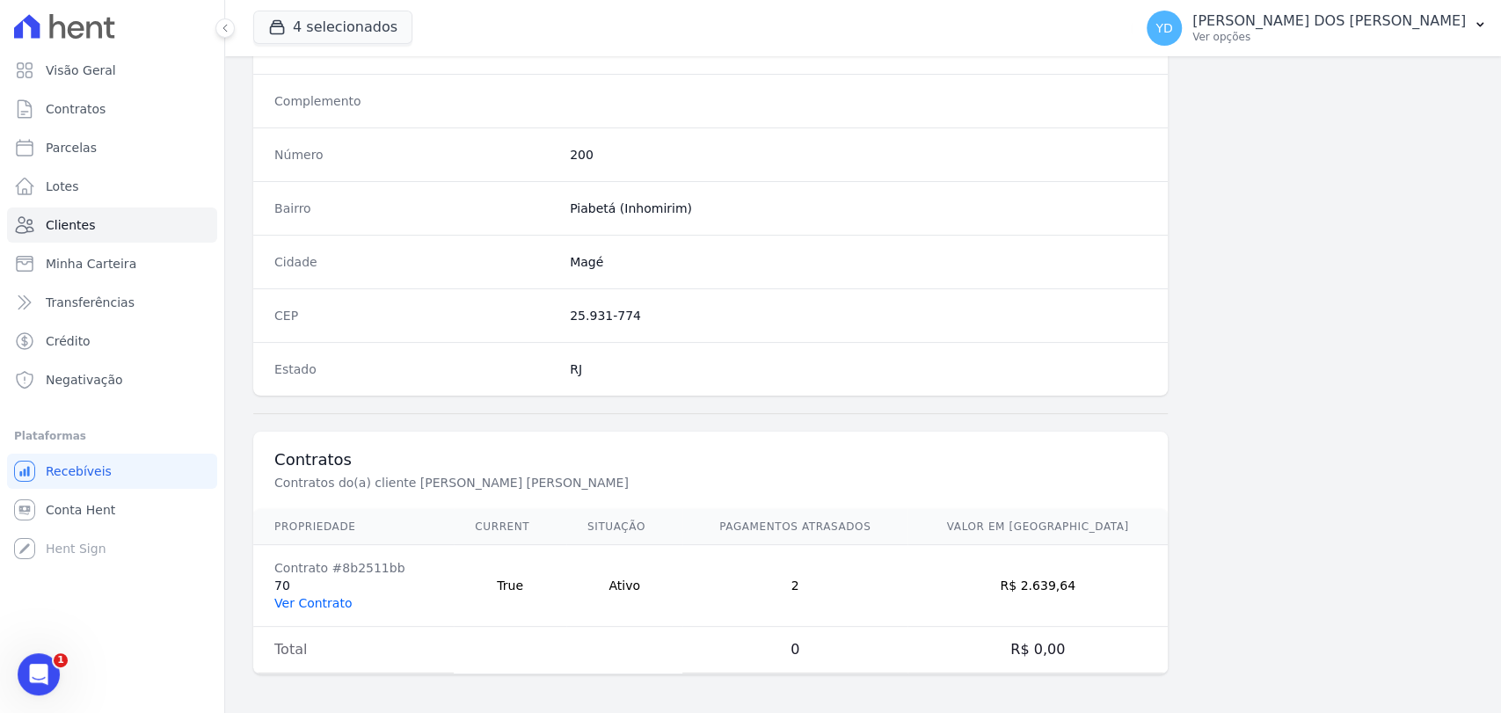
click at [342, 596] on link "Ver Contrato" at bounding box center [312, 603] width 77 height 14
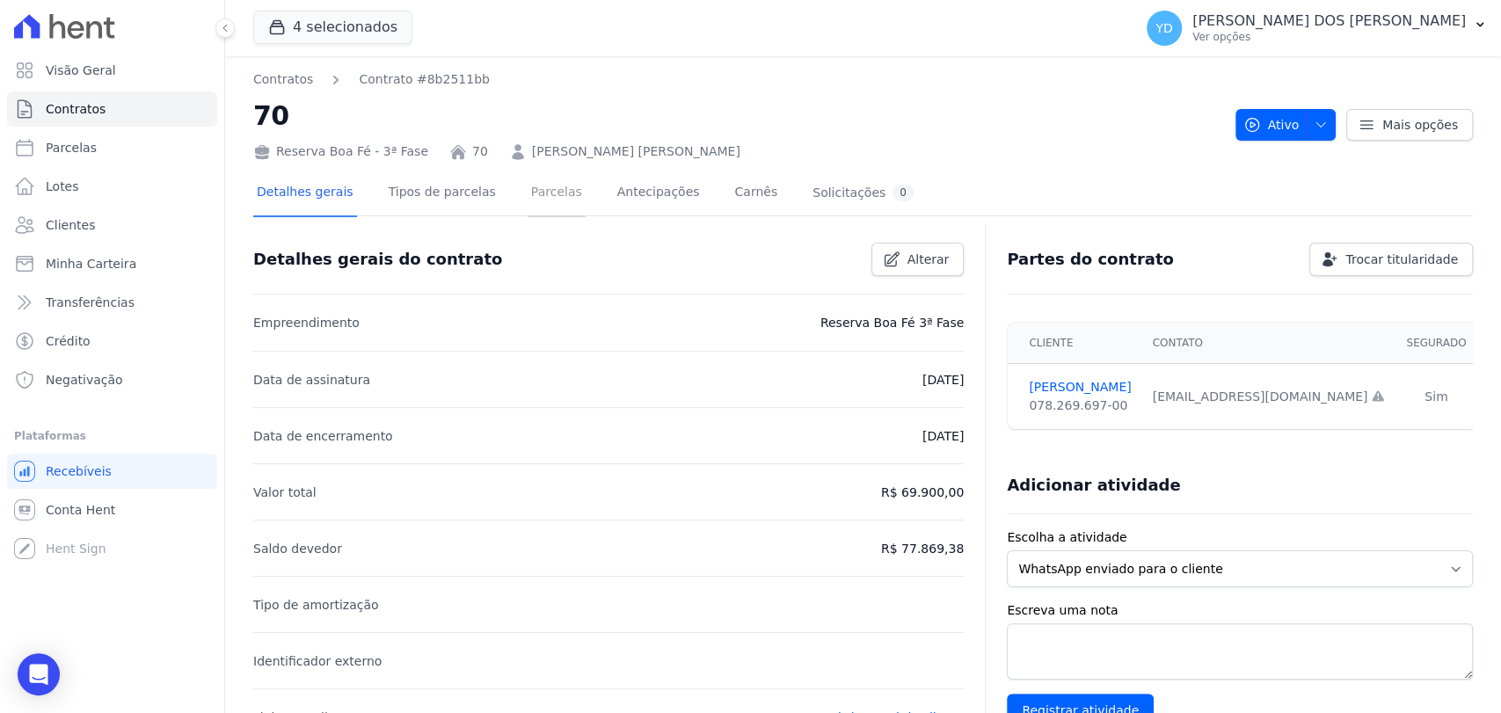
click at [528, 190] on link "Parcelas" at bounding box center [557, 194] width 58 height 47
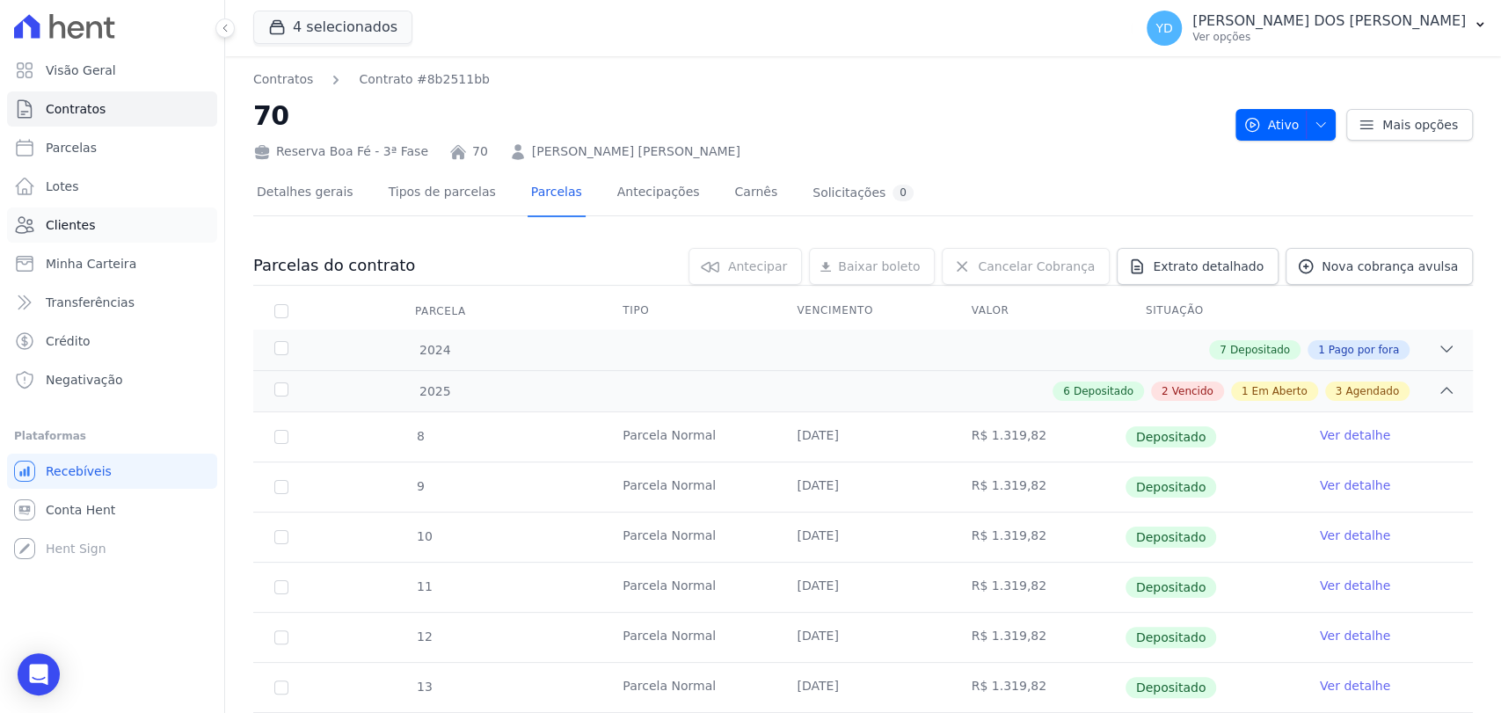
click at [125, 218] on link "Clientes" at bounding box center [112, 225] width 210 height 35
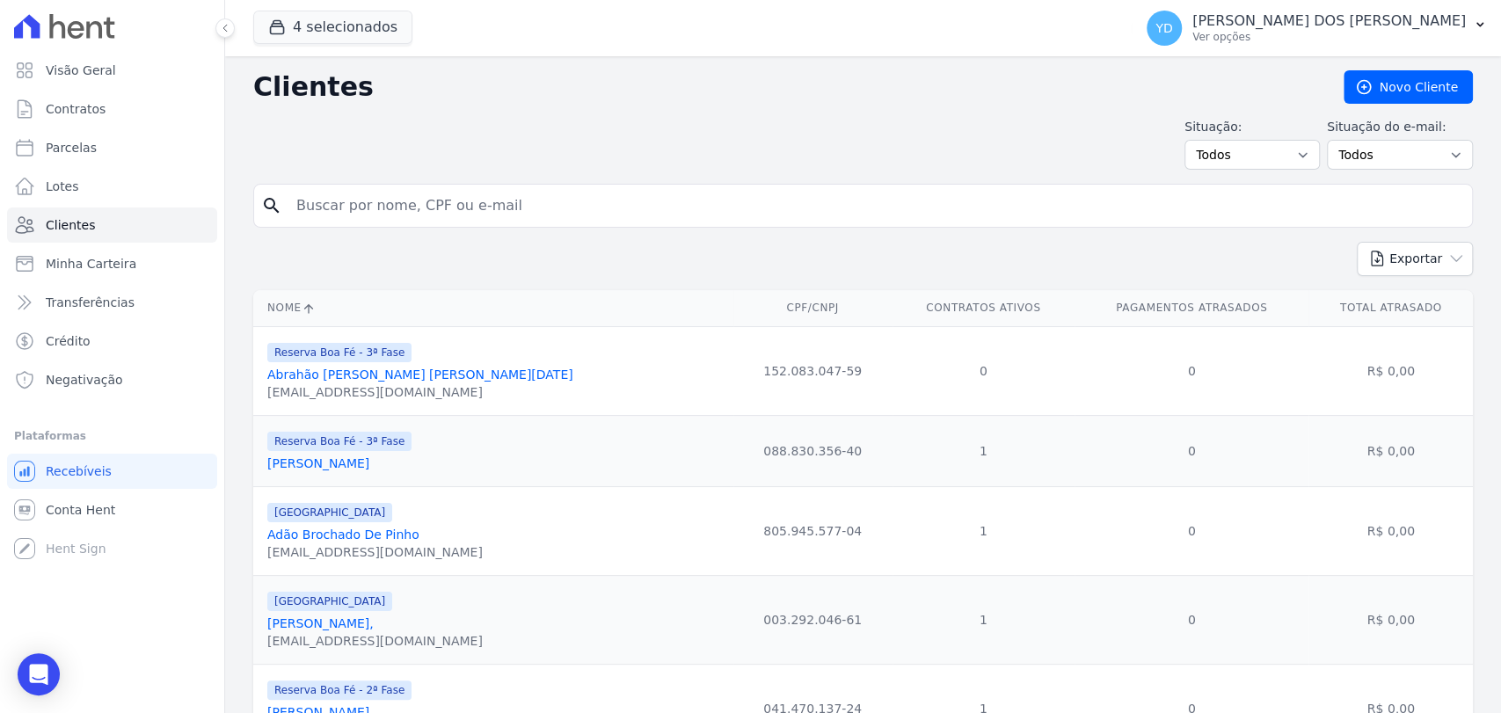
click at [373, 202] on input "search" at bounding box center [875, 205] width 1179 height 35
click at [317, 212] on input "search" at bounding box center [875, 205] width 1179 height 35
paste input "André Luís Cantú"
type input "André Luís Cantú"
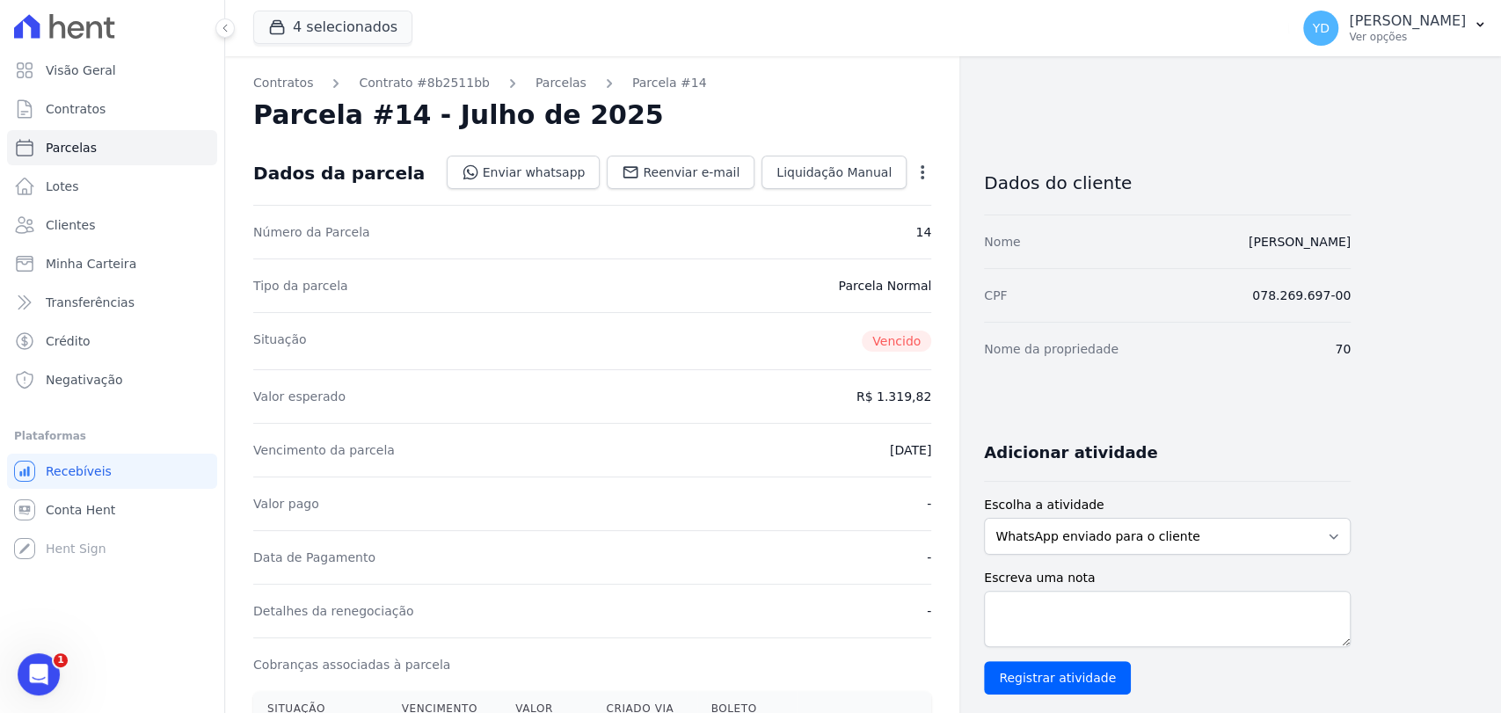
scroll to position [488, 0]
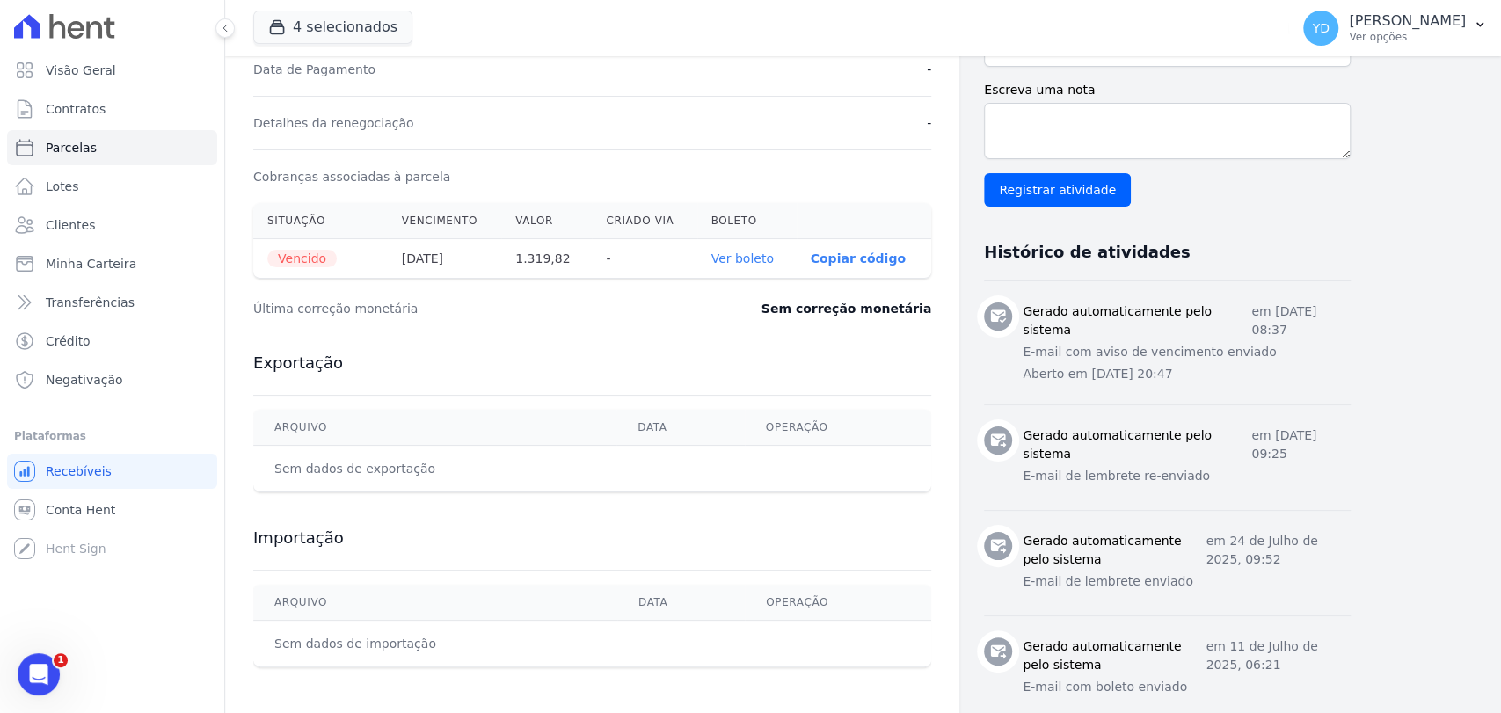
click at [753, 269] on th "Ver boleto" at bounding box center [746, 259] width 99 height 40
click at [752, 259] on link "Ver boleto" at bounding box center [742, 259] width 62 height 14
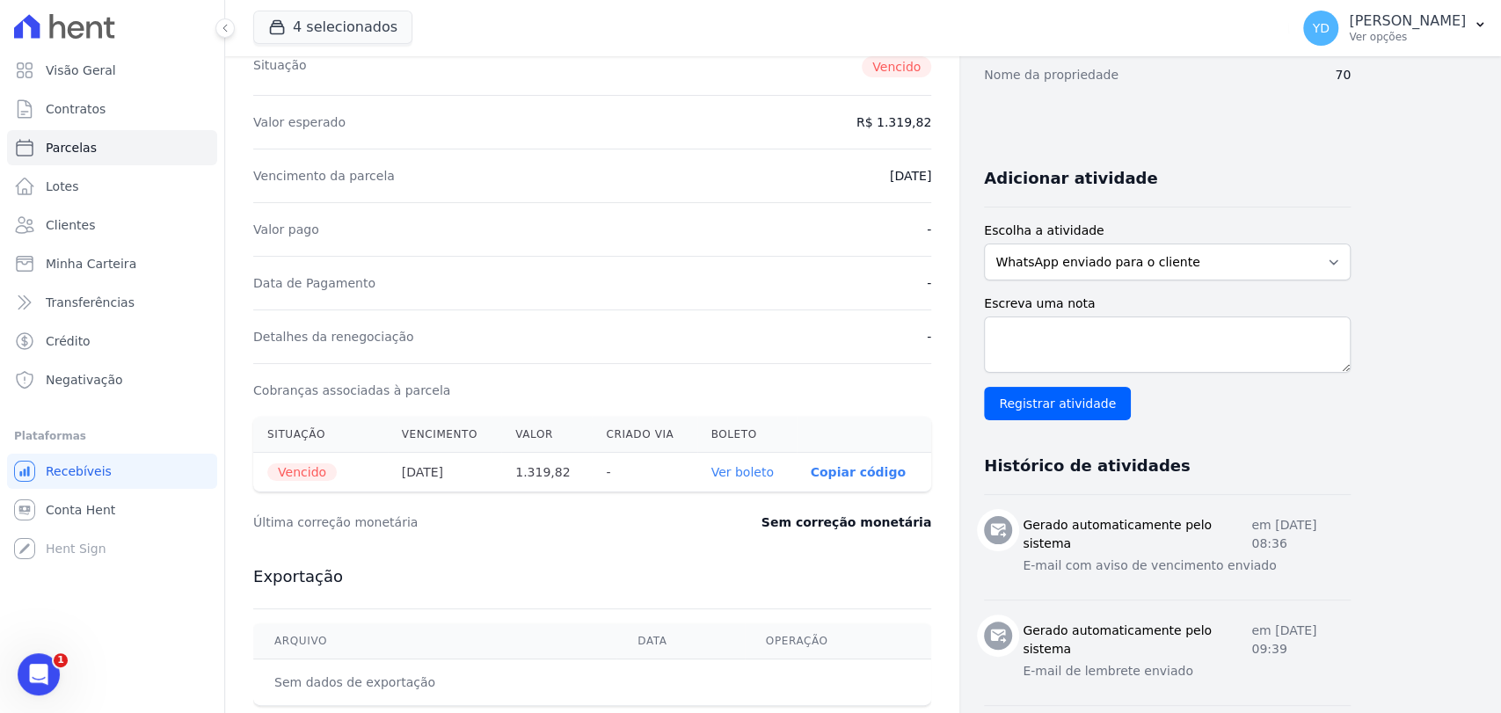
scroll to position [293, 0]
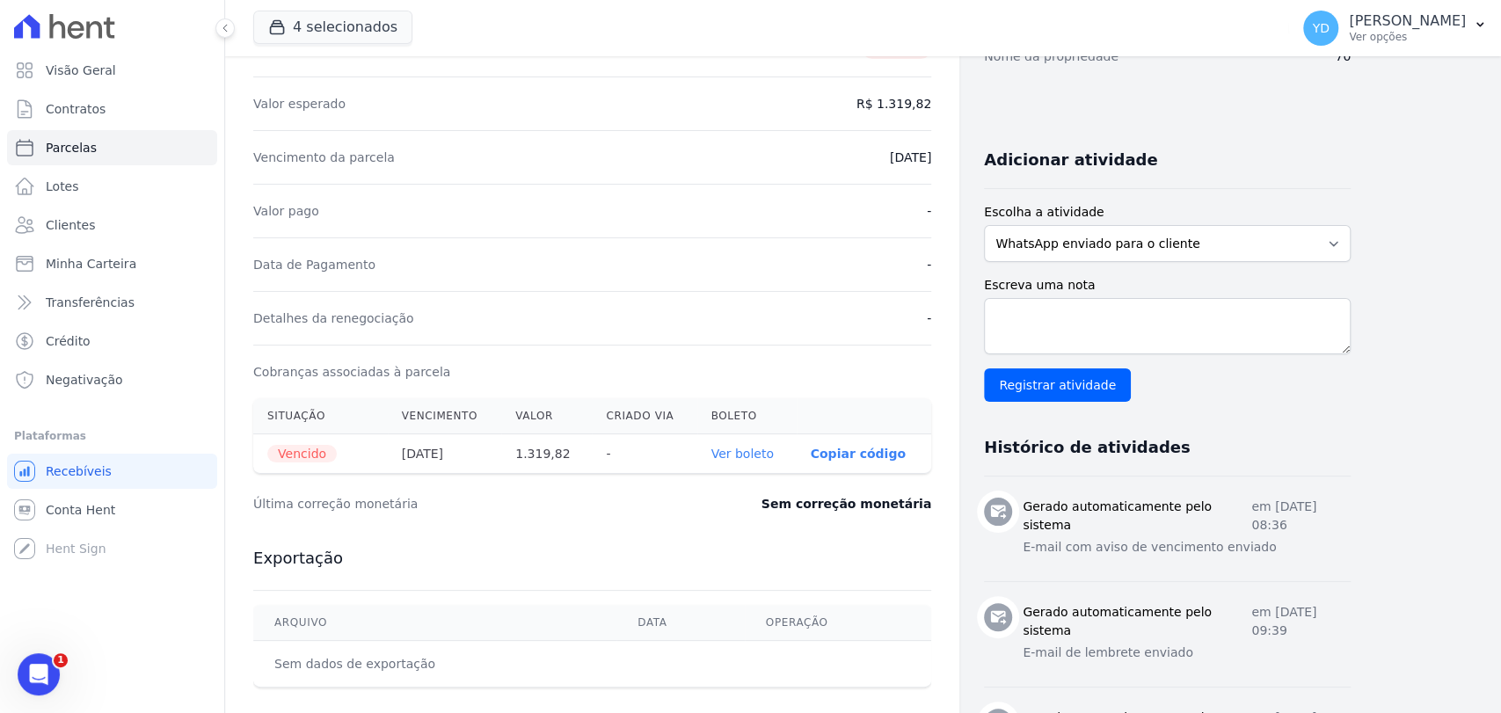
click at [727, 463] on th "Ver boleto" at bounding box center [746, 454] width 99 height 40
click at [728, 455] on link "Ver boleto" at bounding box center [742, 454] width 62 height 14
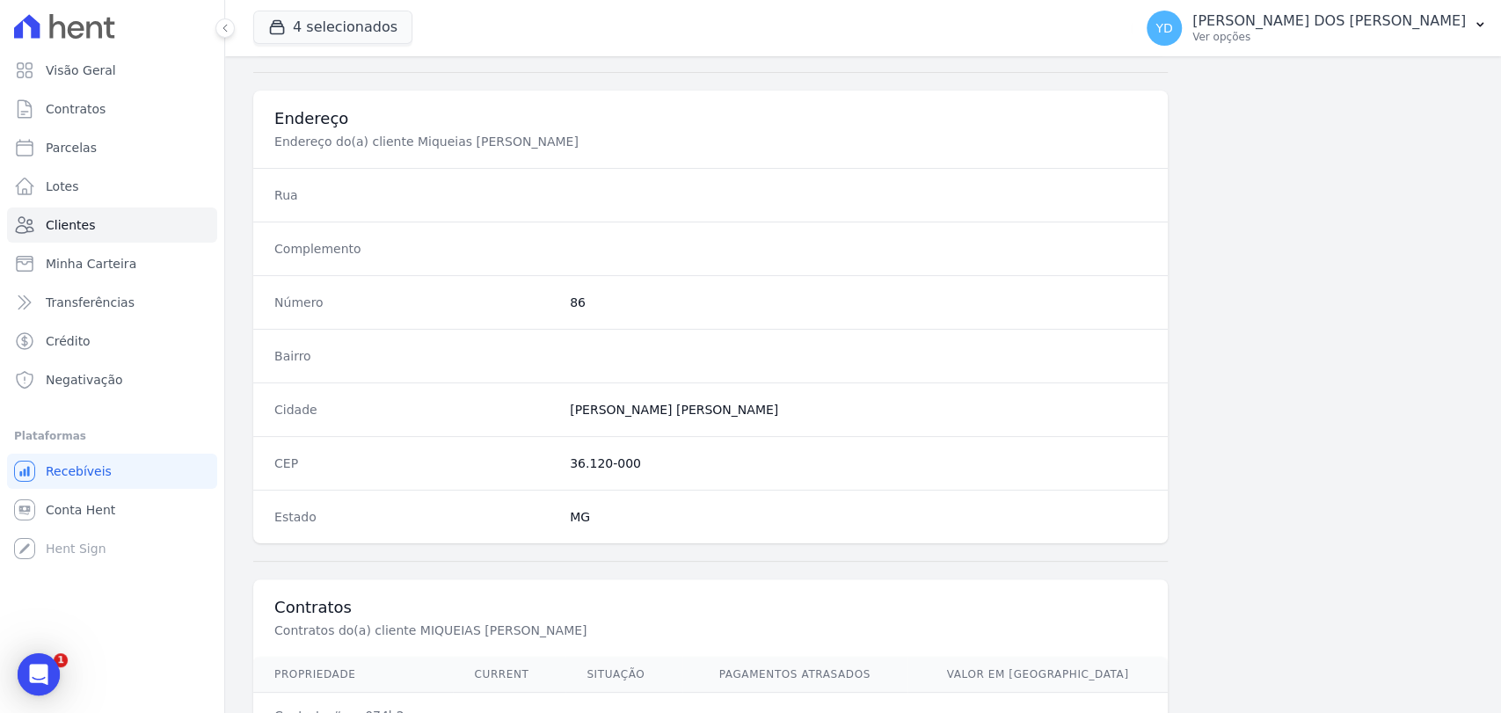
scroll to position [929, 0]
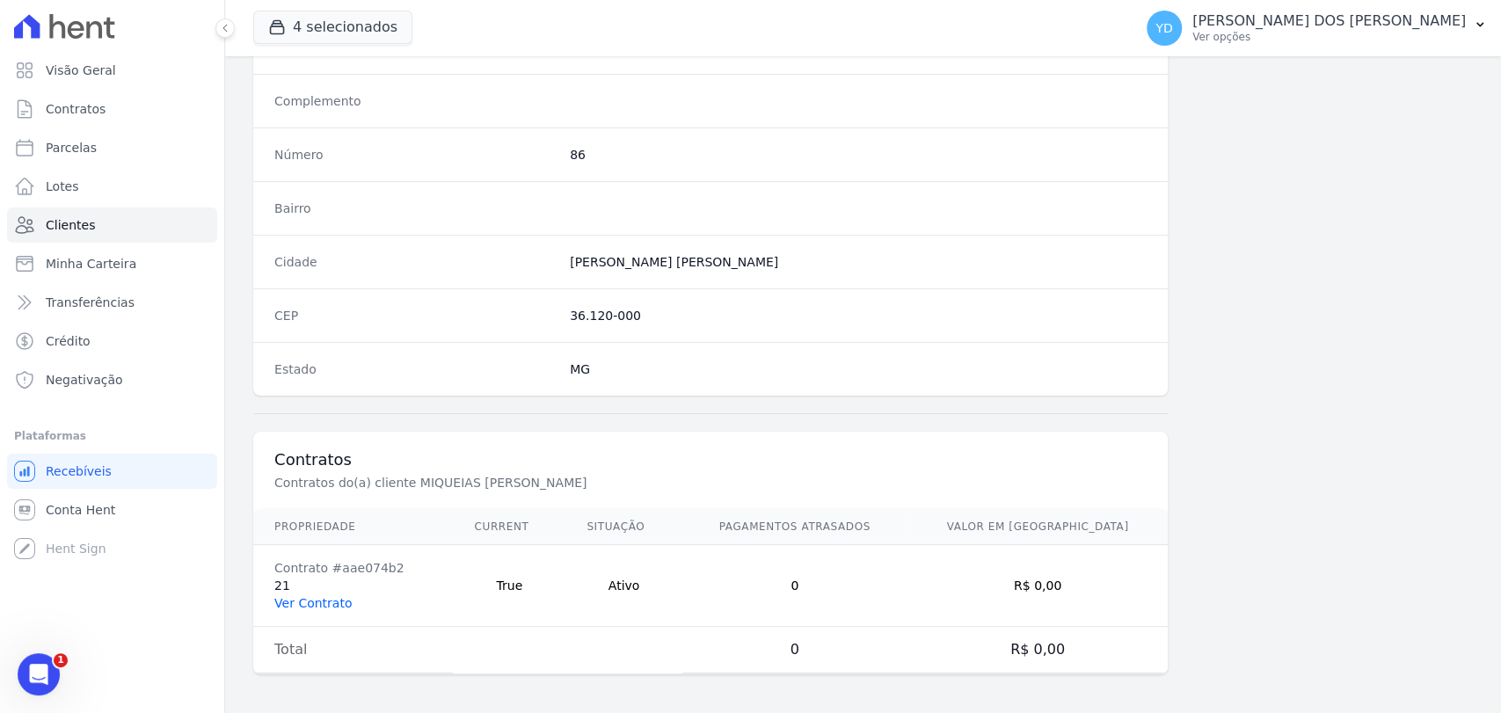
click at [332, 602] on link "Ver Contrato" at bounding box center [312, 603] width 77 height 14
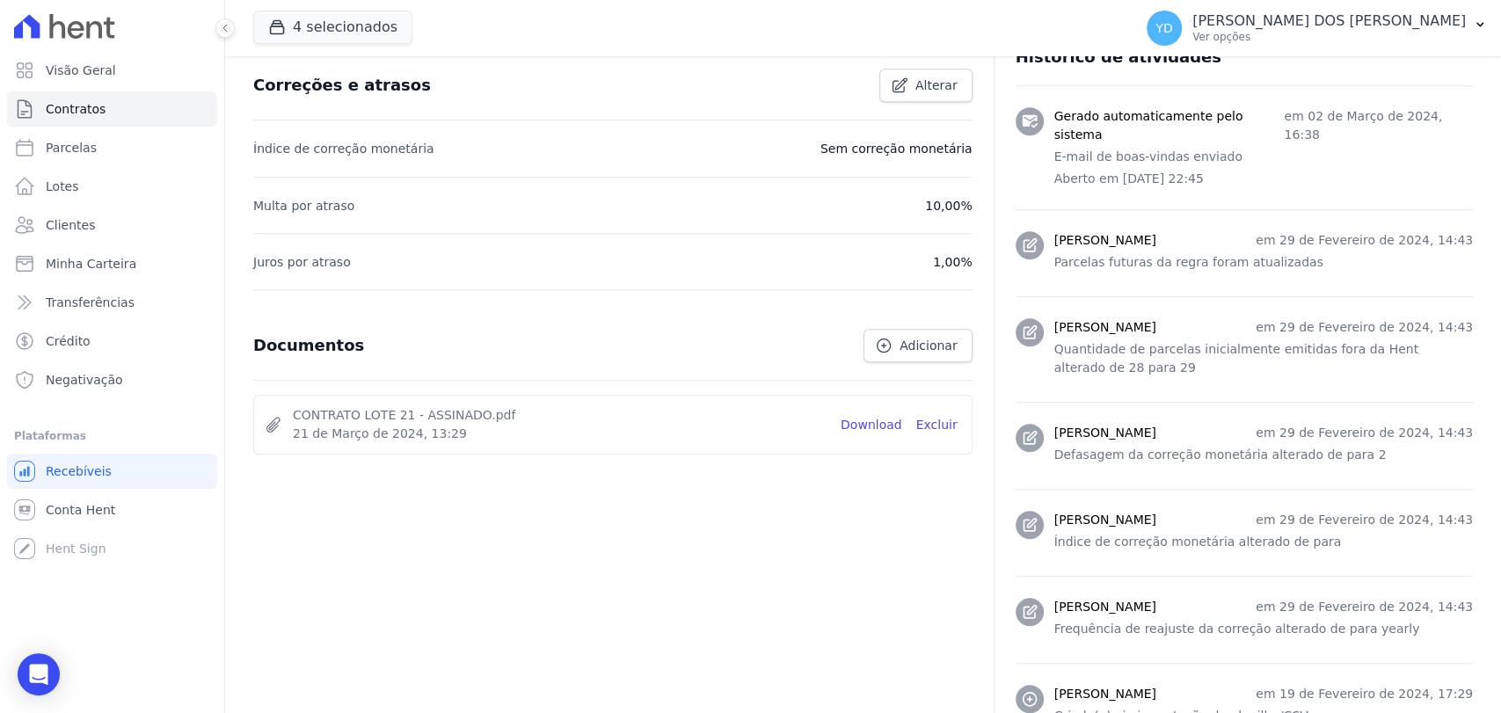
scroll to position [781, 0]
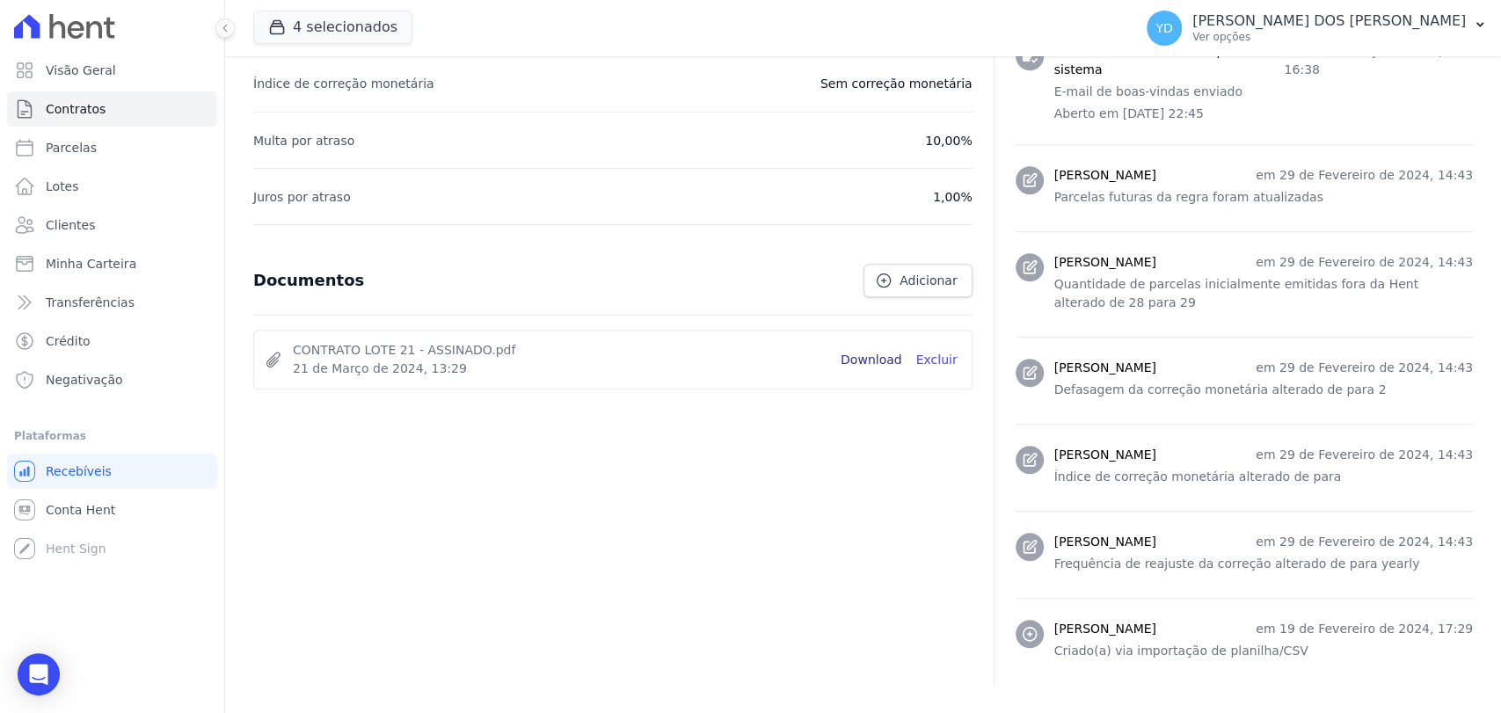
click at [852, 351] on link "Download" at bounding box center [872, 360] width 62 height 18
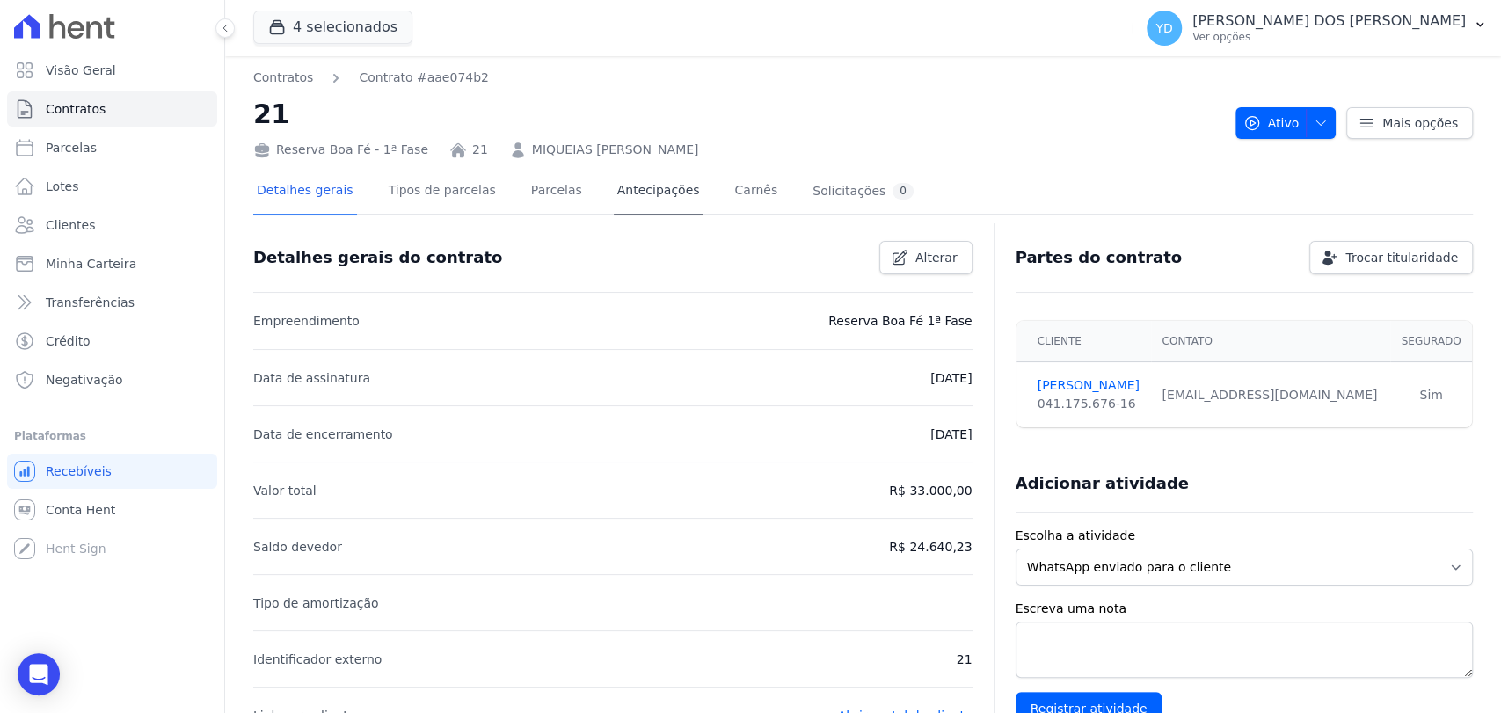
scroll to position [0, 0]
click at [543, 188] on link "Parcelas" at bounding box center [557, 194] width 58 height 47
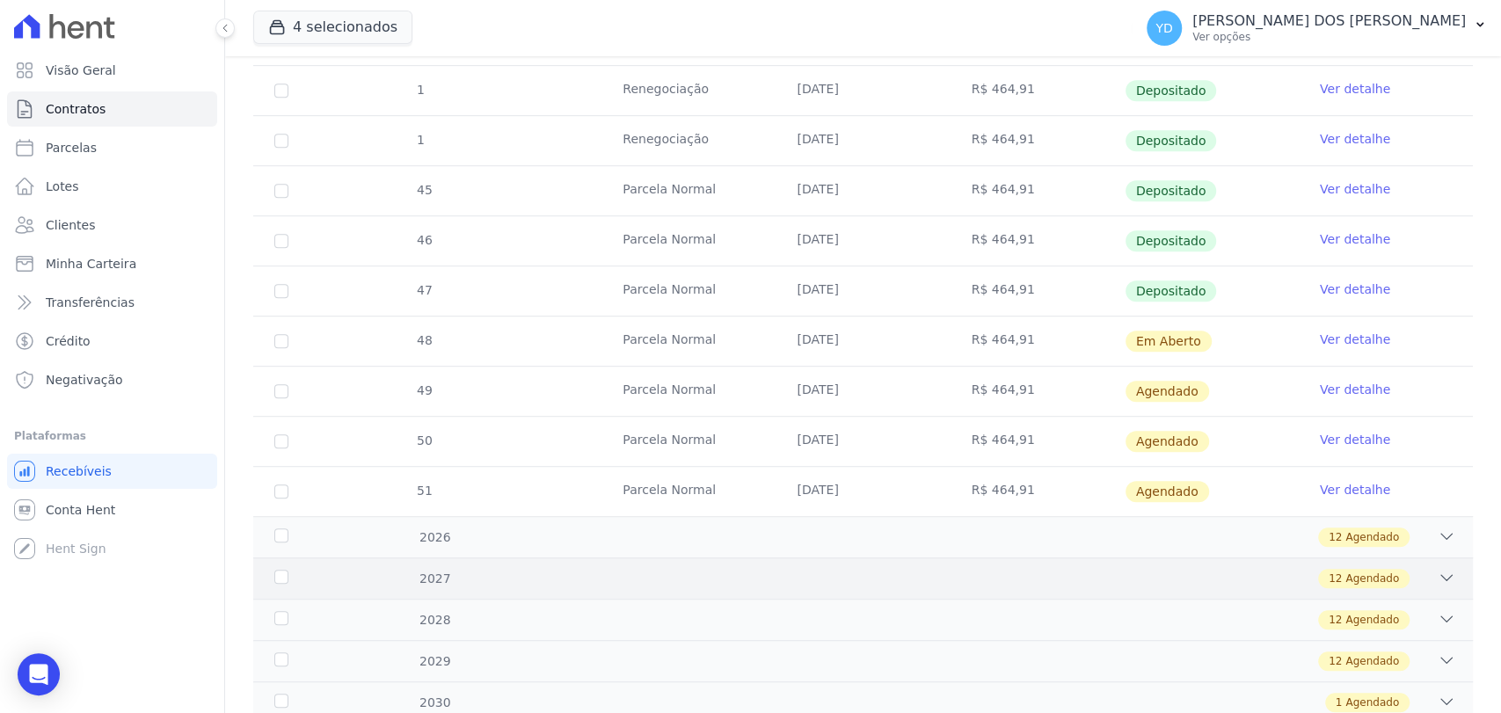
scroll to position [657, 0]
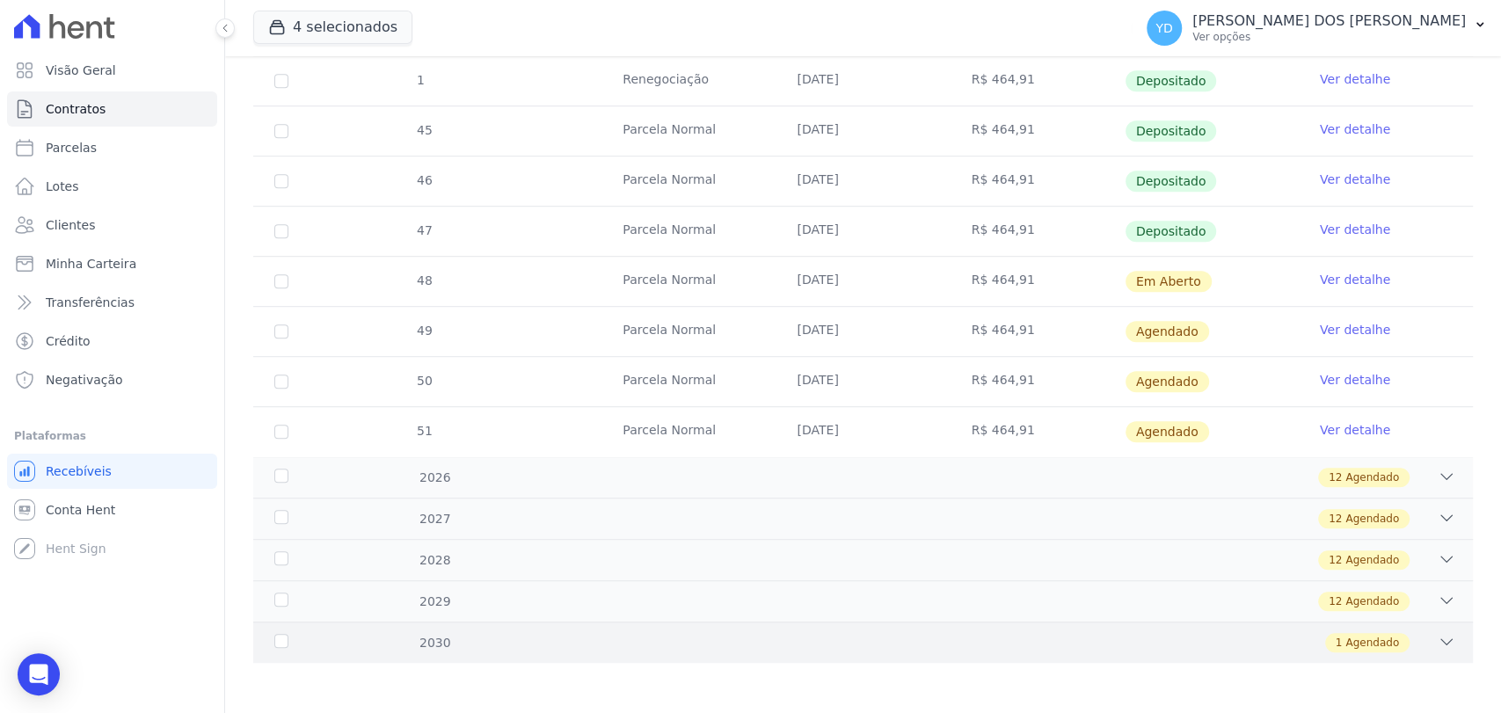
drag, startPoint x: 582, startPoint y: 675, endPoint x: 580, endPoint y: 649, distance: 25.6
click at [582, 665] on div "Parcelas do contrato 0 selecionada(s) [GEOGRAPHIC_DATA] [GEOGRAPHIC_DATA] Reneg…" at bounding box center [863, 126] width 1220 height 1107
click at [580, 649] on div "1 Agendado" at bounding box center [922, 642] width 1065 height 19
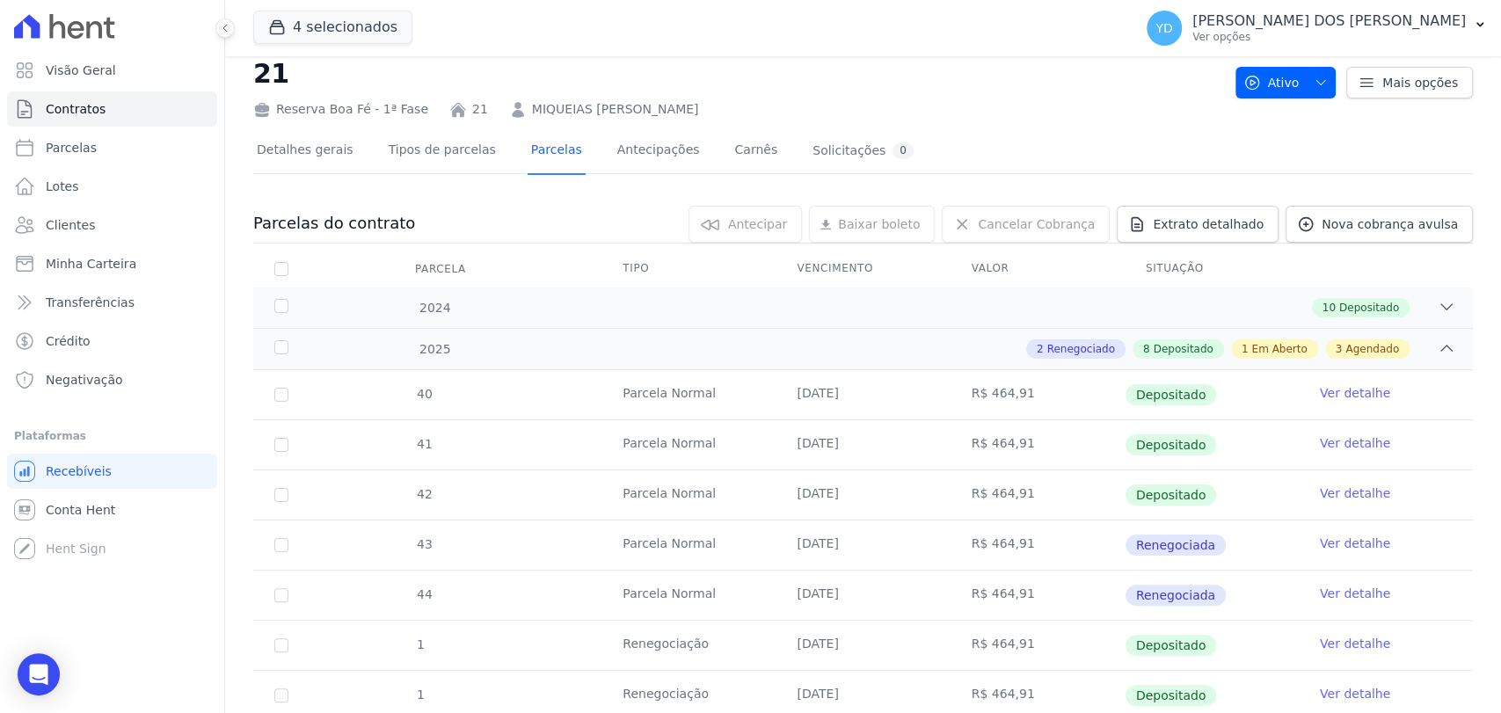
scroll to position [0, 0]
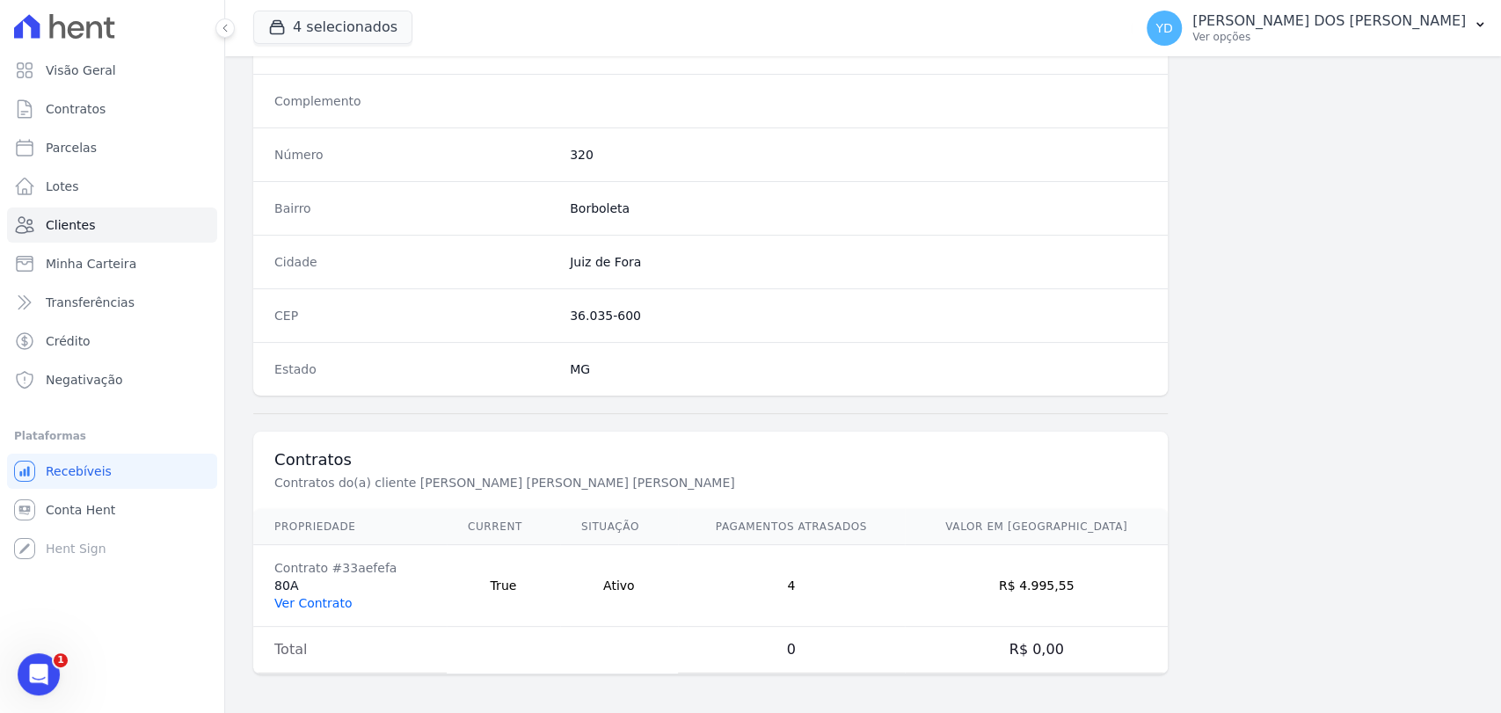
click at [331, 599] on link "Ver Contrato" at bounding box center [312, 603] width 77 height 14
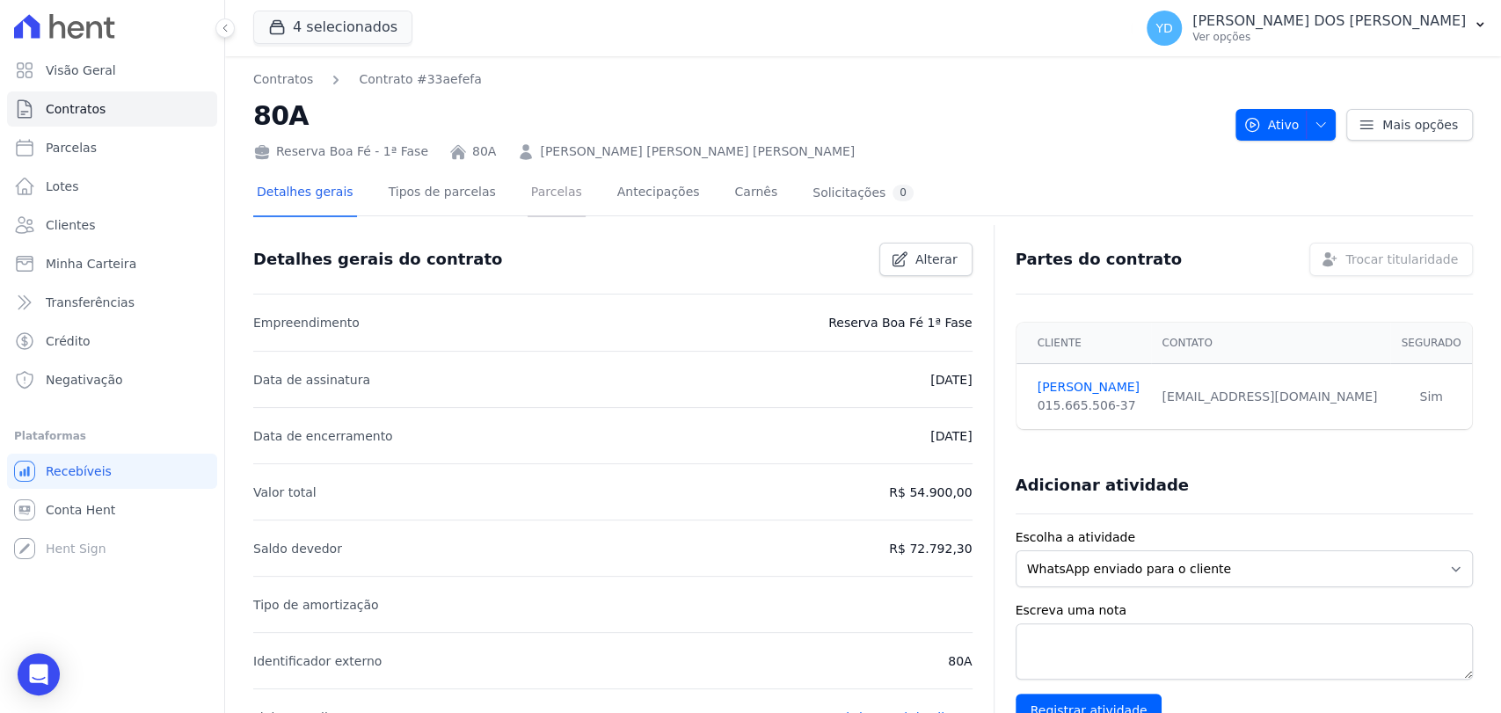
click at [528, 193] on link "Parcelas" at bounding box center [557, 194] width 58 height 47
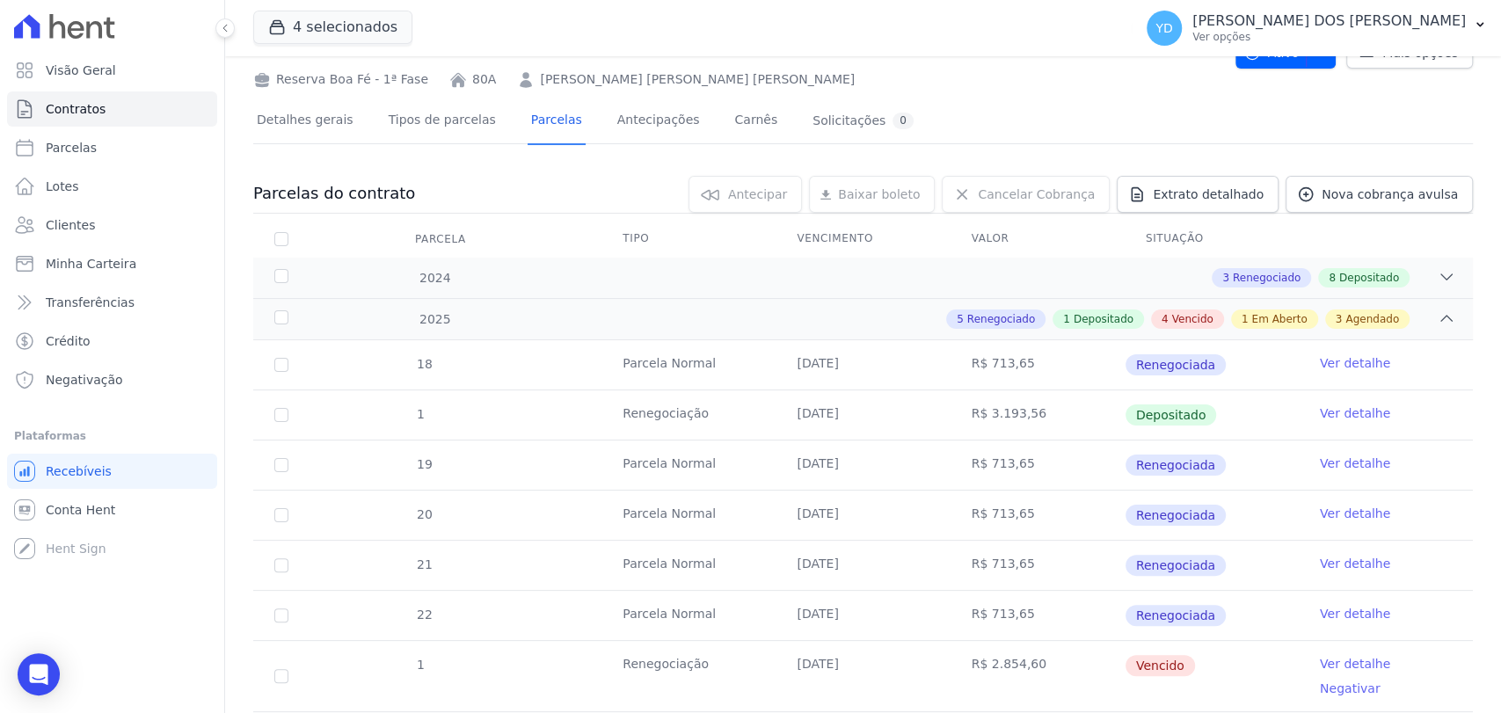
scroll to position [293, 0]
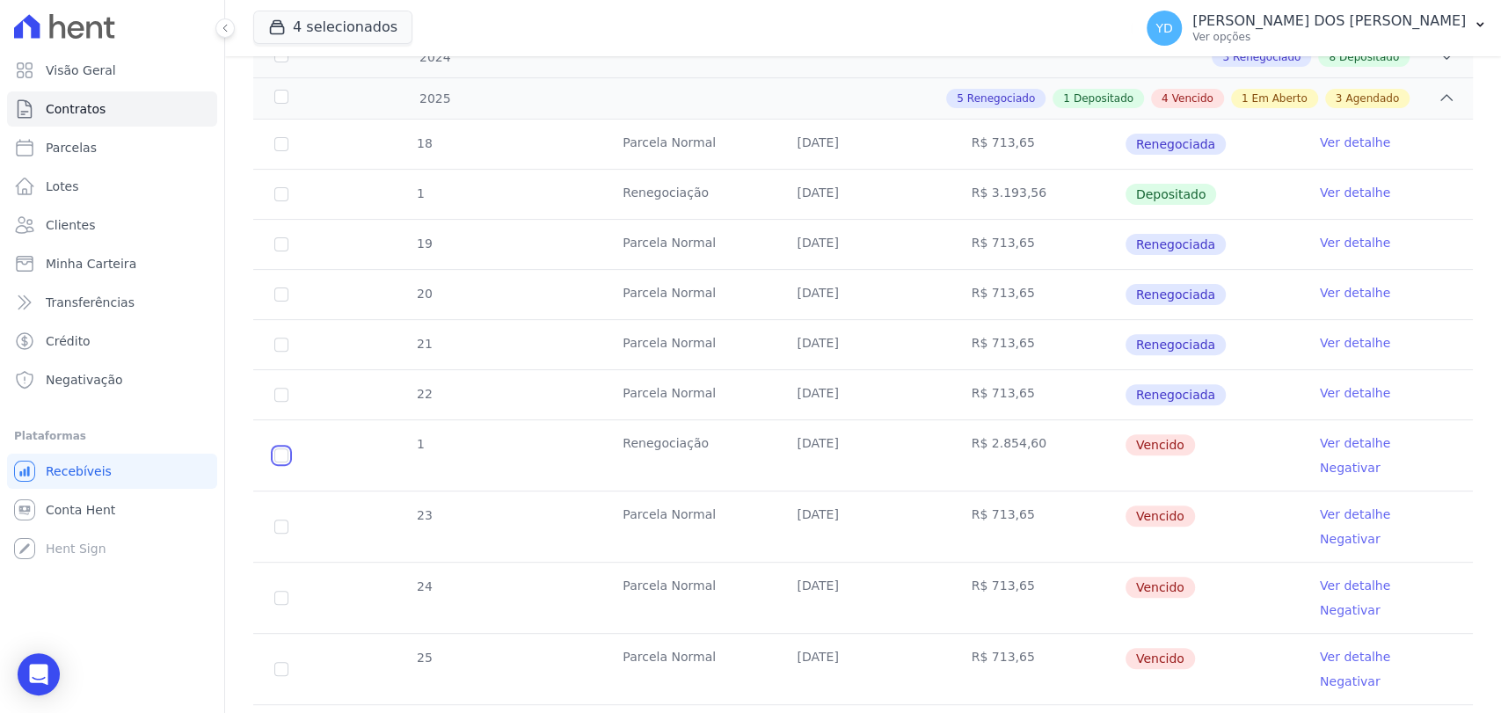
click at [274, 449] on input "checkbox" at bounding box center [281, 456] width 14 height 14
checkbox input "true"
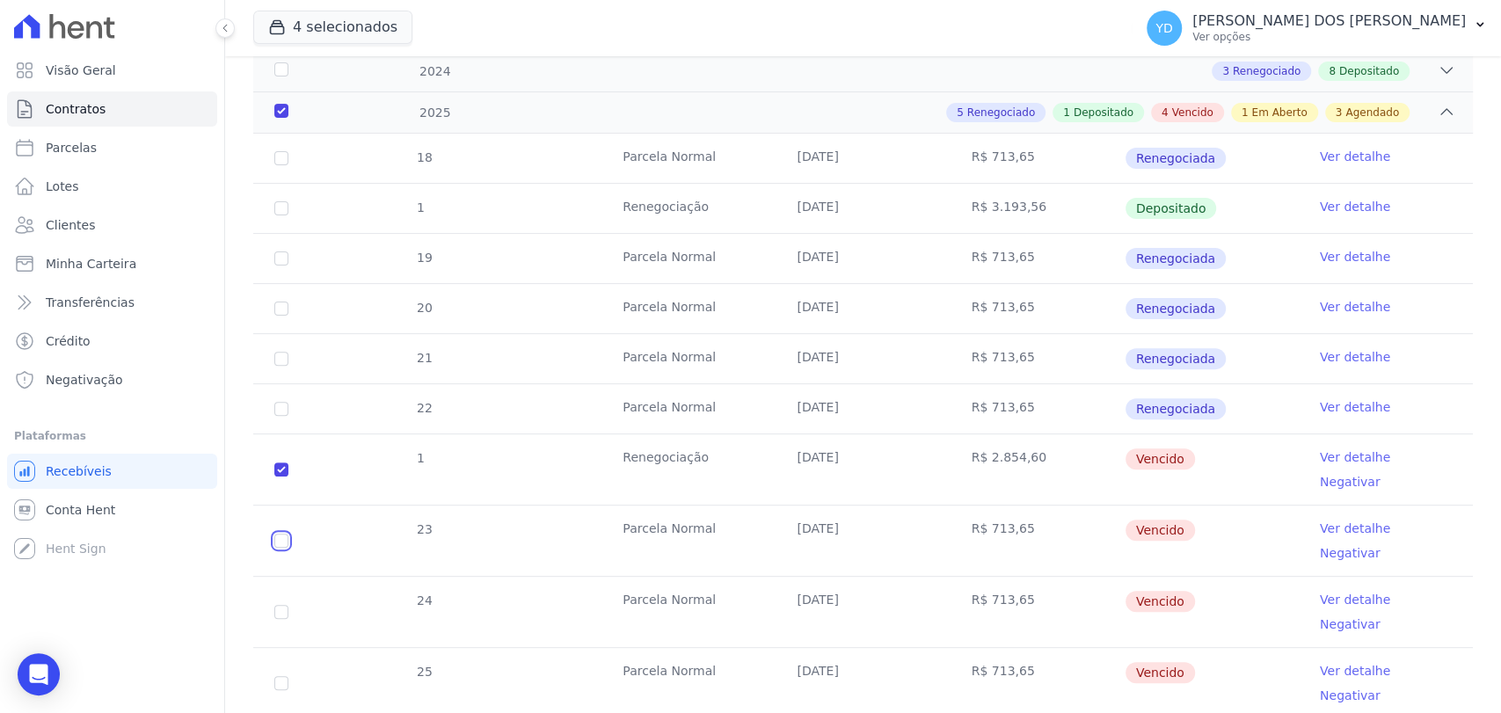
click at [276, 534] on input "checkbox" at bounding box center [281, 541] width 14 height 14
checkbox input "true"
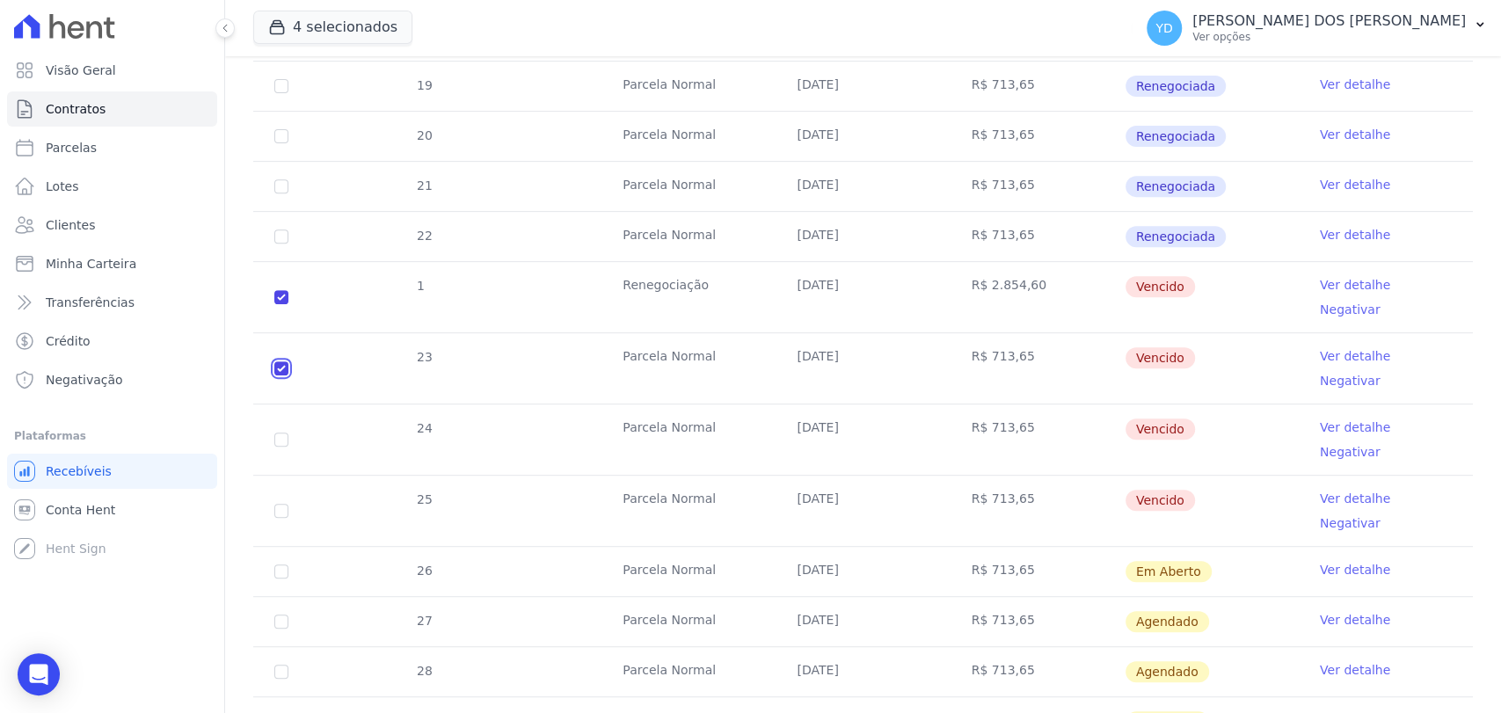
scroll to position [488, 0]
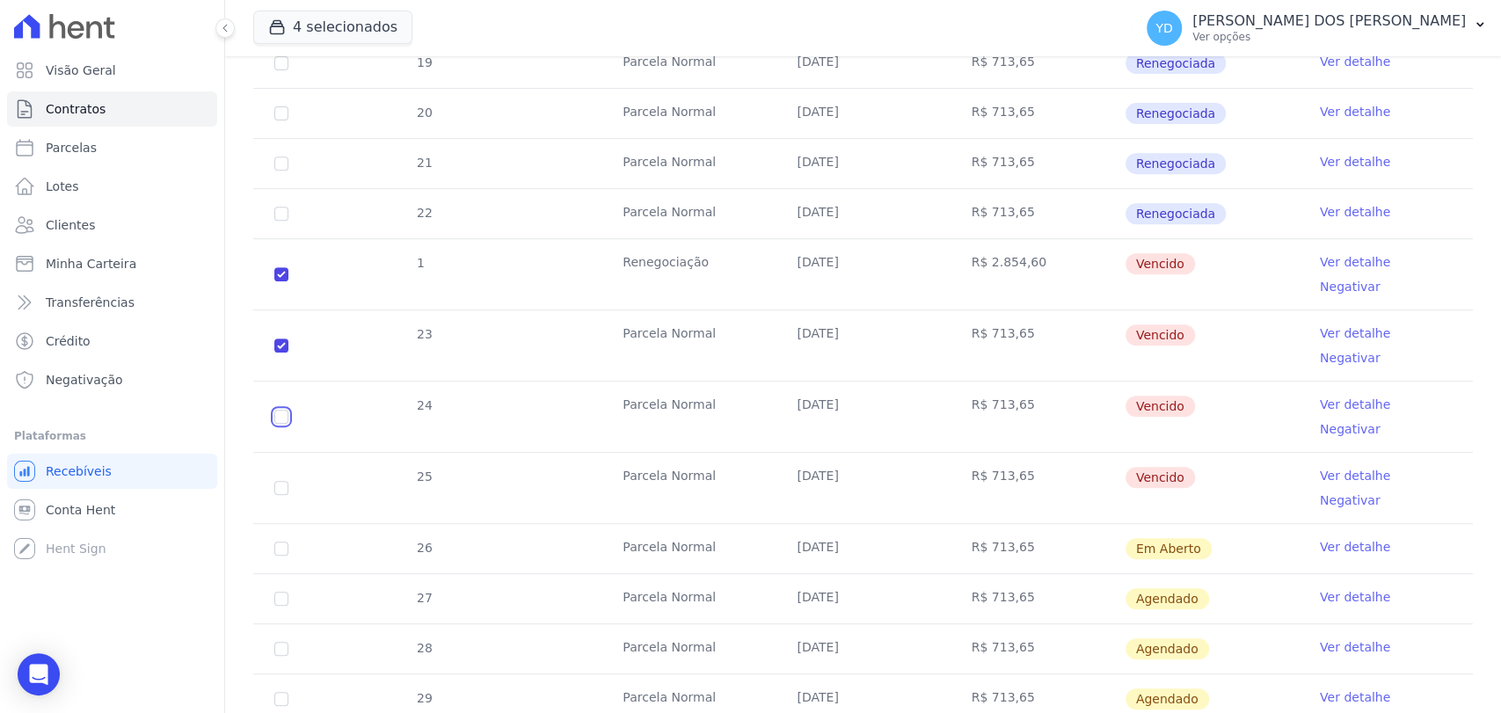
click at [277, 410] on input "checkbox" at bounding box center [281, 417] width 14 height 14
checkbox input "true"
click at [281, 481] on input "checkbox" at bounding box center [281, 488] width 14 height 14
checkbox input "true"
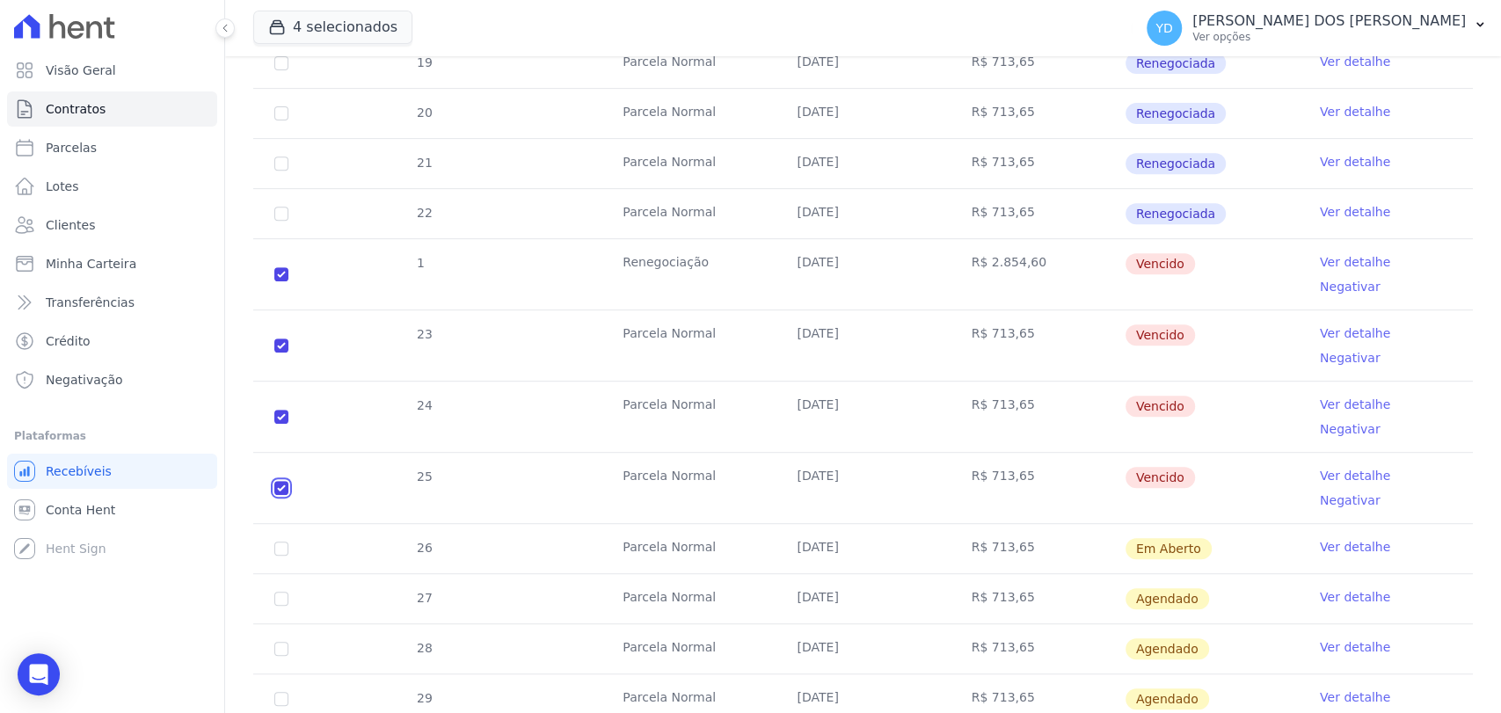
checkbox input "true"
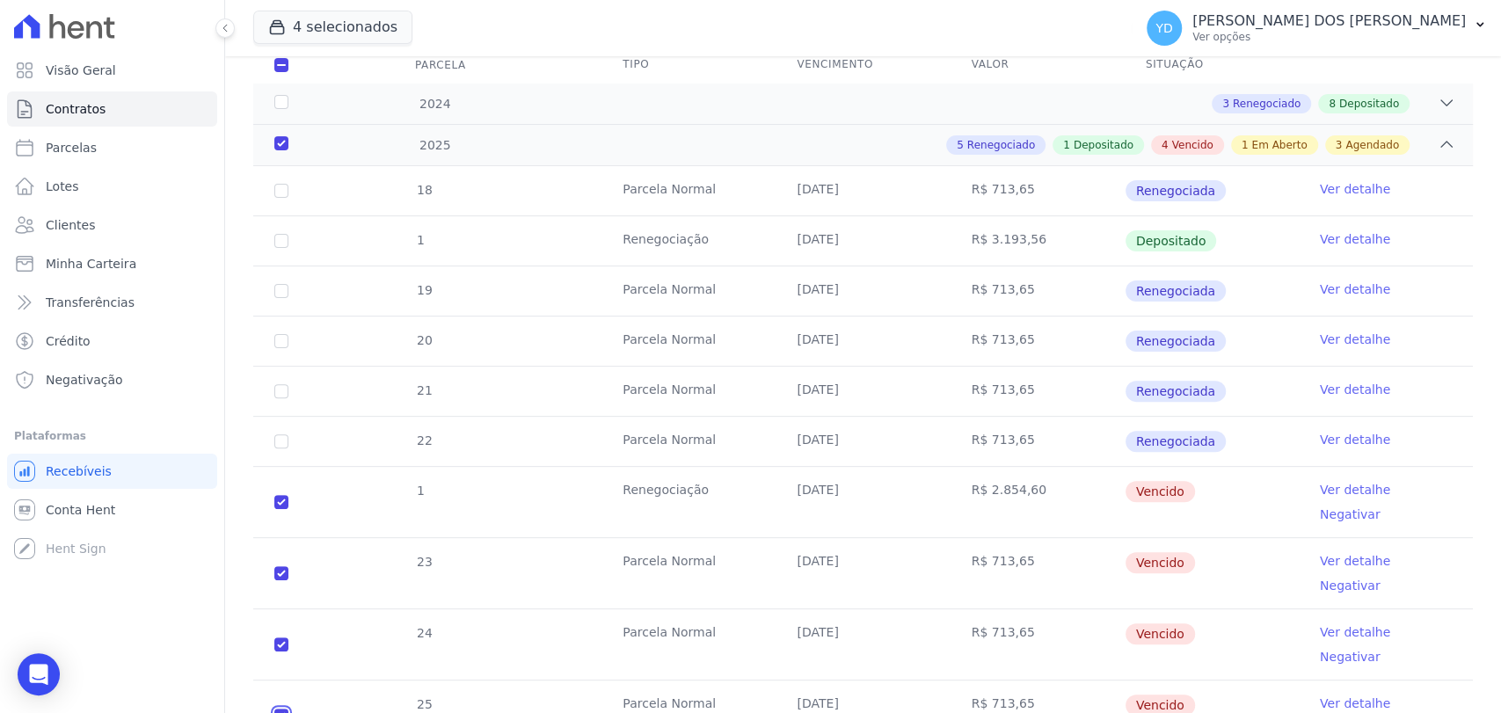
scroll to position [0, 0]
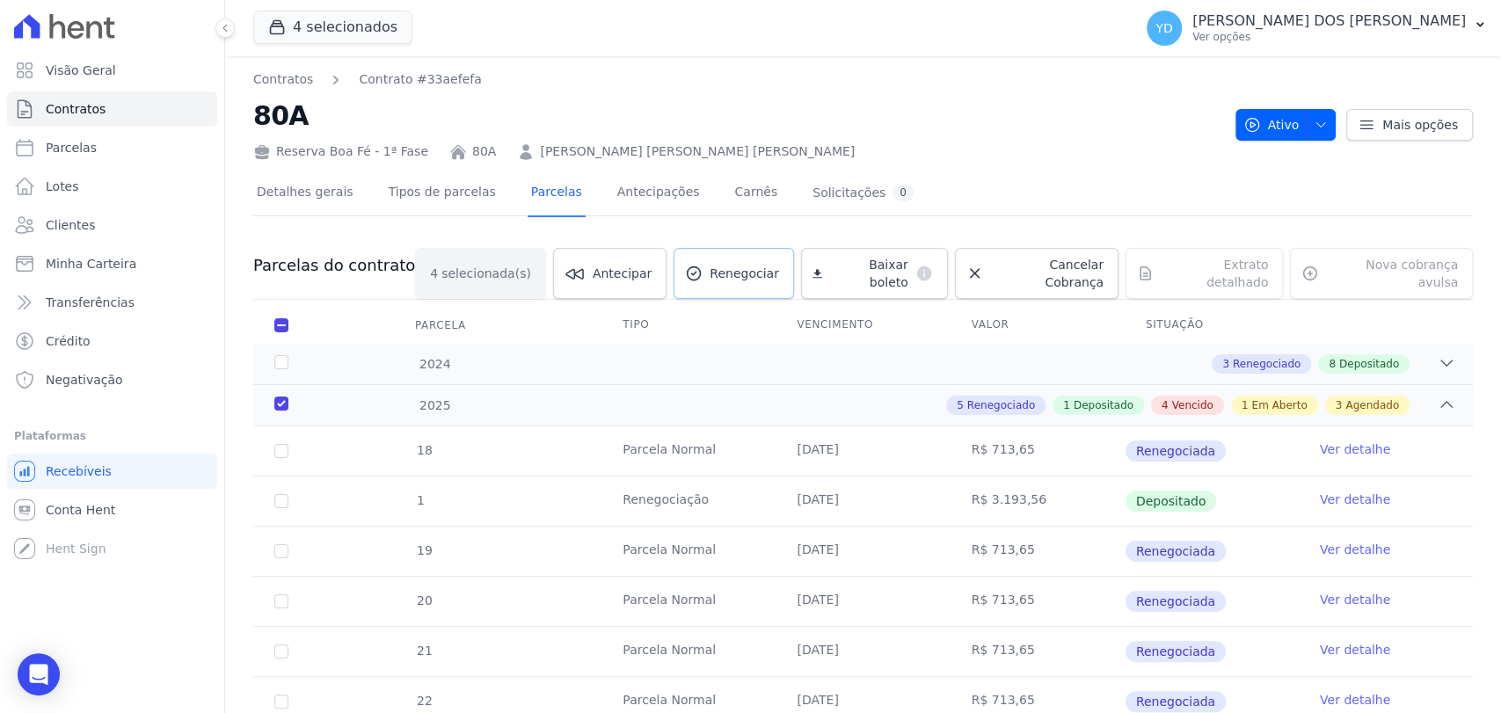
click at [770, 277] on link "Renegociar" at bounding box center [734, 273] width 120 height 51
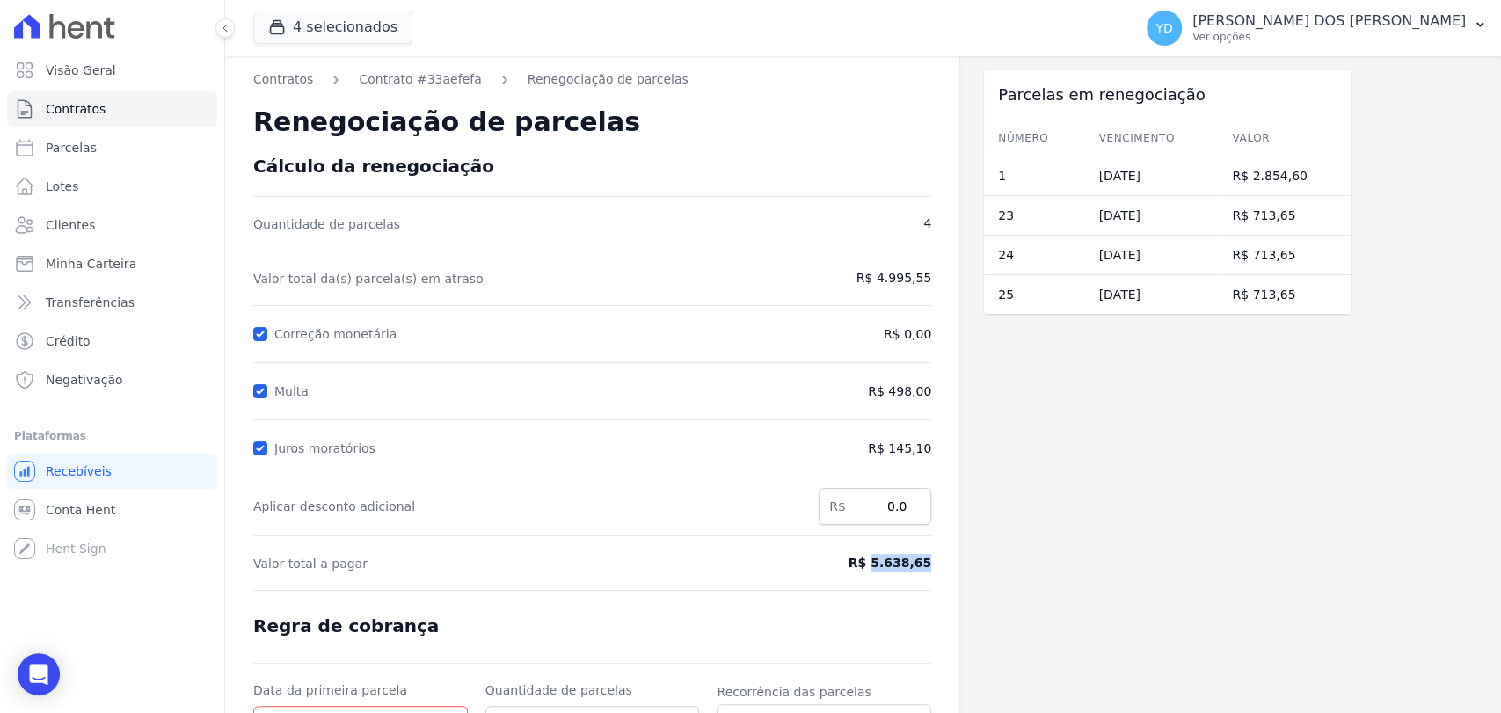
drag, startPoint x: 881, startPoint y: 567, endPoint x: 933, endPoint y: 565, distance: 52.0
click at [936, 565] on div "Contratos Contrato #33aefefa Renegociação de parcelas Renegociação de parcelas …" at bounding box center [592, 468] width 734 height 825
copy span "5.638,65"
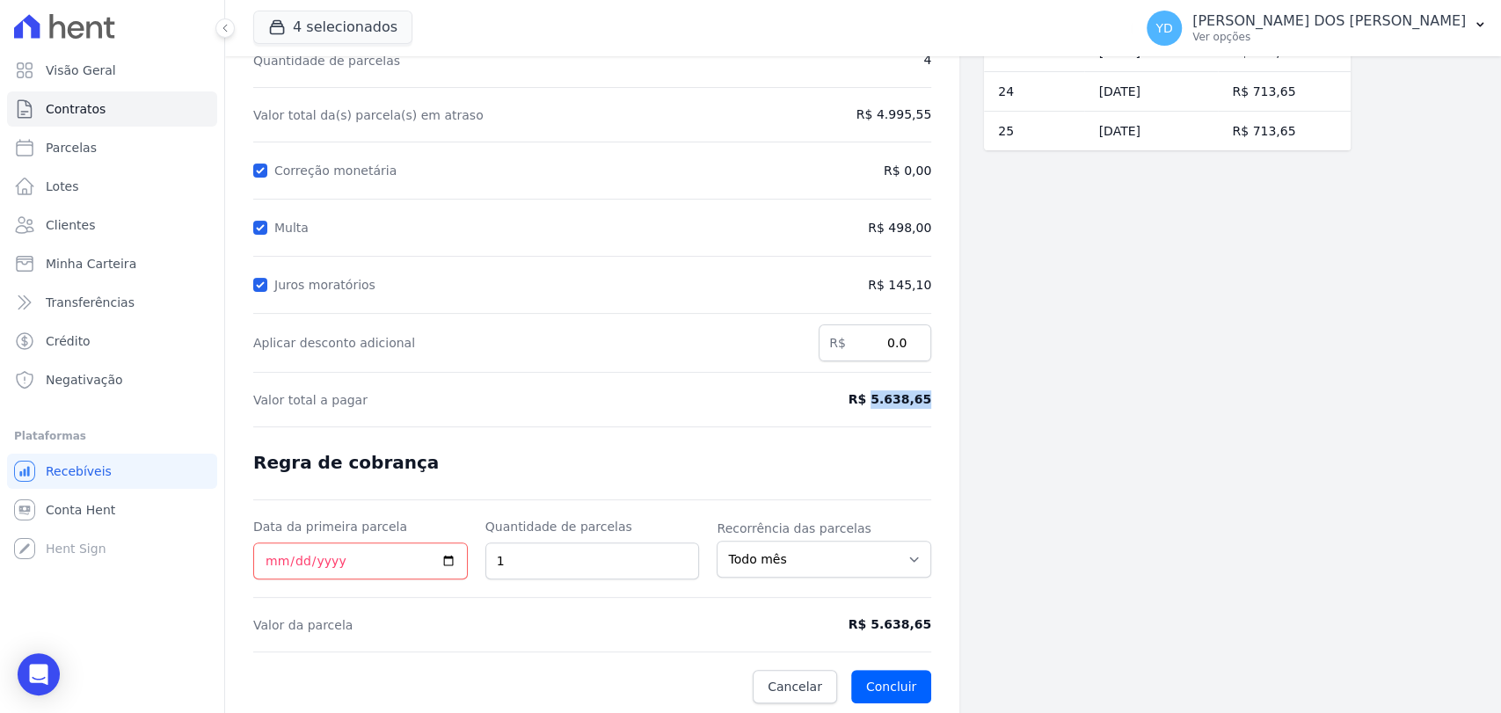
scroll to position [166, 0]
click at [782, 675] on span "Cancelar" at bounding box center [795, 684] width 55 height 18
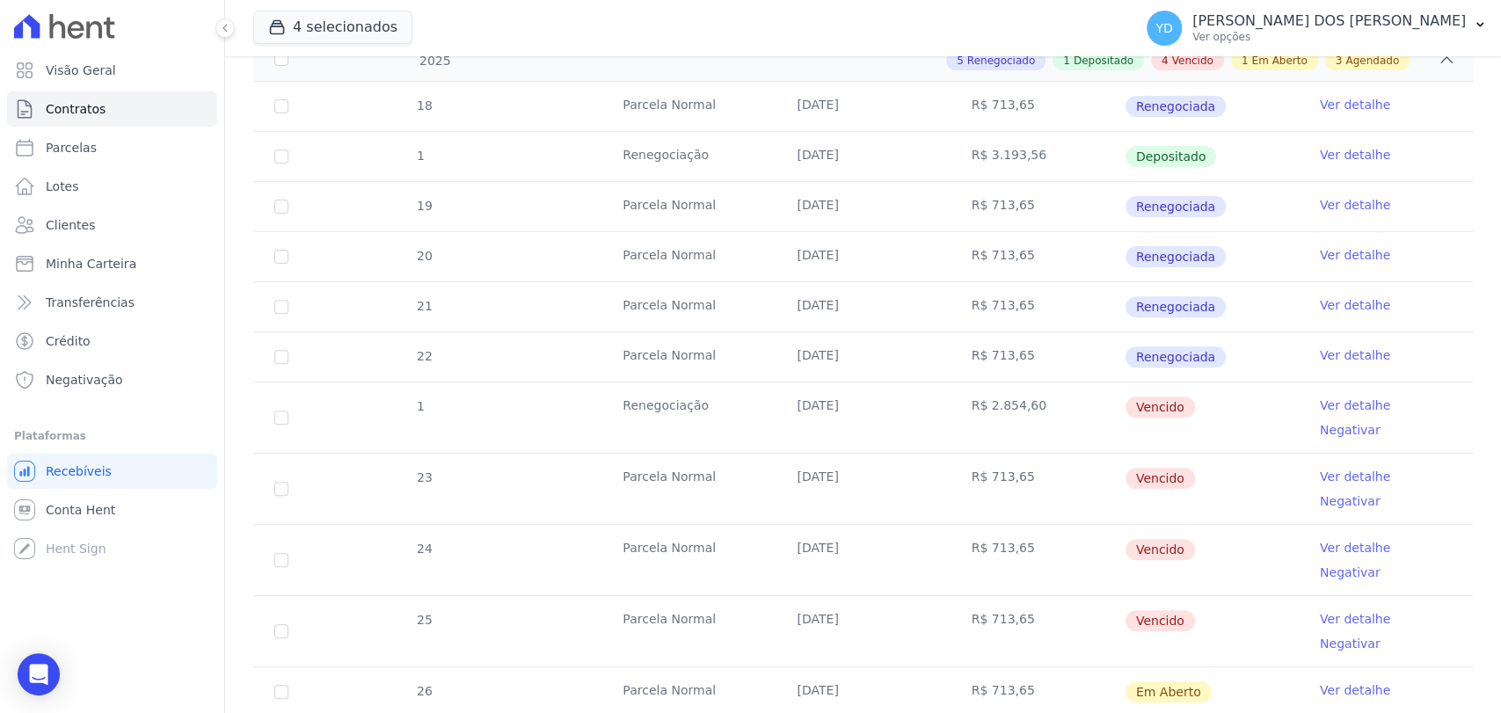
scroll to position [390, 0]
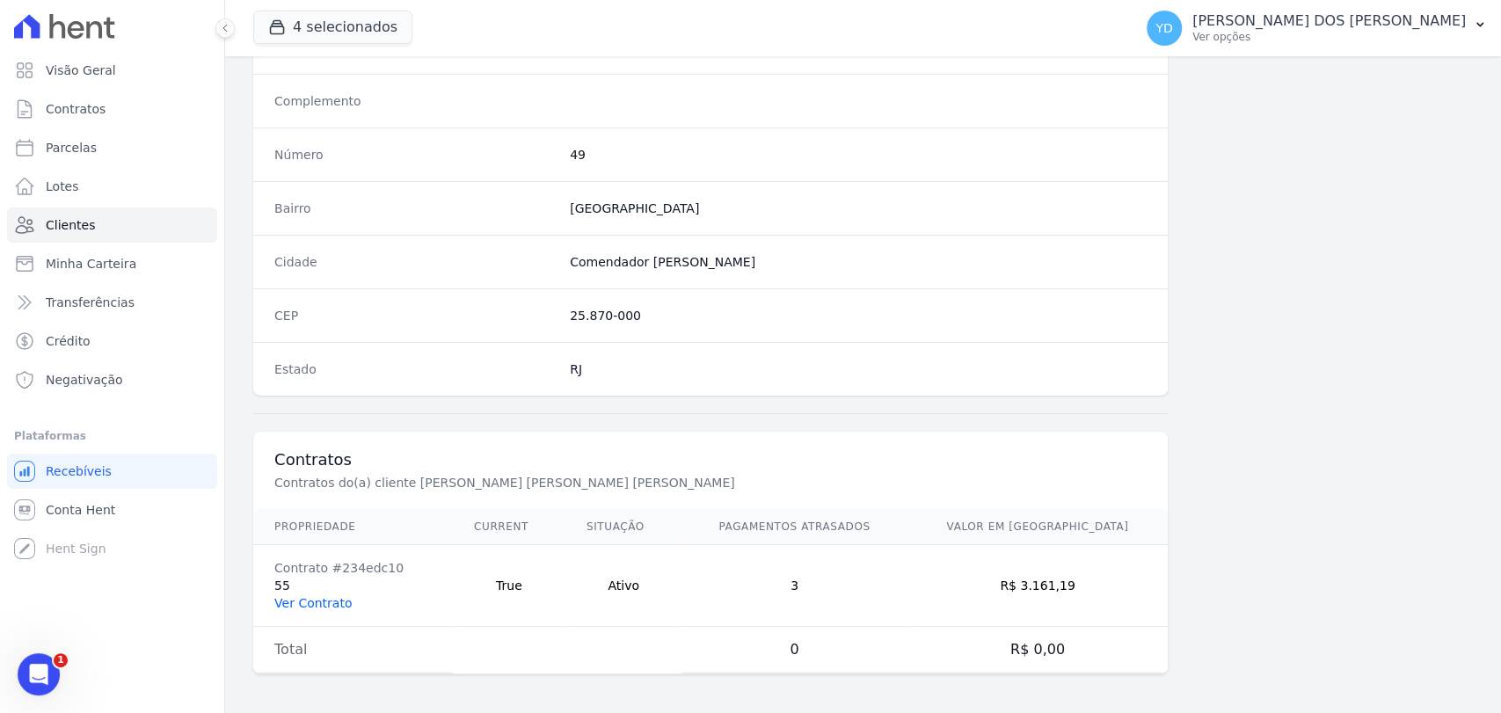
click at [325, 596] on link "Ver Contrato" at bounding box center [312, 603] width 77 height 14
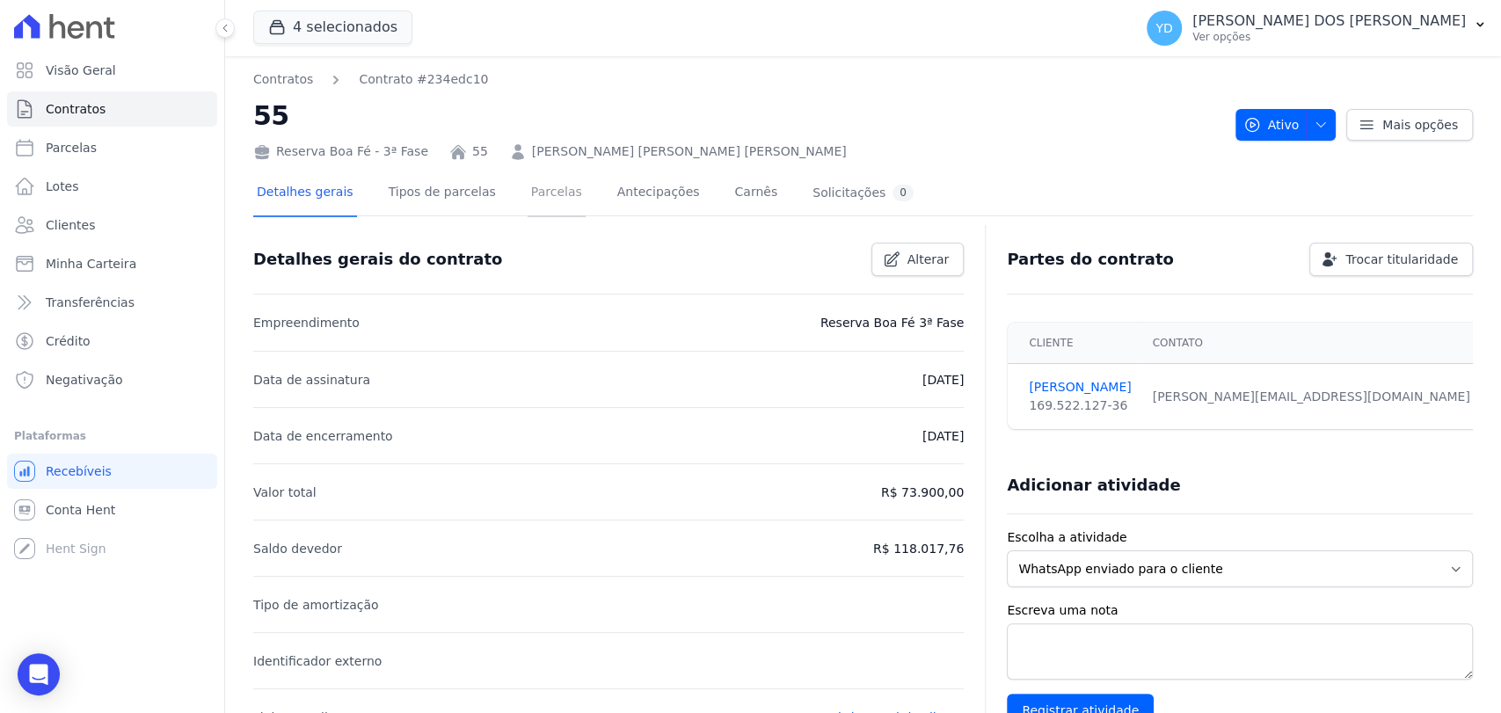
click at [551, 196] on link "Parcelas" at bounding box center [557, 194] width 58 height 47
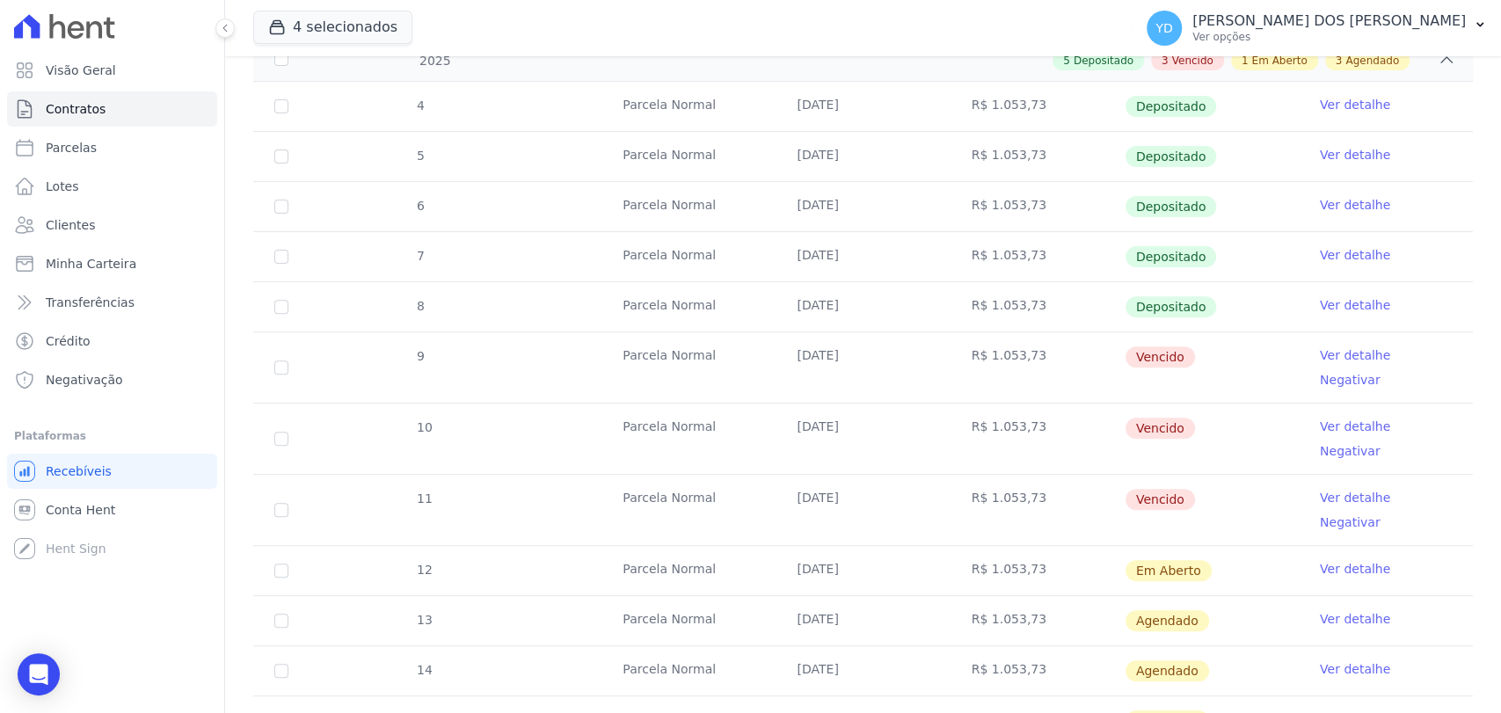
scroll to position [390, 0]
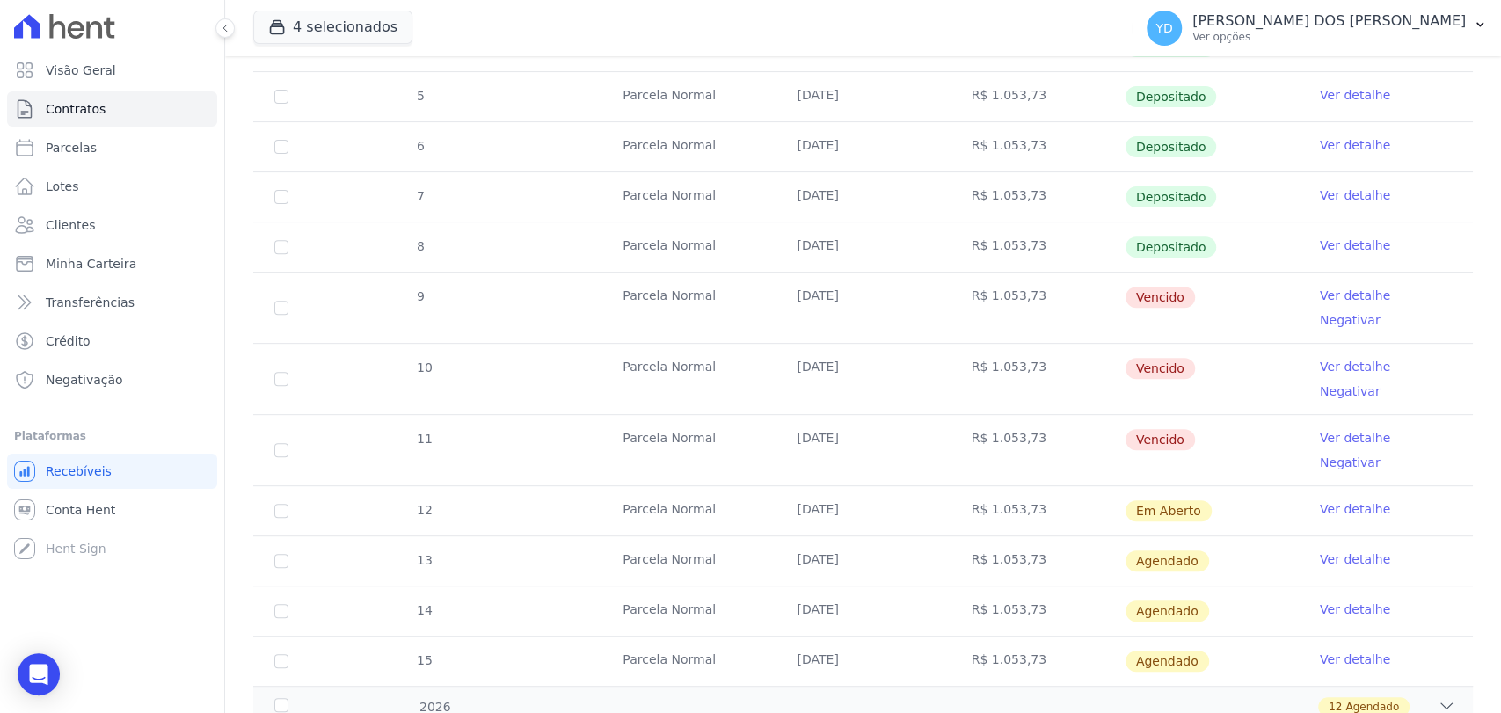
click at [1320, 295] on link "Ver detalhe" at bounding box center [1355, 296] width 70 height 18
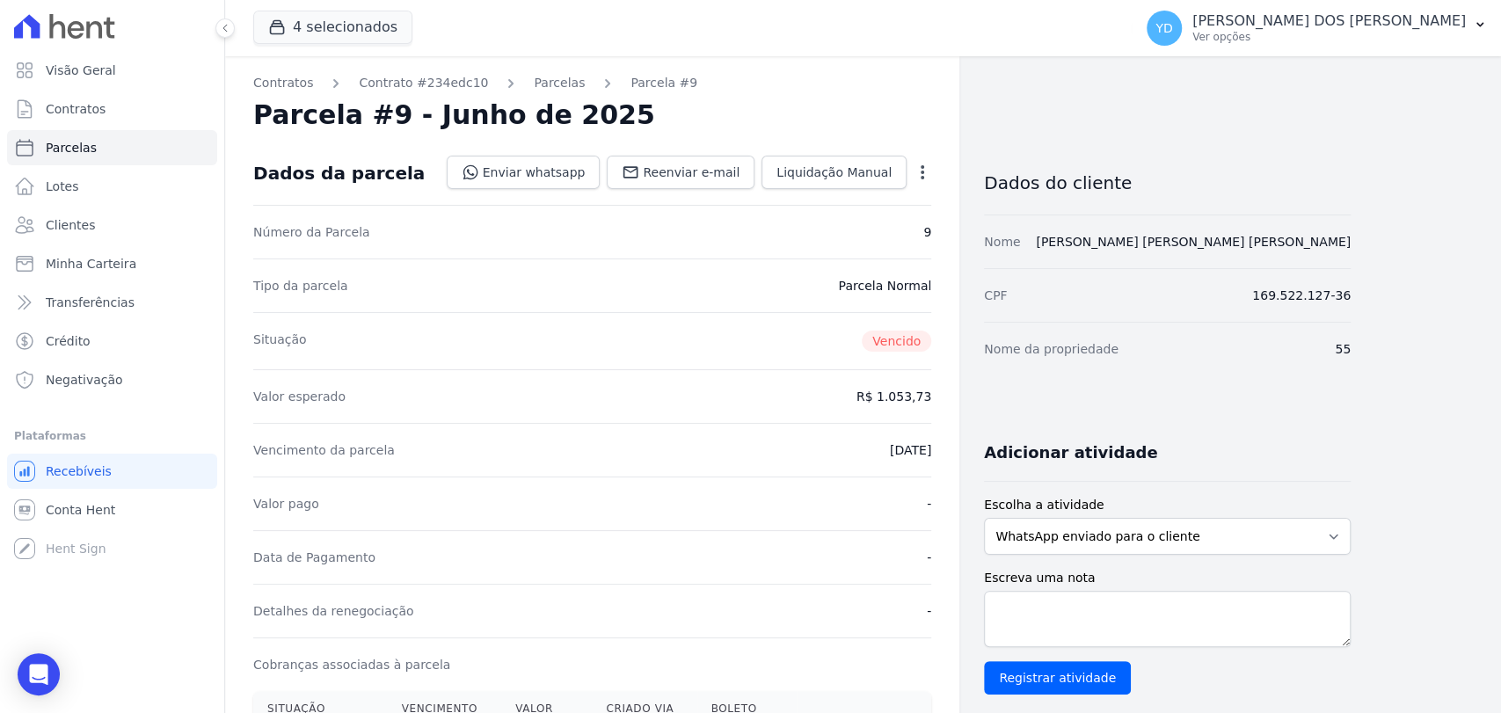
scroll to position [488, 0]
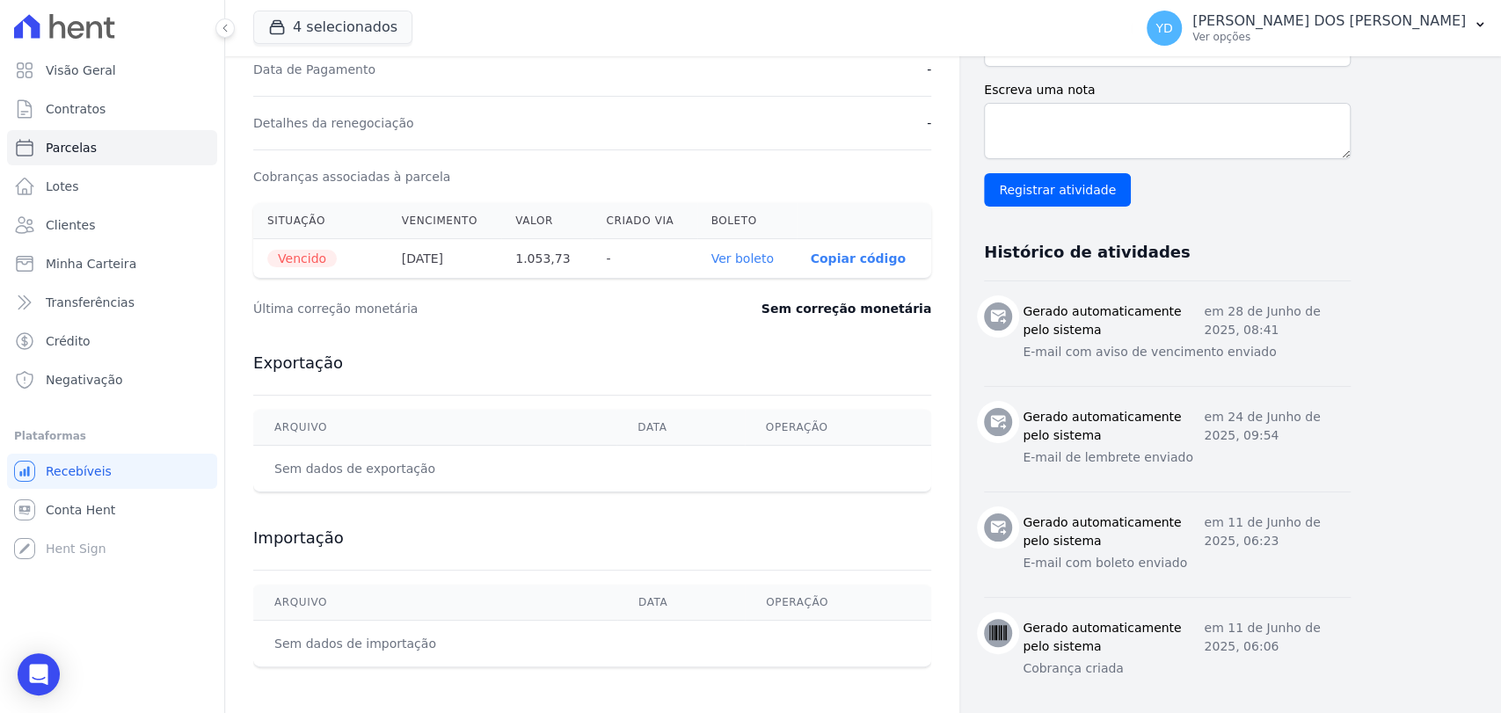
click at [762, 254] on link "Ver boleto" at bounding box center [742, 259] width 62 height 14
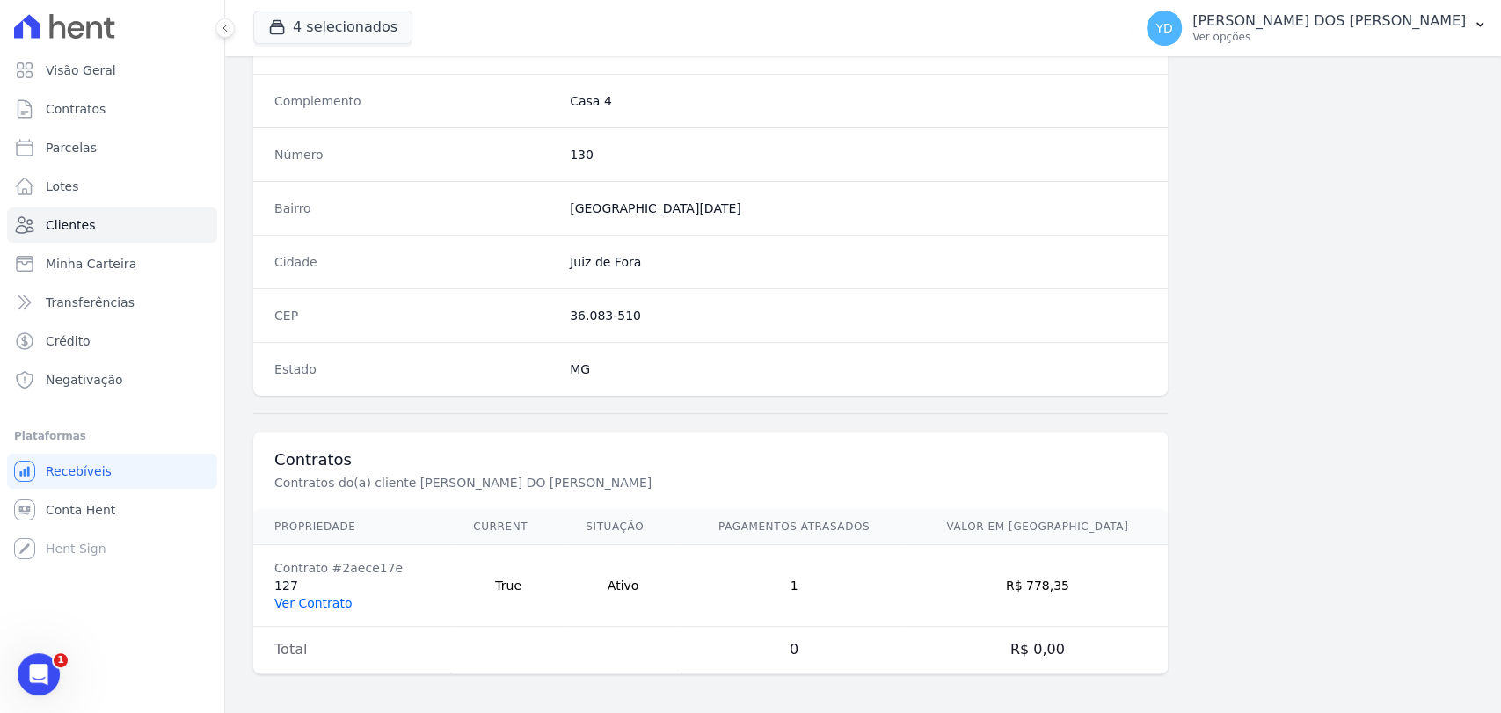
click at [301, 596] on link "Ver Contrato" at bounding box center [312, 603] width 77 height 14
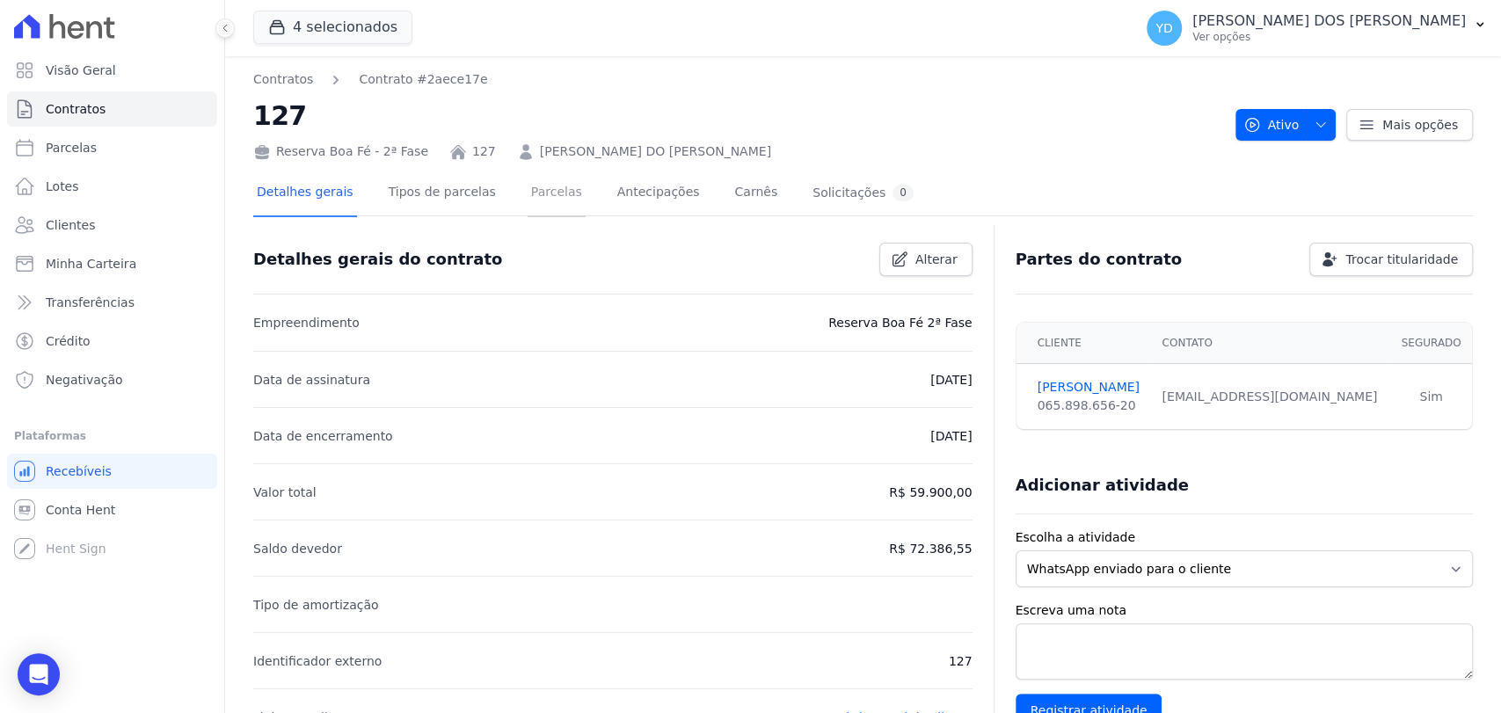
click at [542, 200] on link "Parcelas" at bounding box center [557, 194] width 58 height 47
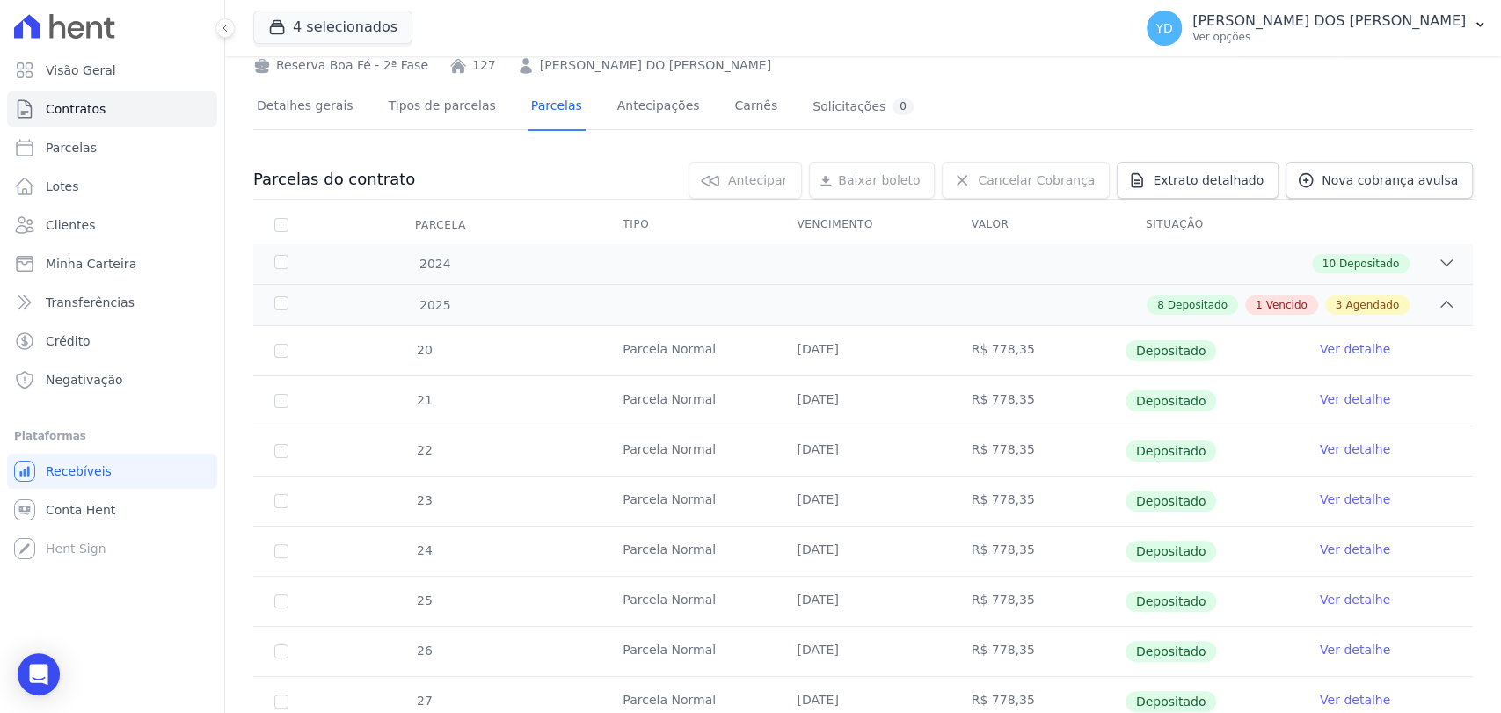
scroll to position [390, 0]
